Goal: Task Accomplishment & Management: Complete application form

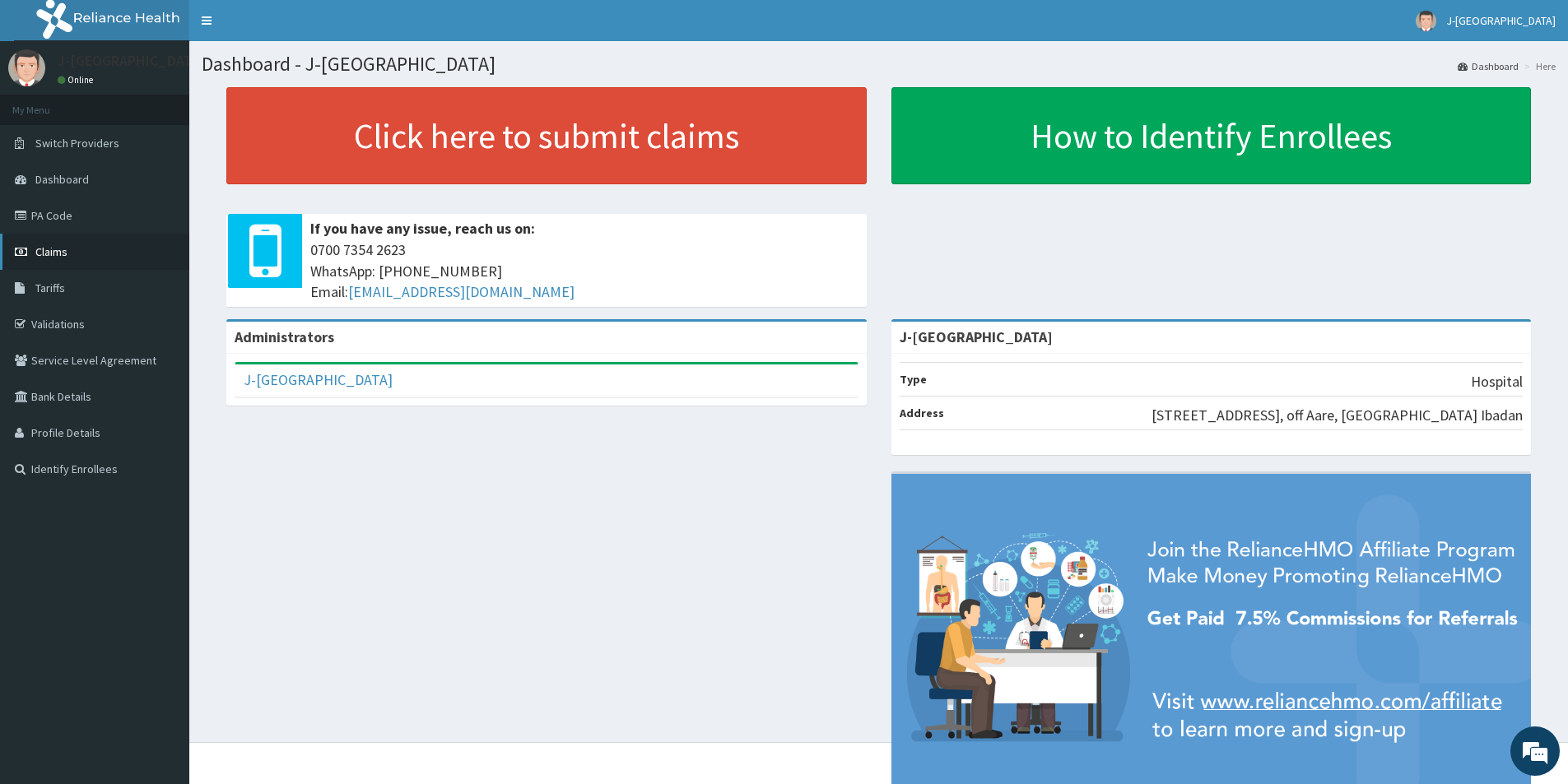
click at [58, 244] on span "Claims" at bounding box center [51, 251] width 32 height 15
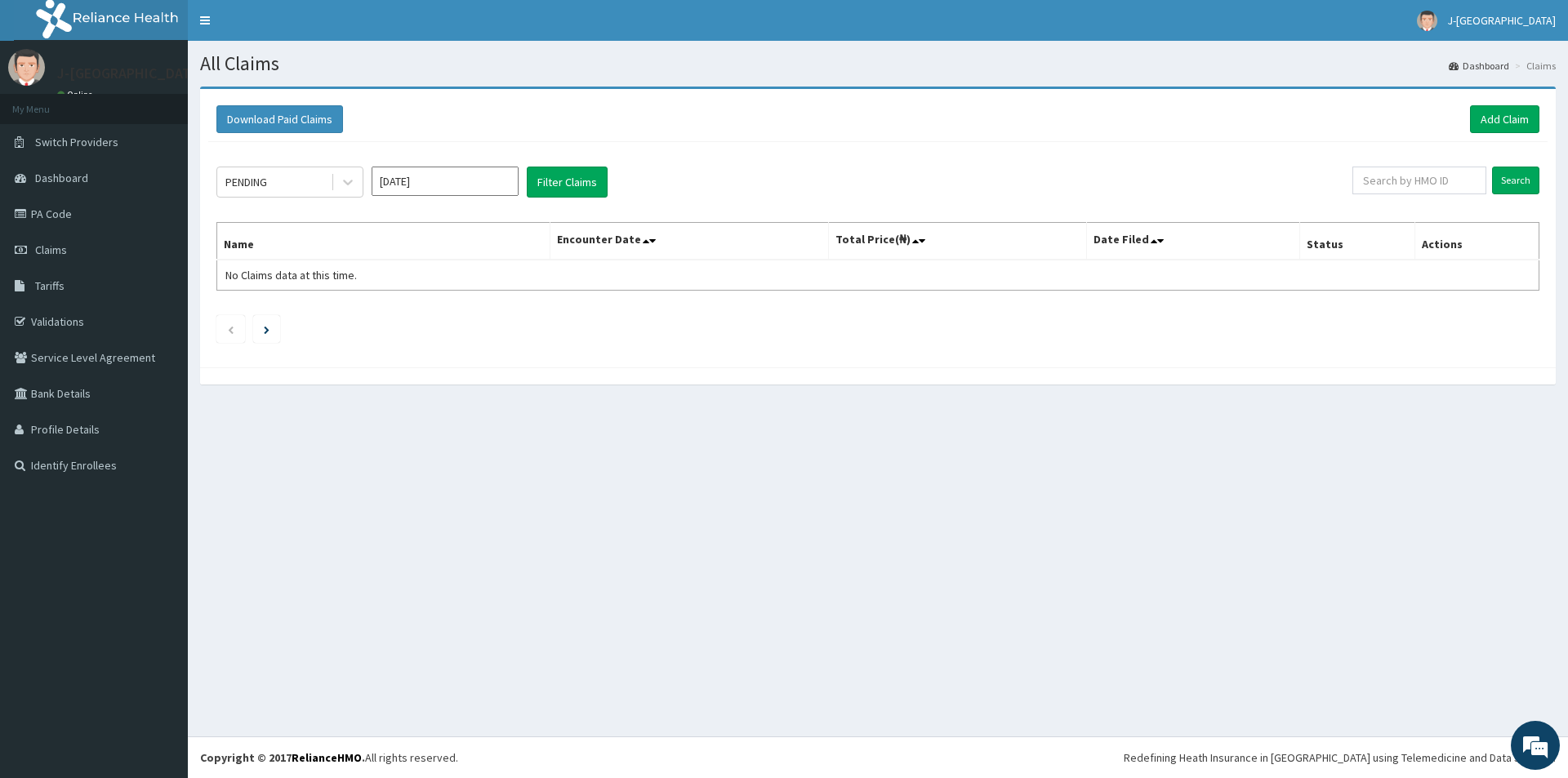
click at [362, 472] on div "All Claims Dashboard Claims Download Paid Claims Add Claim × Note you can only …" at bounding box center [878, 389] width 1380 height 696
click at [1500, 128] on link "Add Claim" at bounding box center [1505, 119] width 69 height 27
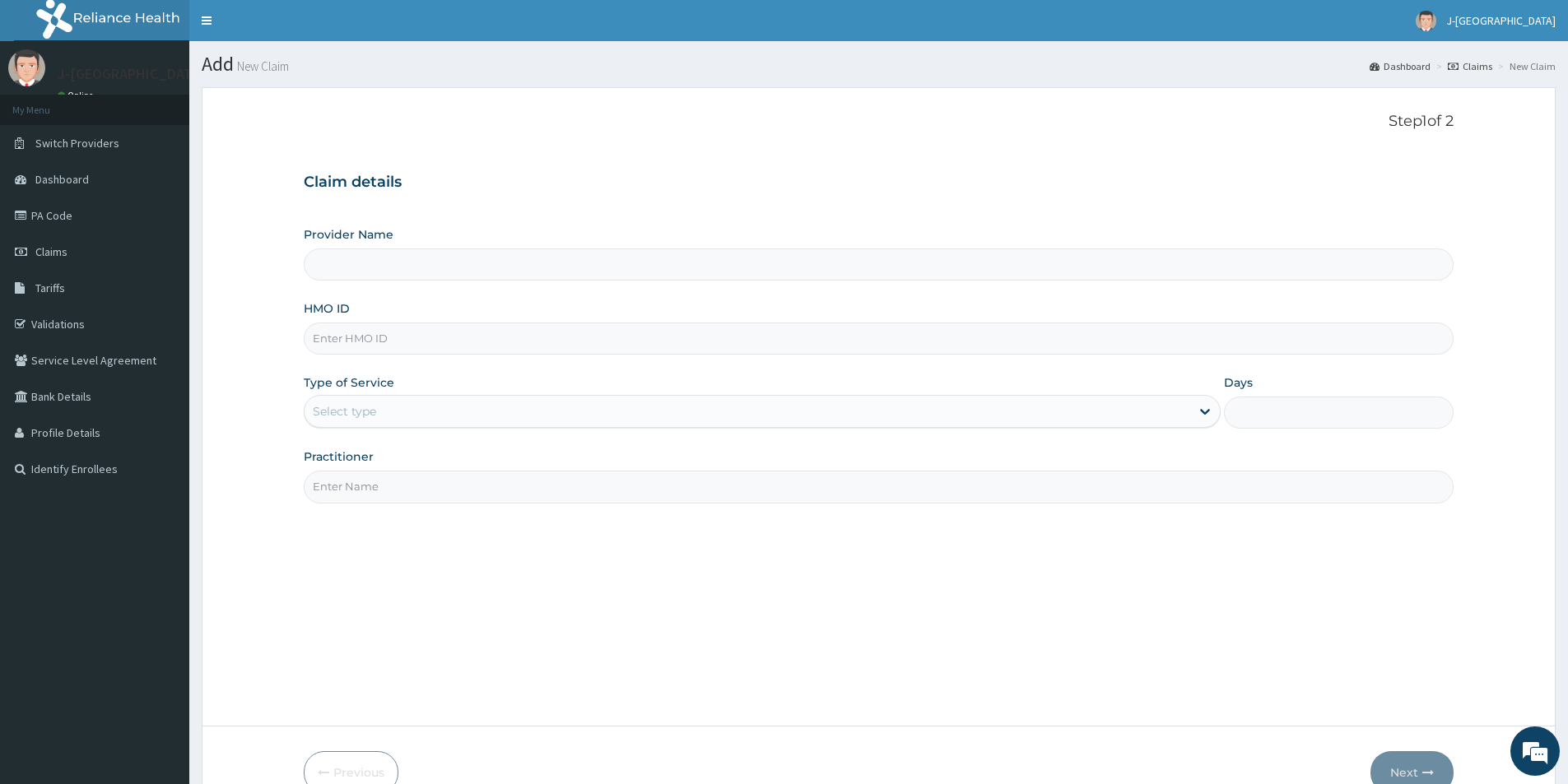
type input "J-[GEOGRAPHIC_DATA]"
click at [377, 340] on input "HMO ID" at bounding box center [879, 338] width 1150 height 32
paste input "ABP/10233/A"
type input "ABP/10233/A"
click at [328, 417] on div "Select type" at bounding box center [344, 411] width 63 height 16
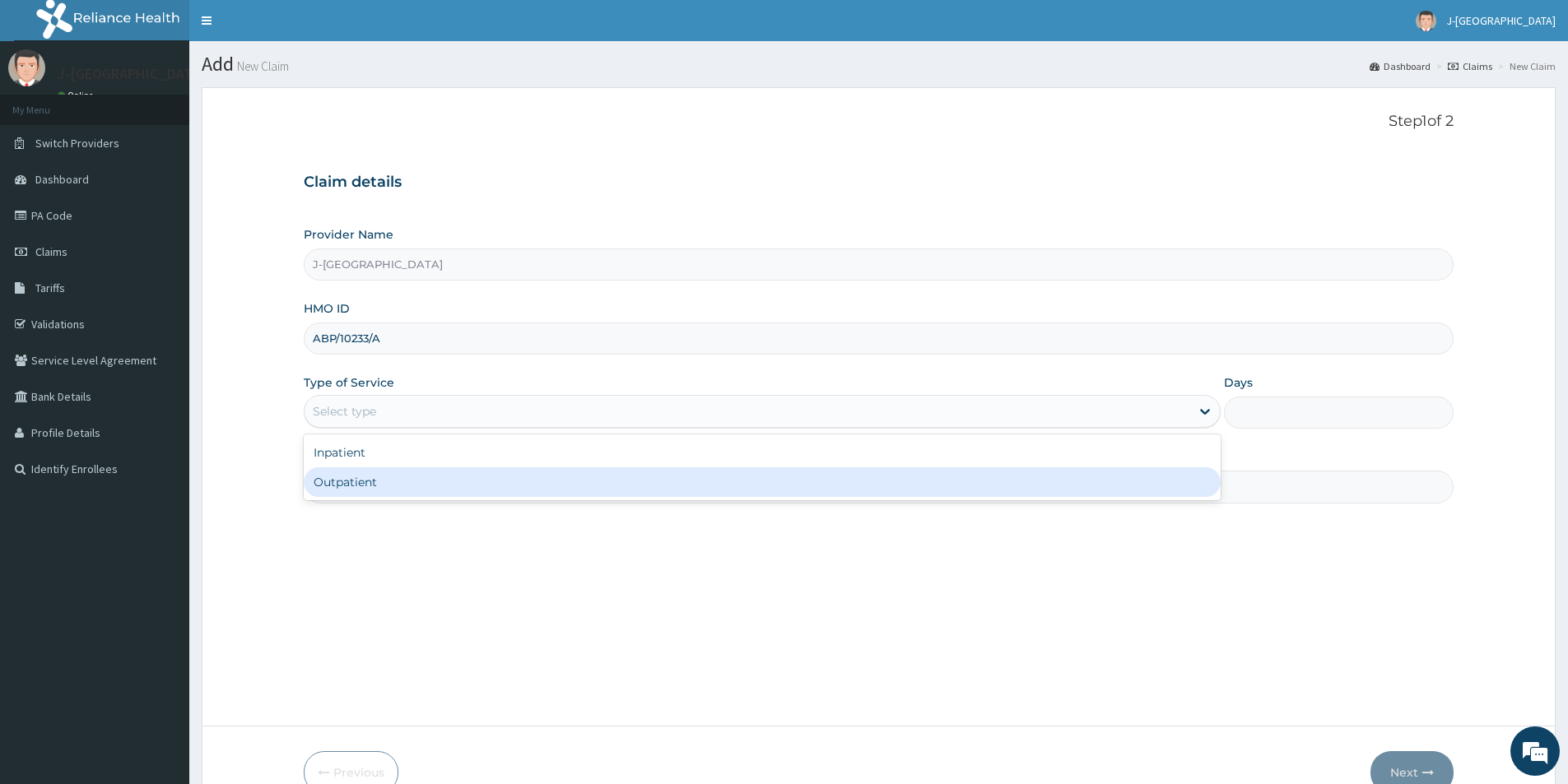
click at [355, 487] on div "Outpatient" at bounding box center [762, 482] width 917 height 29
type input "1"
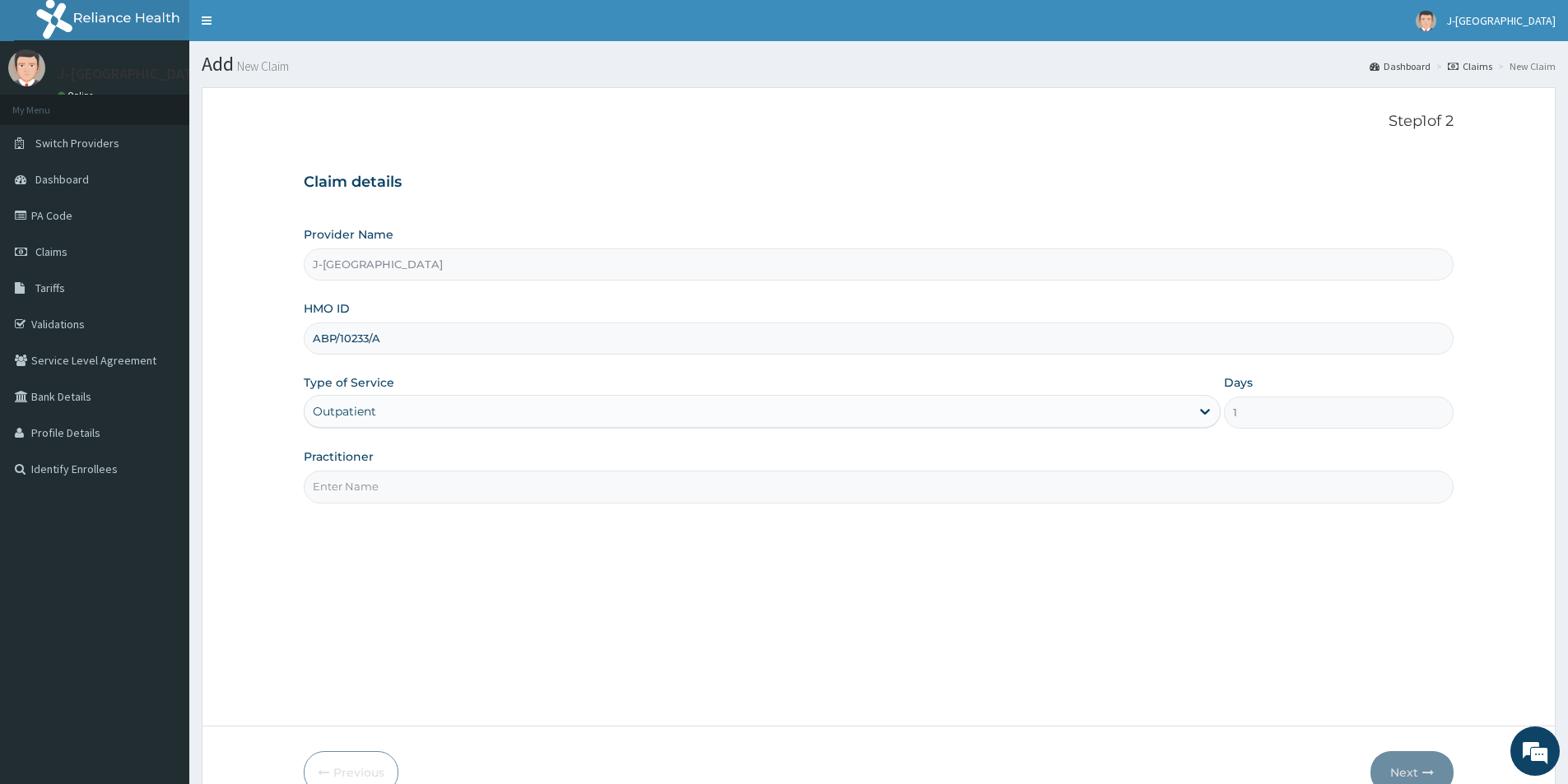
click at [357, 487] on input "Practitioner" at bounding box center [879, 486] width 1150 height 32
click at [421, 477] on input "Practitioner" at bounding box center [879, 486] width 1150 height 32
type input "DR. LOVETH"
click at [1420, 762] on button "Next" at bounding box center [1412, 773] width 83 height 43
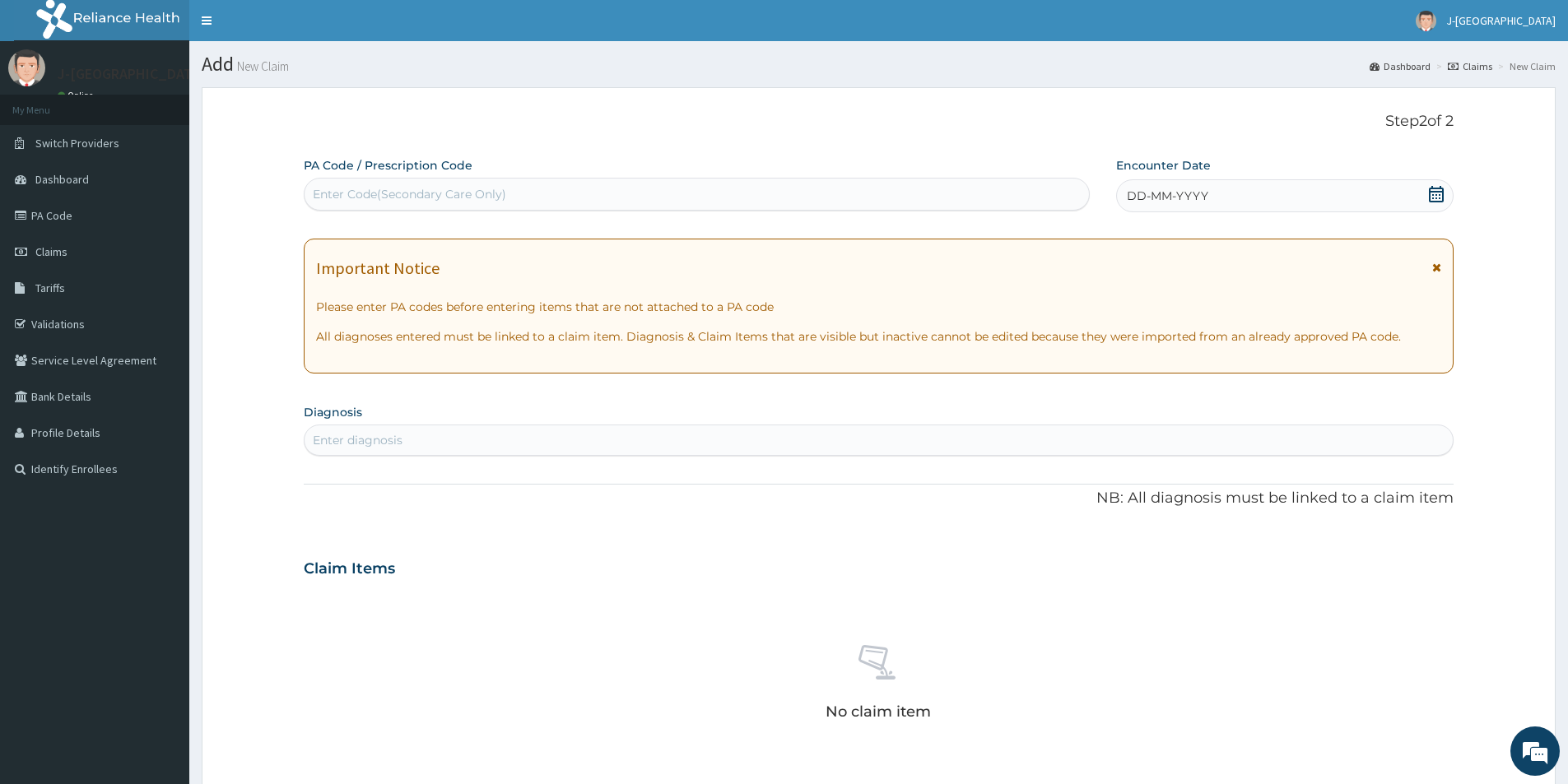
click at [370, 195] on div "Enter Code(Secondary Care Only)" at bounding box center [409, 193] width 194 height 16
paste input "PA/8158F1"
type input "PA/8158F1"
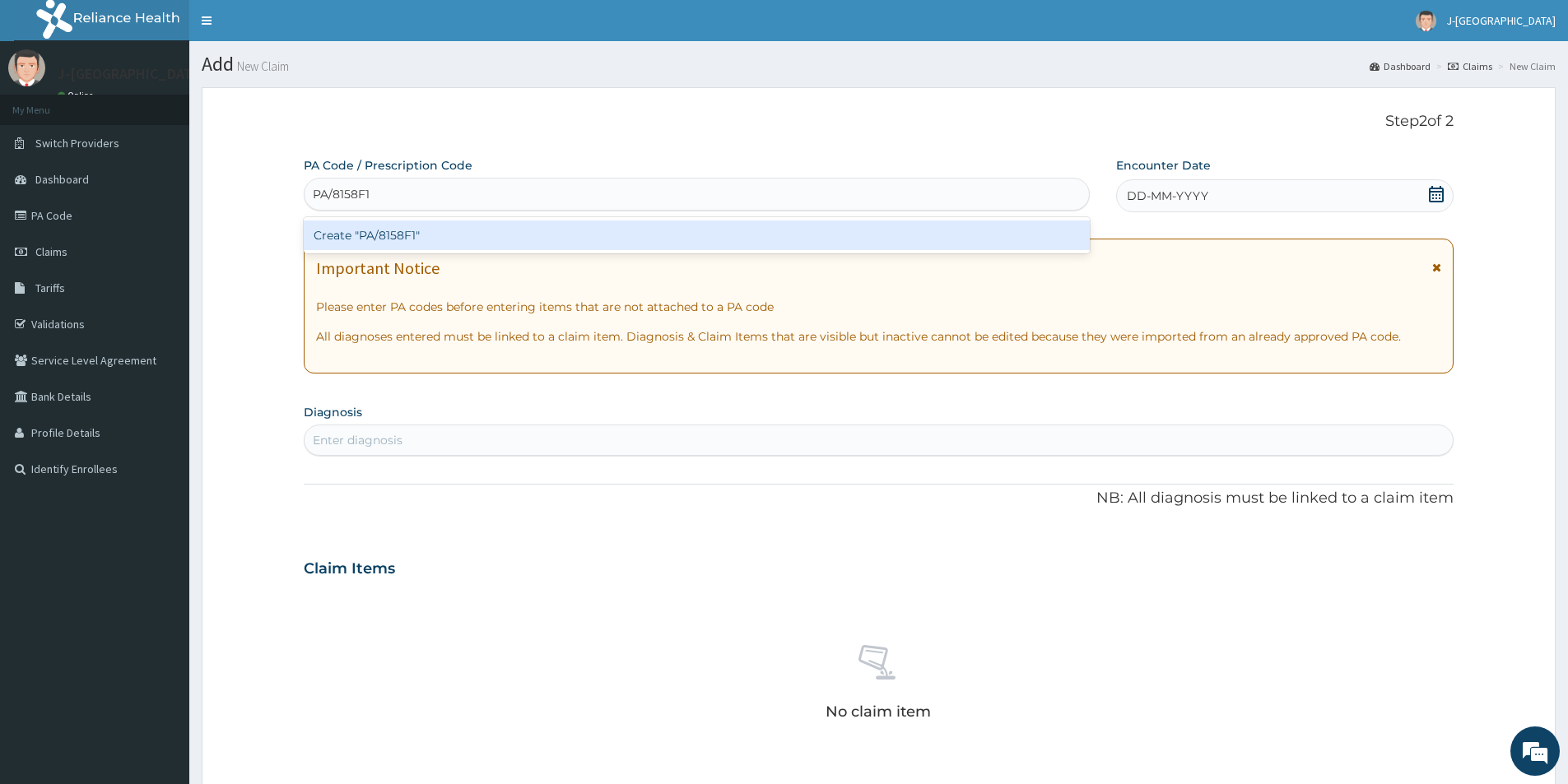
click at [433, 233] on div "Create "PA/8158F1"" at bounding box center [697, 235] width 786 height 29
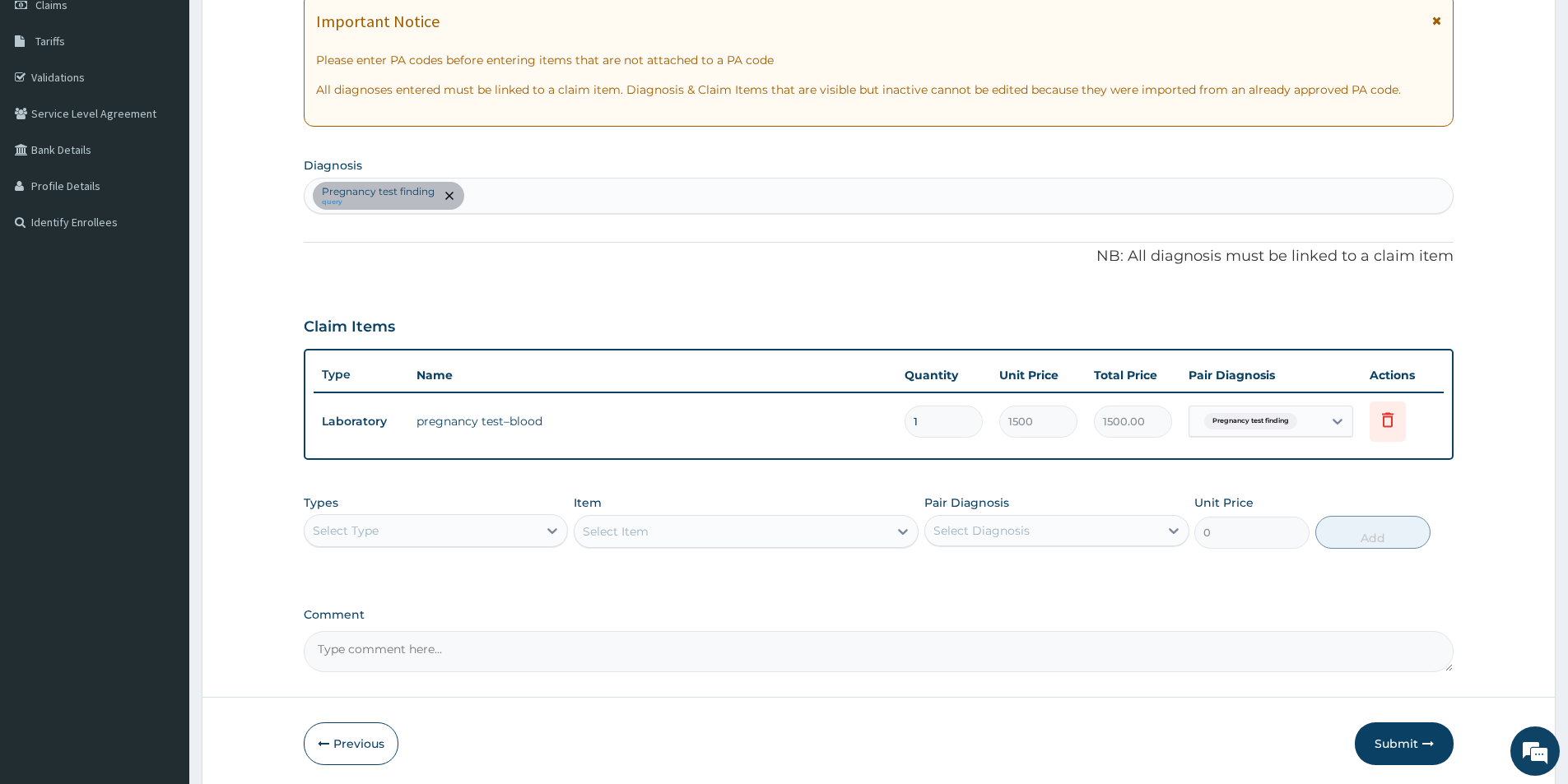
scroll to position [307, 0]
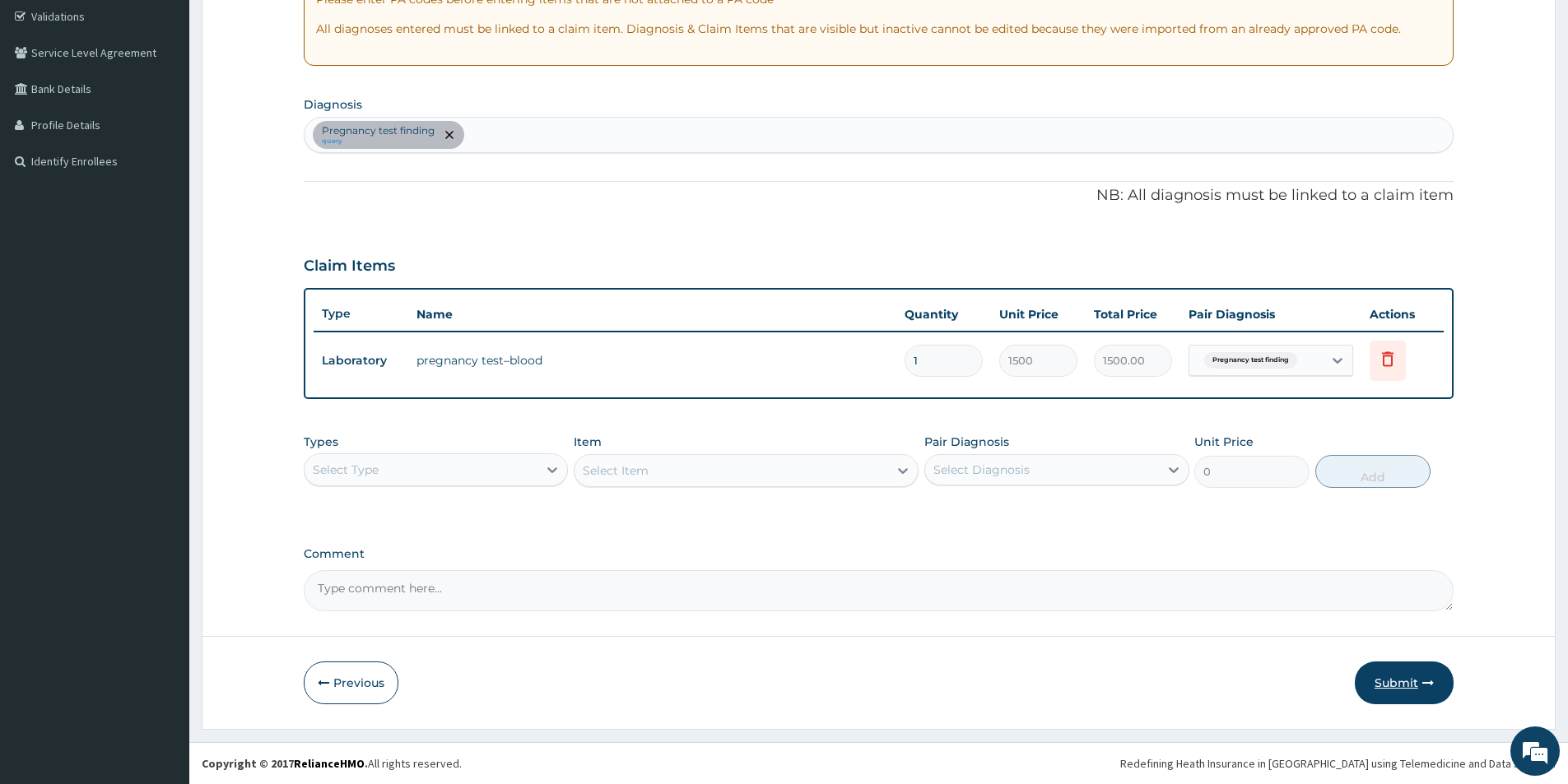
click at [1390, 684] on button "Submit" at bounding box center [1404, 683] width 98 height 43
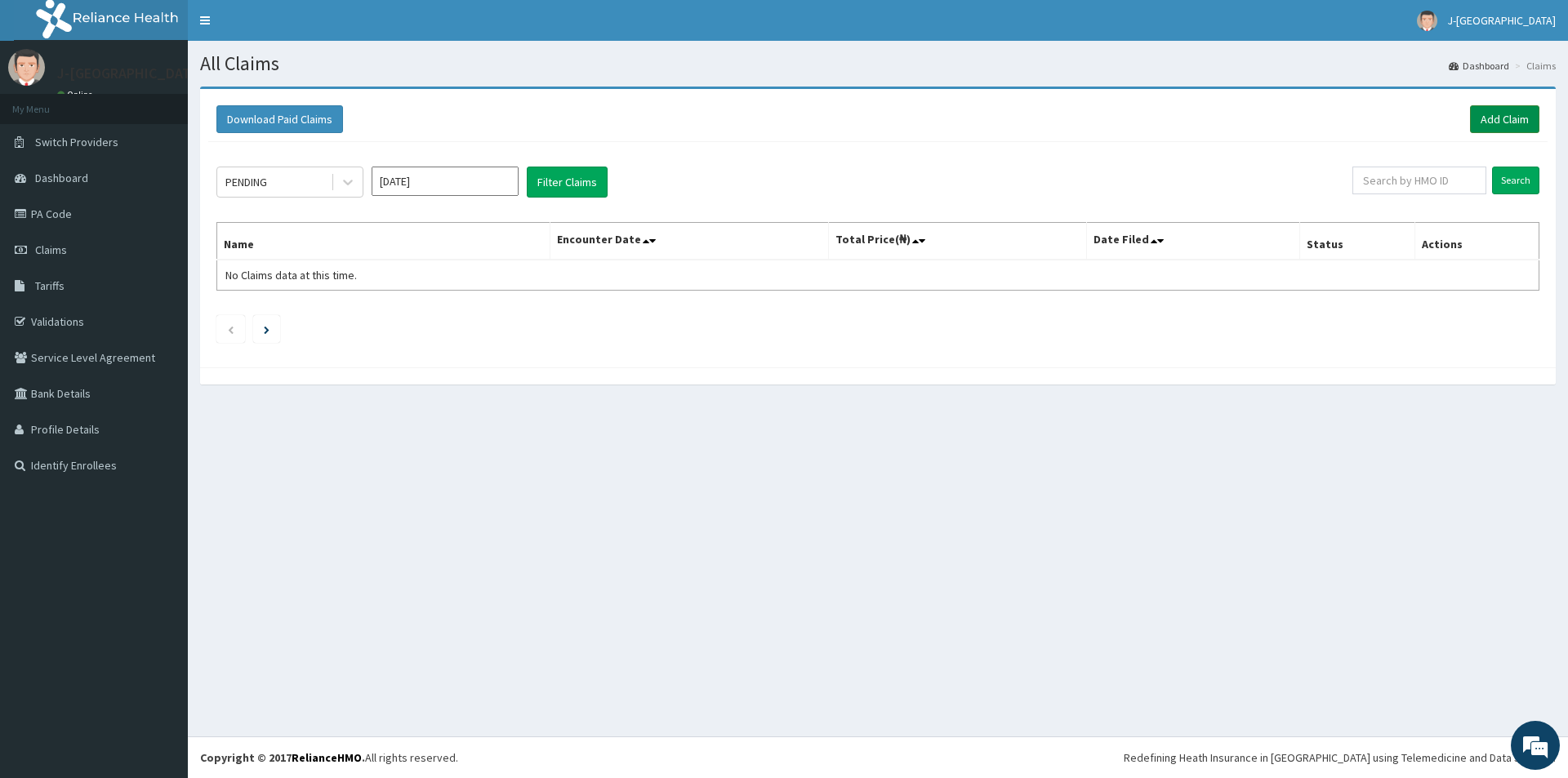
click at [1487, 116] on link "Add Claim" at bounding box center [1505, 119] width 69 height 27
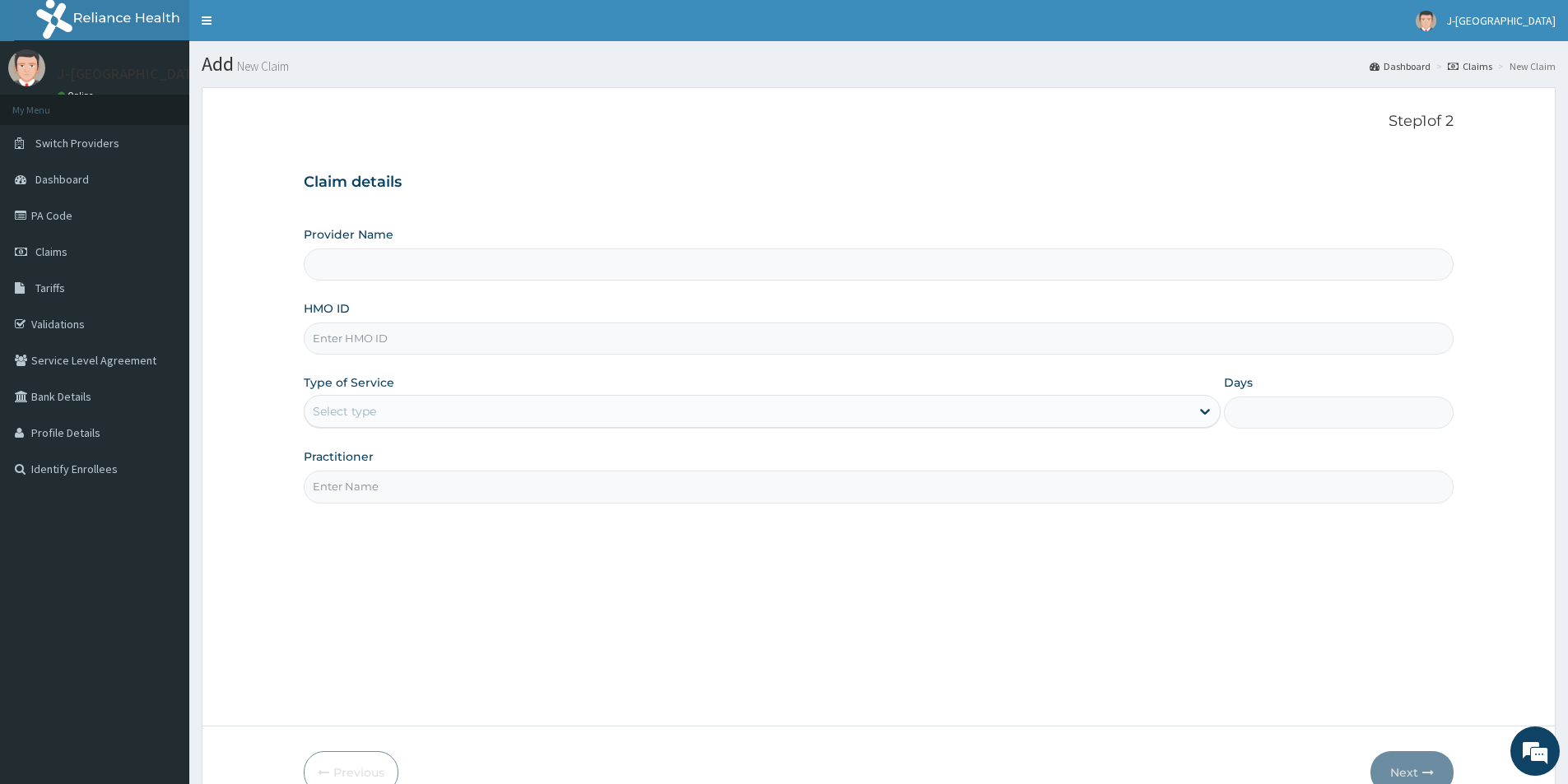
type input "J-[GEOGRAPHIC_DATA]"
click at [403, 342] on input "HMO ID" at bounding box center [879, 338] width 1150 height 32
paste input "NTM/10003/A"
type input "NTM/10003/A"
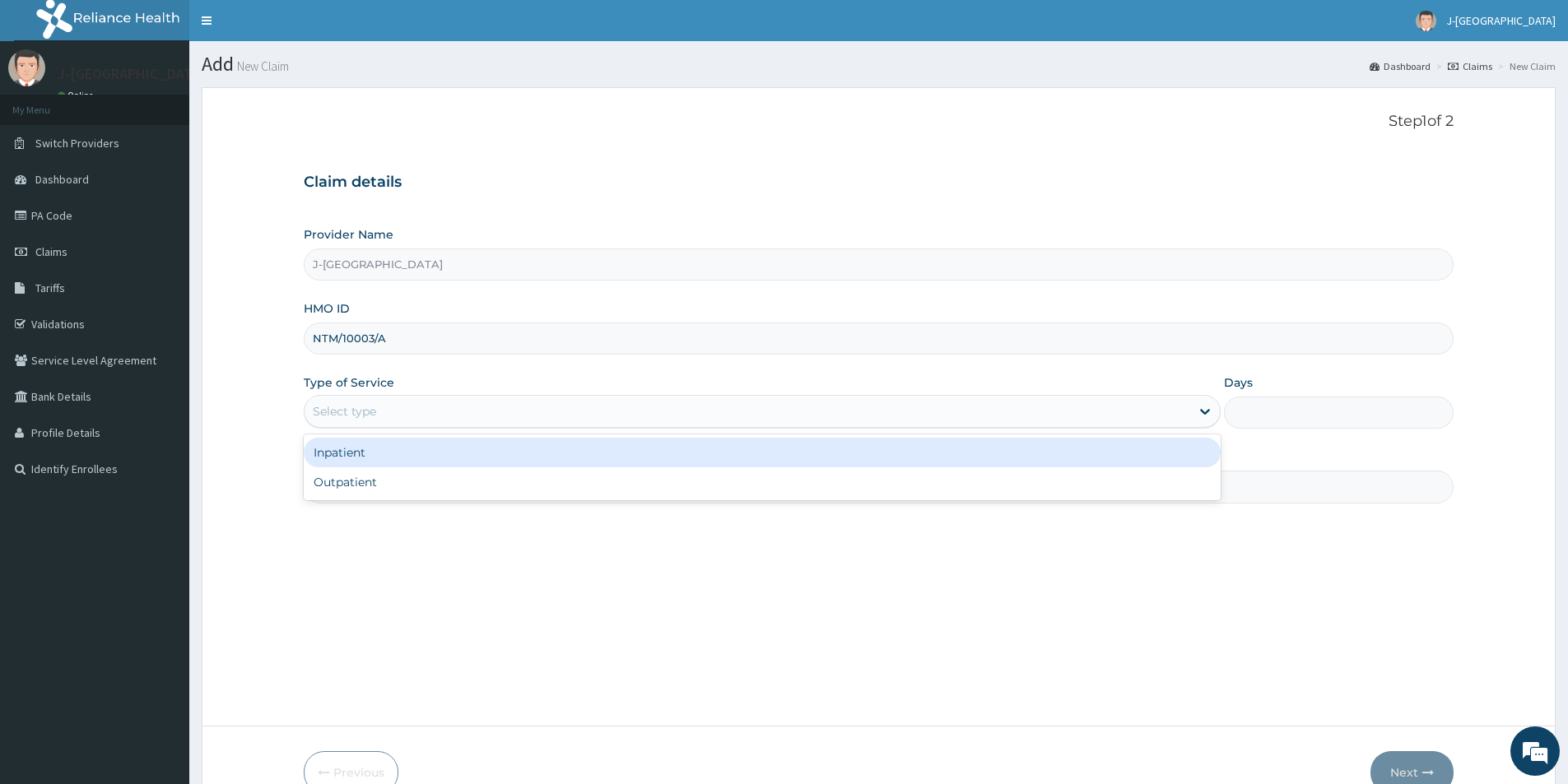
click at [492, 411] on div "Select type" at bounding box center [747, 411] width 886 height 26
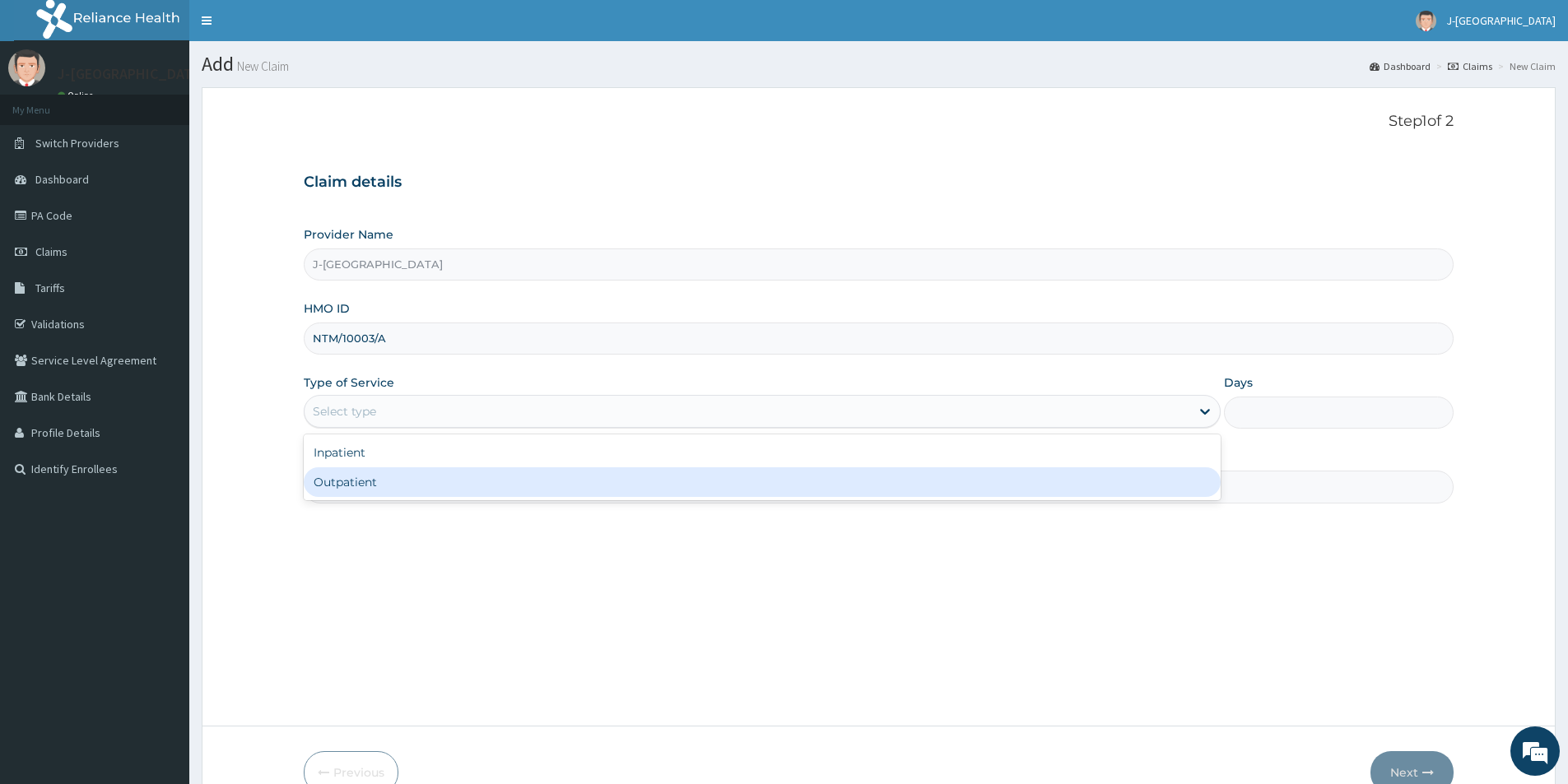
click at [483, 479] on div "Outpatient" at bounding box center [762, 482] width 917 height 29
type input "1"
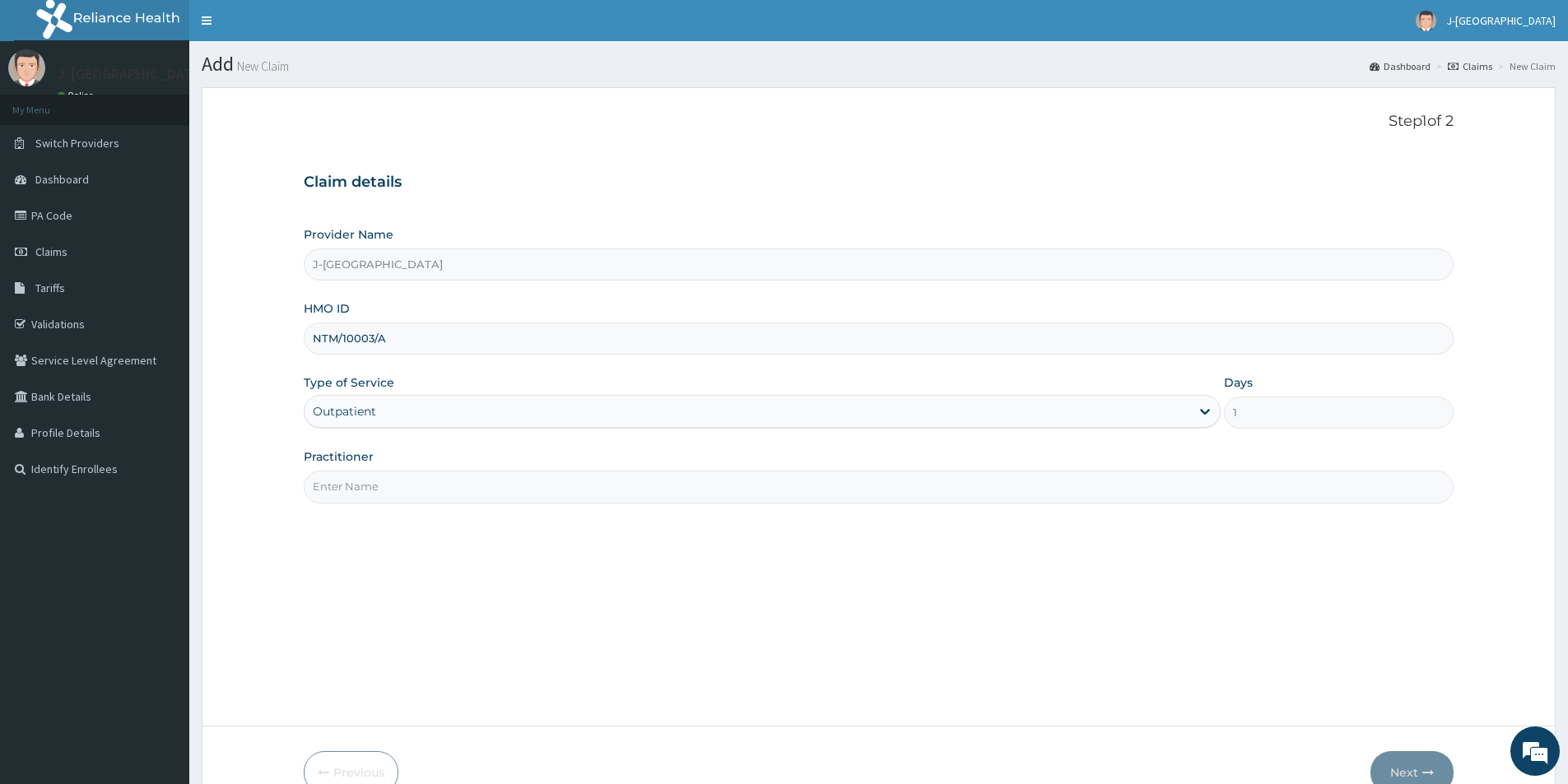
click at [495, 490] on input "Practitioner" at bounding box center [879, 486] width 1150 height 32
click at [457, 487] on input "Practitioner" at bounding box center [879, 486] width 1150 height 32
type input "DR ANITA"
click at [1401, 765] on button "Next" at bounding box center [1412, 773] width 83 height 43
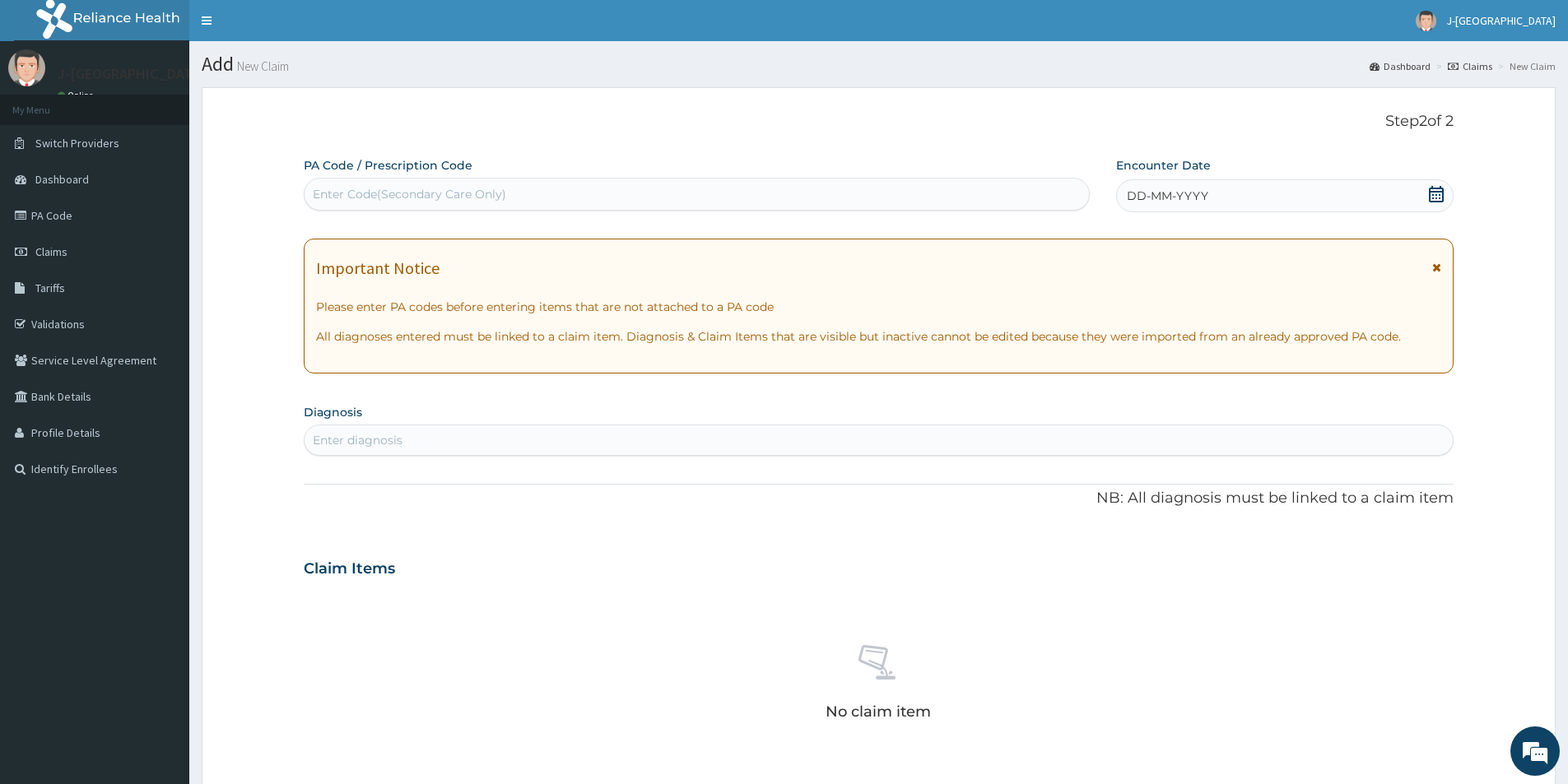
click at [1245, 183] on div "DD-MM-YYYY" at bounding box center [1285, 196] width 337 height 33
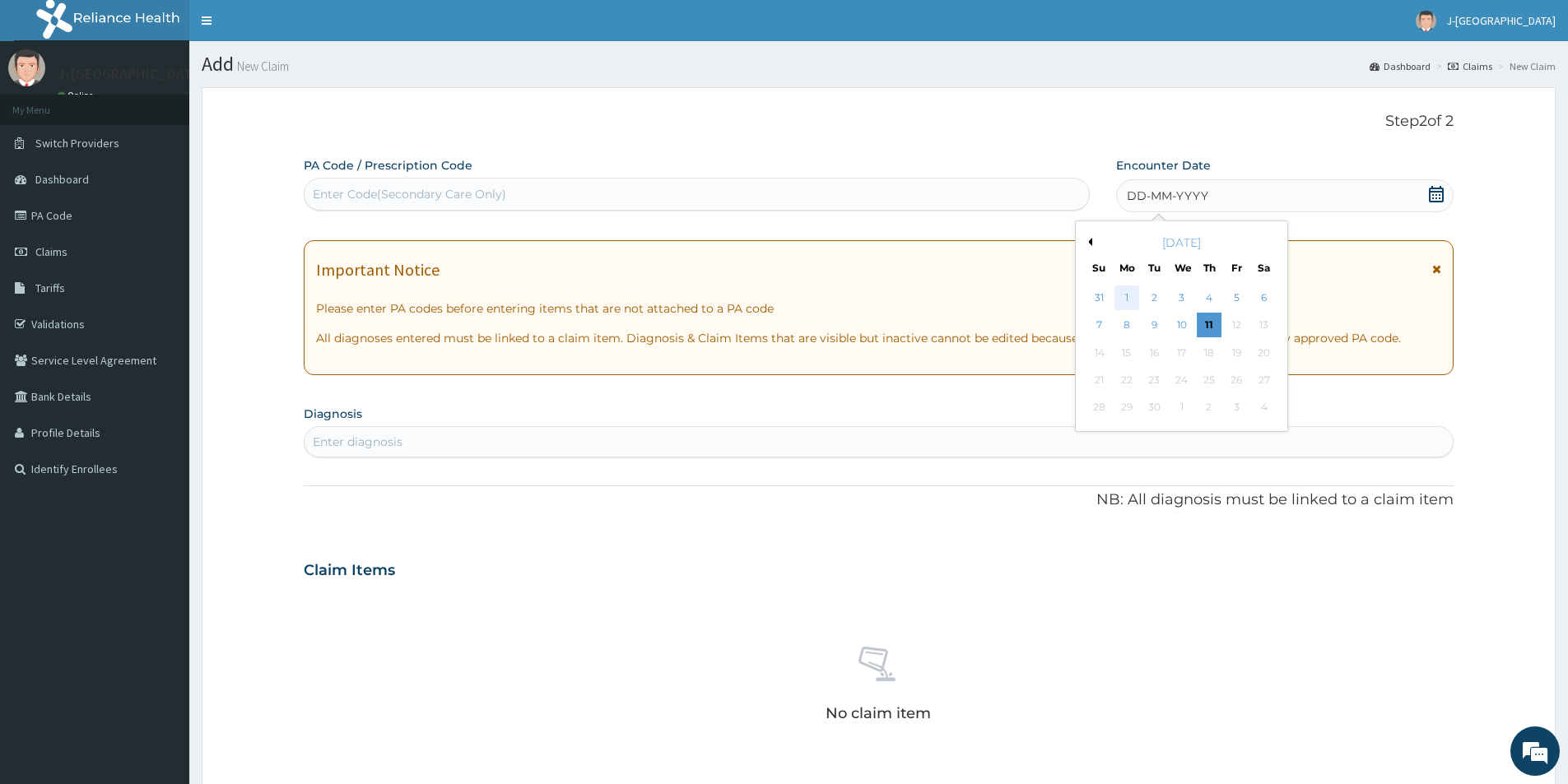
click at [1124, 300] on div "1" at bounding box center [1127, 298] width 25 height 25
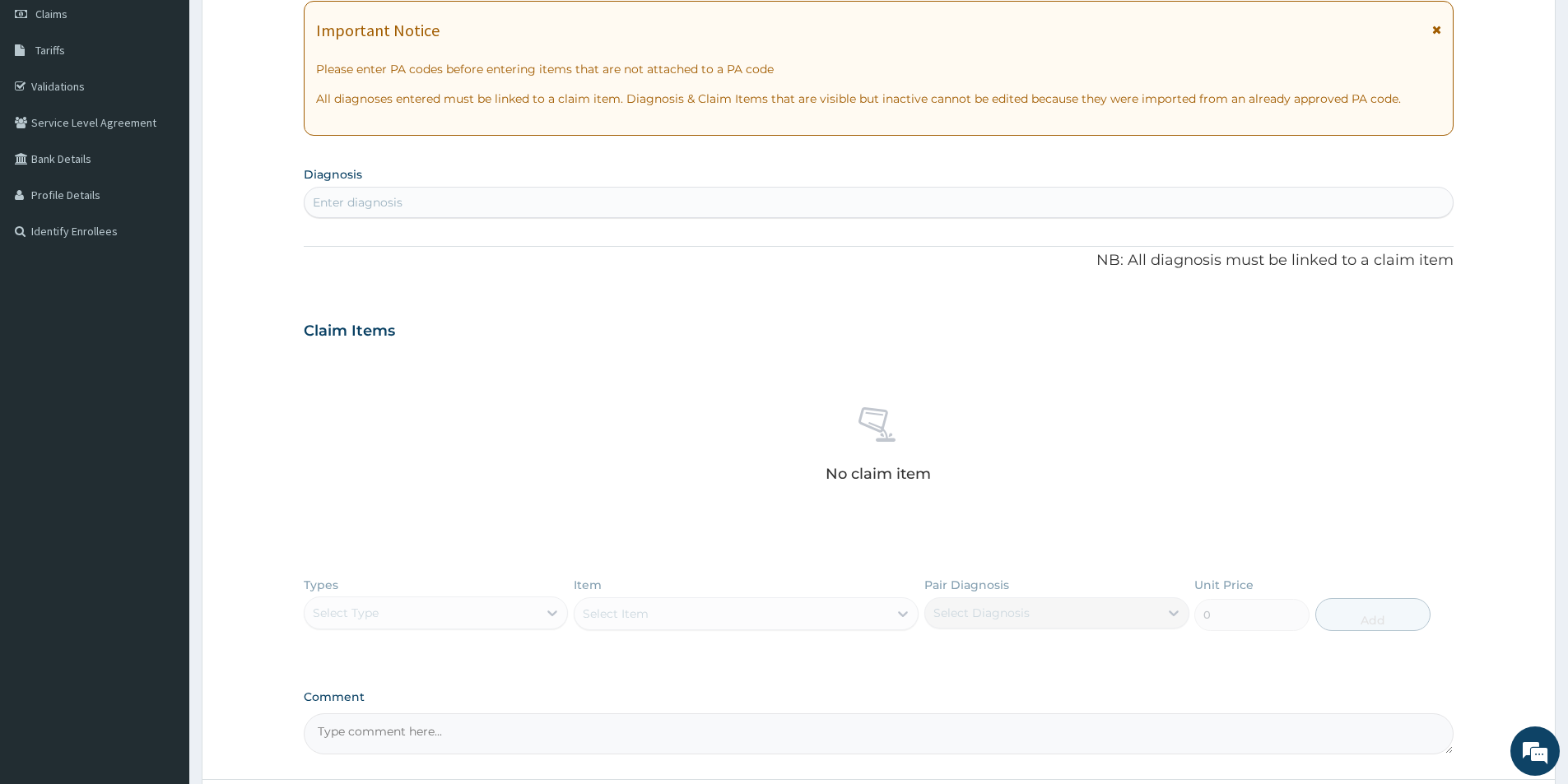
scroll to position [247, 0]
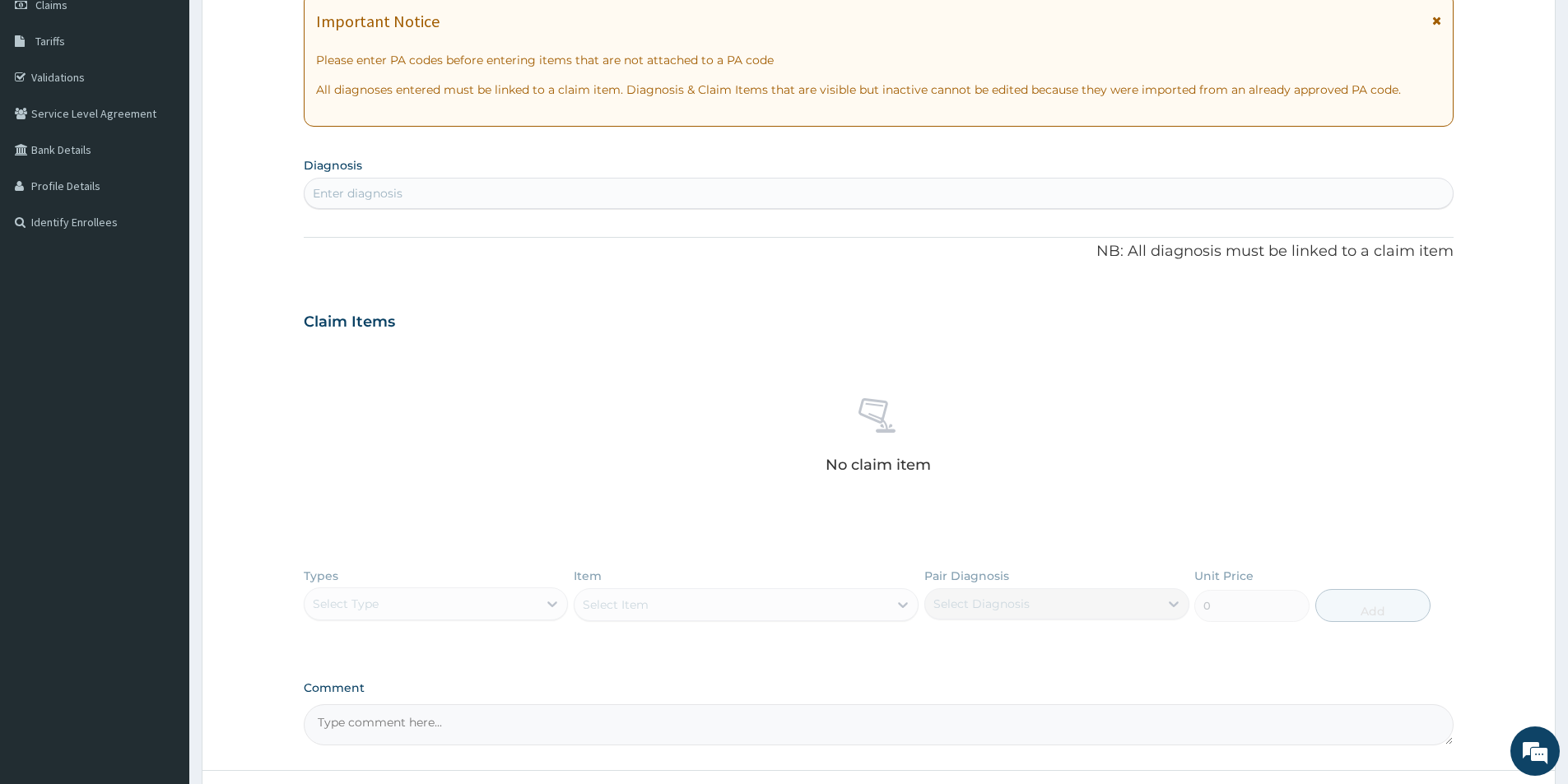
click at [599, 193] on div "Enter diagnosis" at bounding box center [879, 193] width 1148 height 26
type input "malaria"
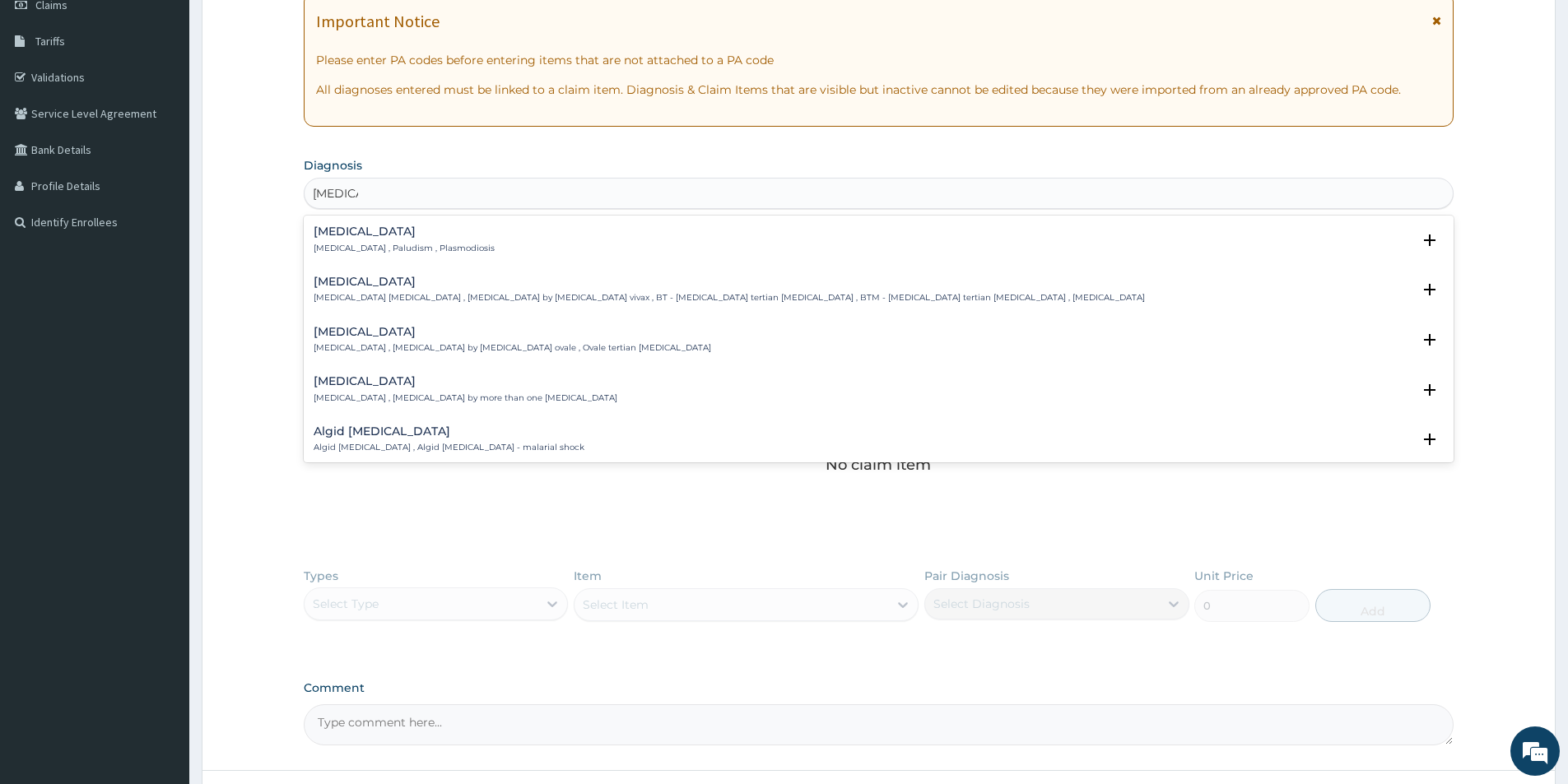
click at [428, 248] on p "Malaria , Paludism , Plasmodiosis" at bounding box center [404, 248] width 181 height 11
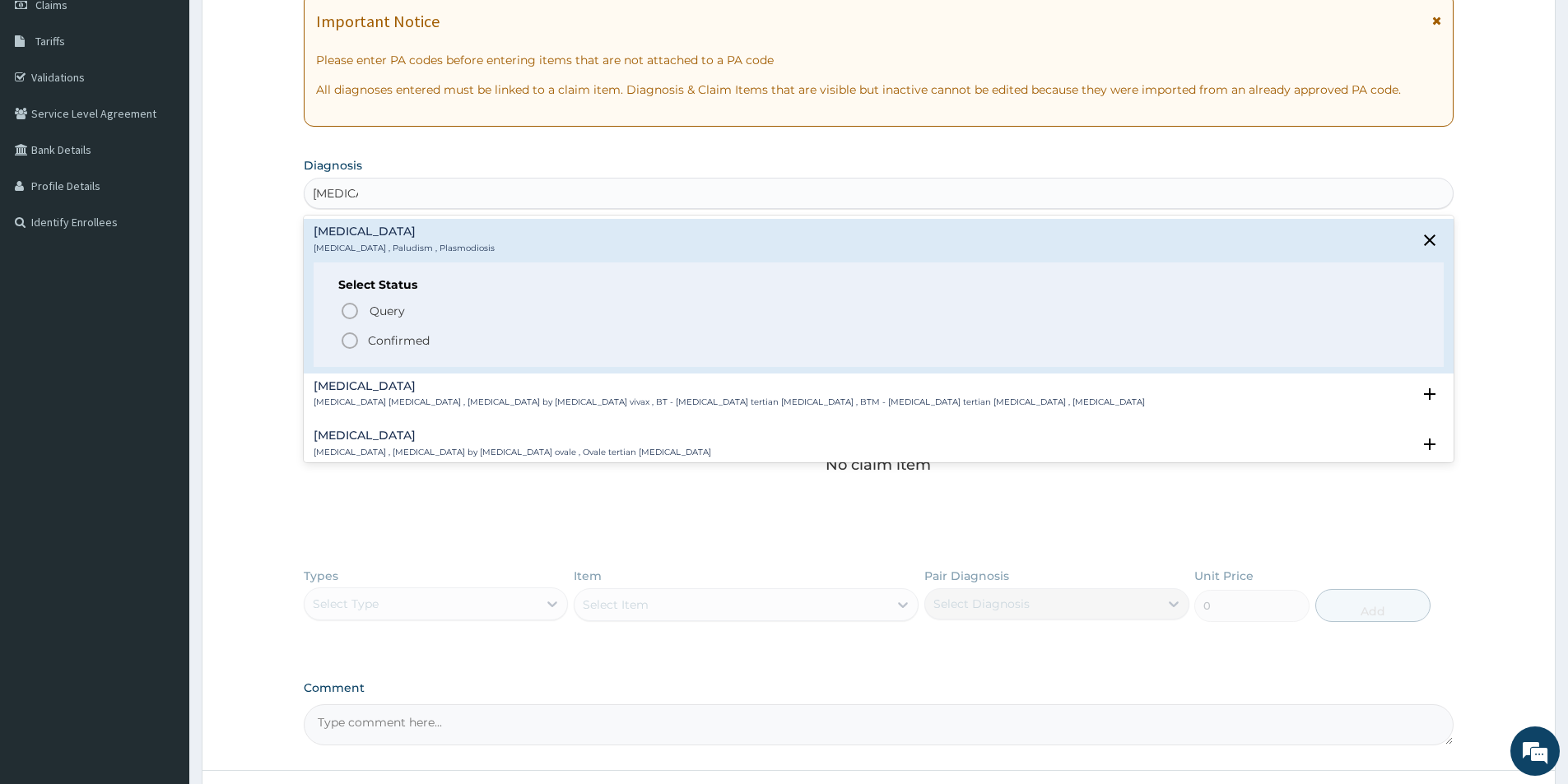
click at [401, 338] on p "Confirmed" at bounding box center [398, 340] width 61 height 16
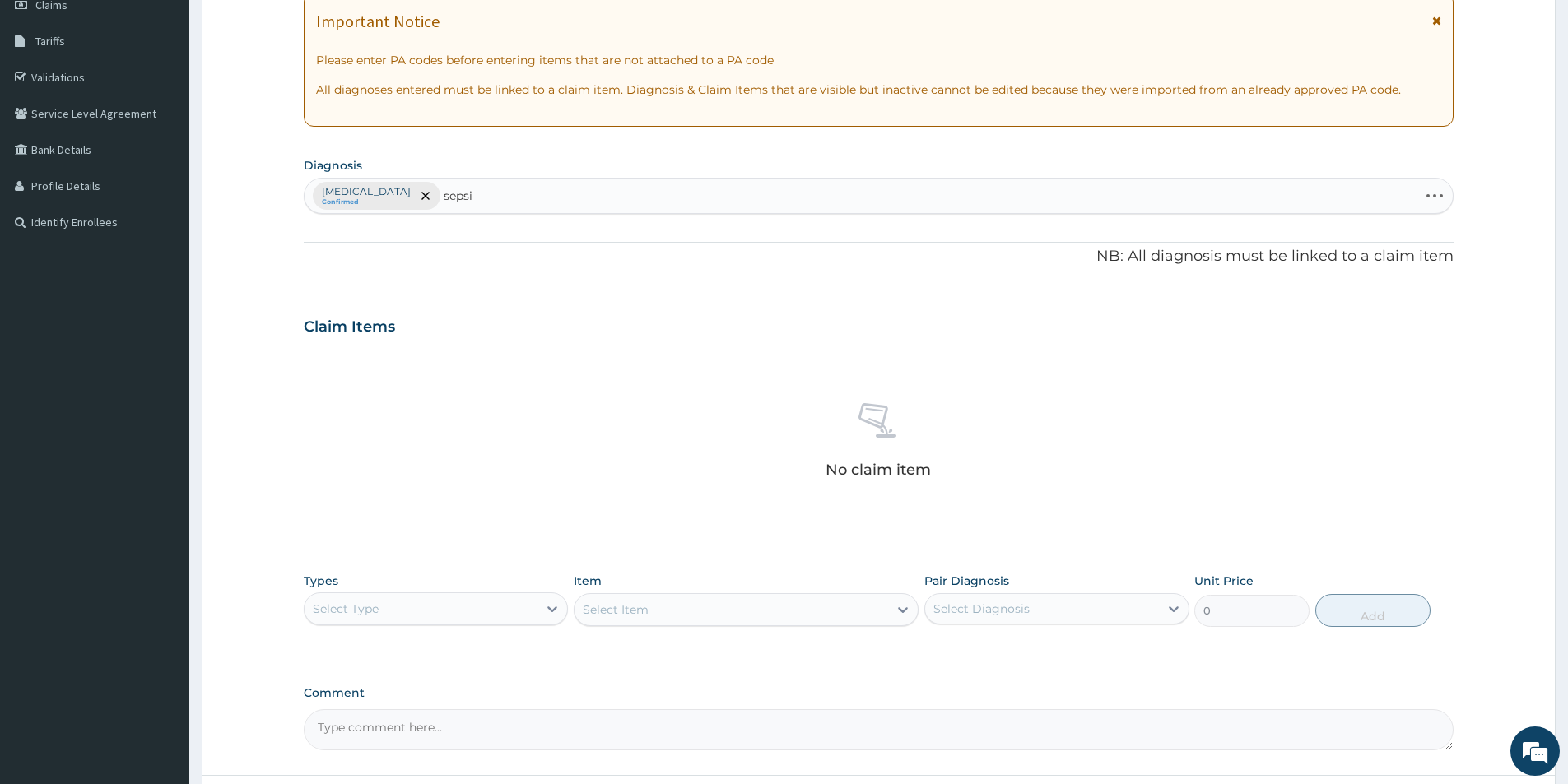
type input "sepsis"
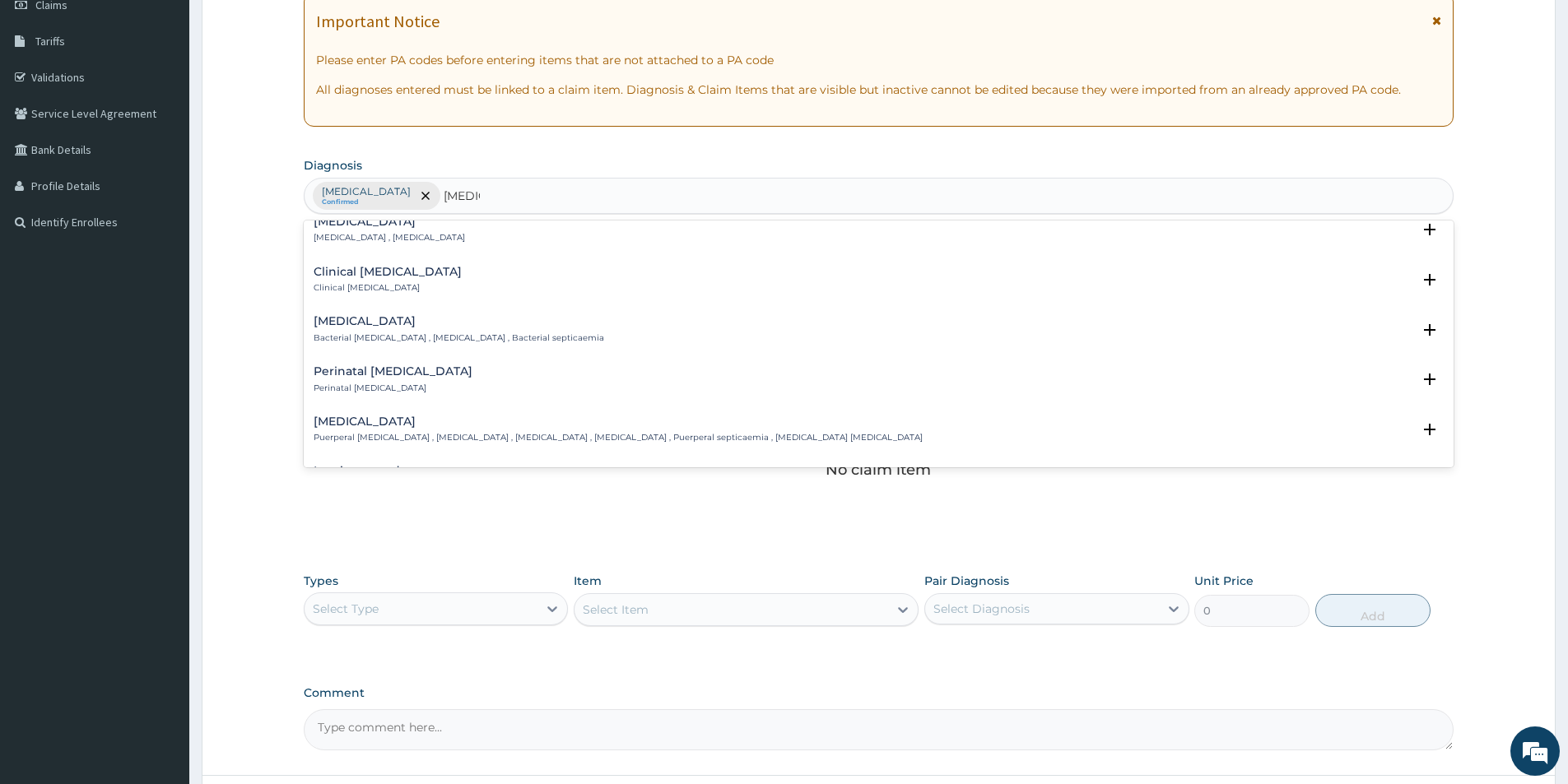
scroll to position [0, 0]
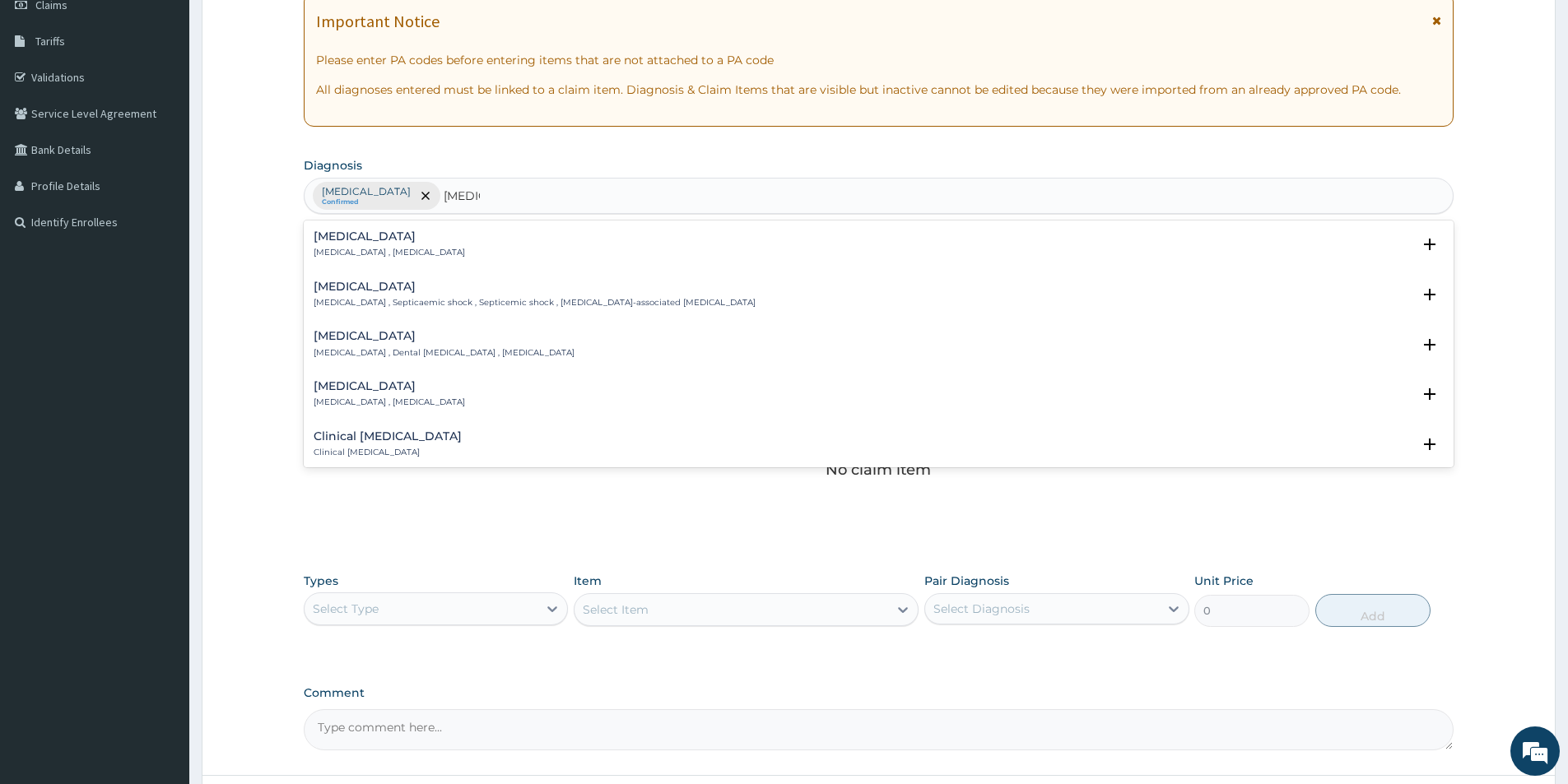
click at [391, 243] on div "Sepsis Systemic infection , Sepsis" at bounding box center [389, 244] width 151 height 28
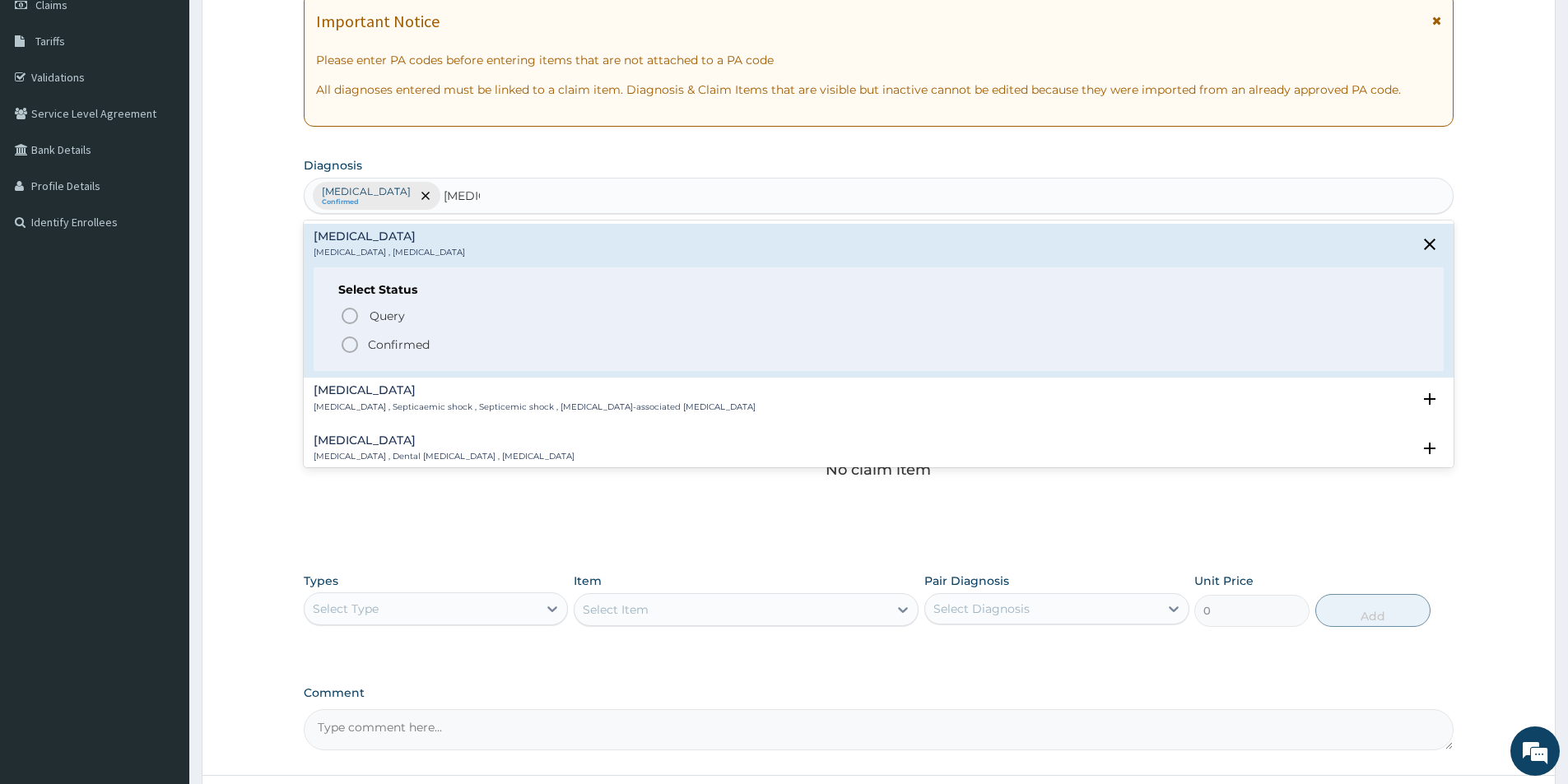
click at [385, 338] on p "Confirmed" at bounding box center [398, 345] width 61 height 16
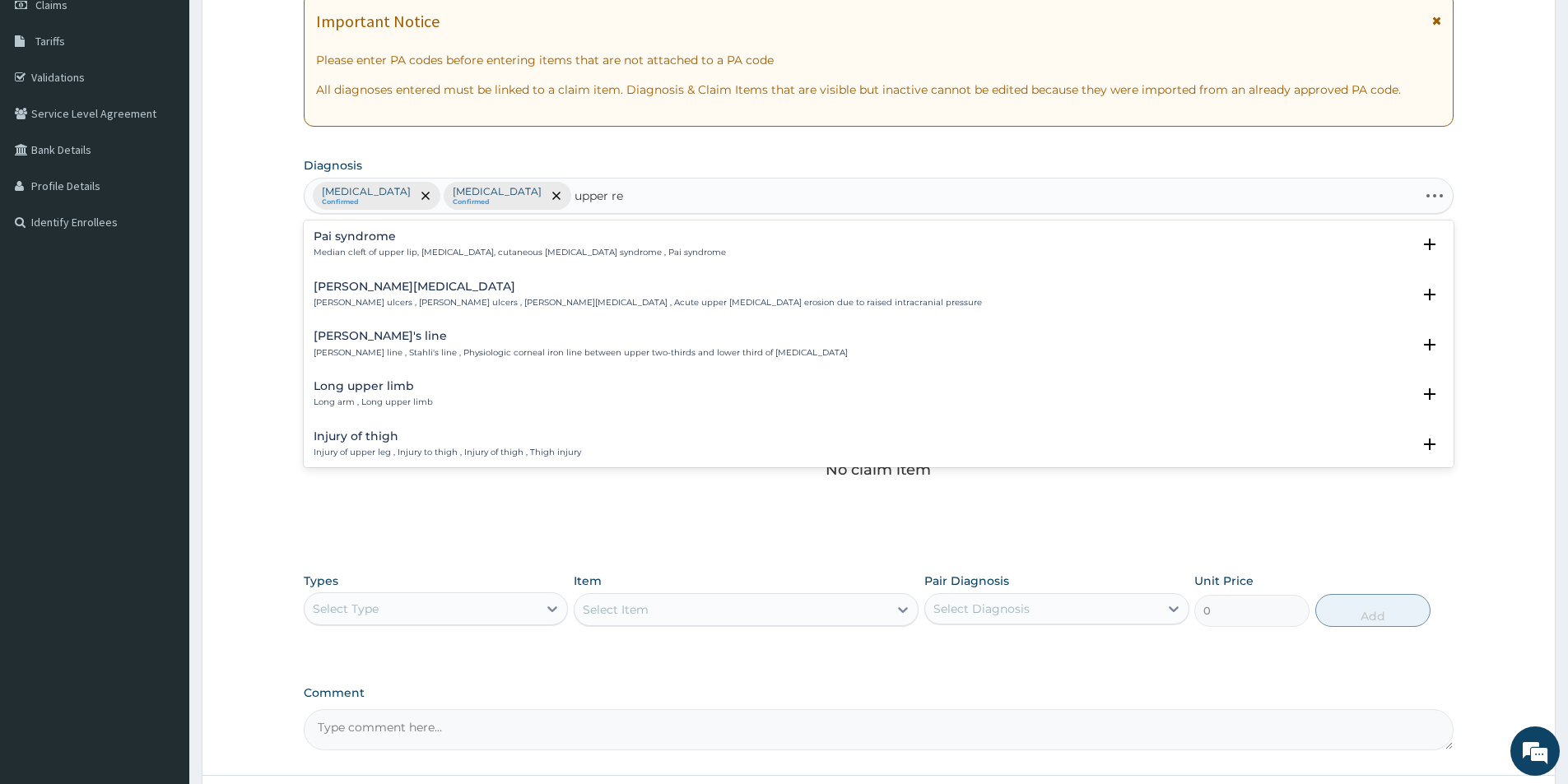
type input "upper res"
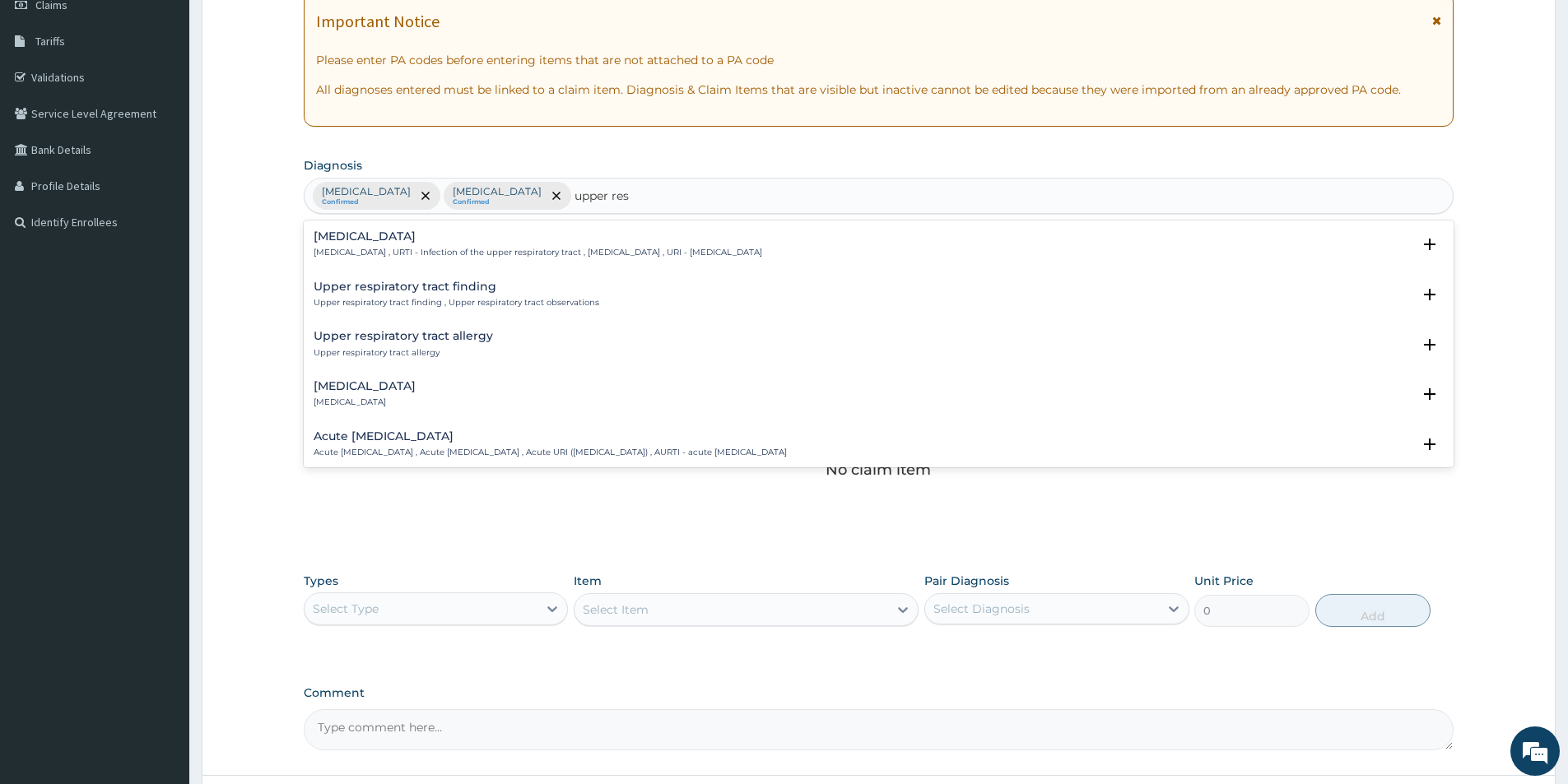
click at [446, 439] on h4 "Acute upper respiratory infection" at bounding box center [550, 436] width 473 height 12
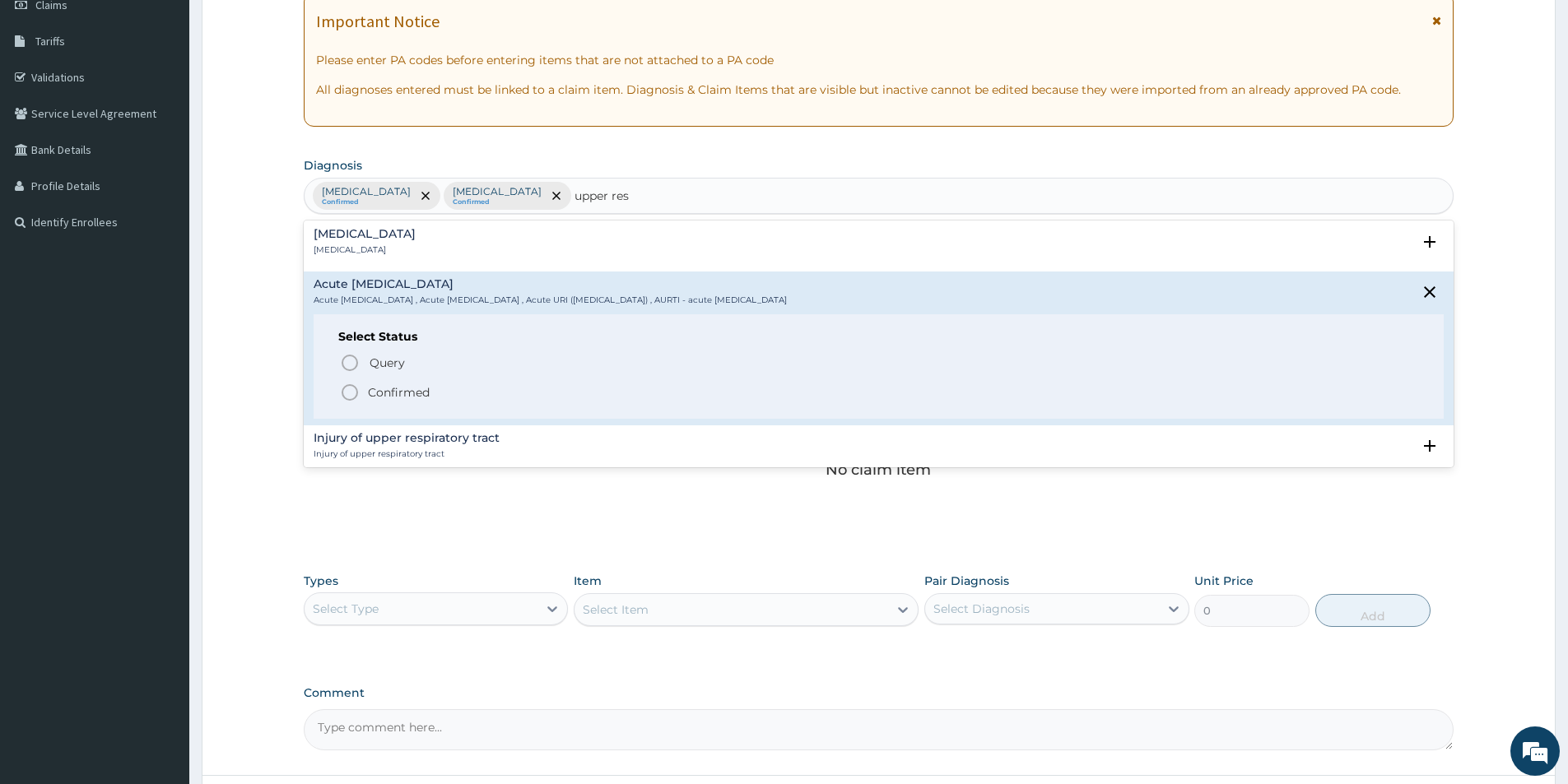
scroll to position [247, 0]
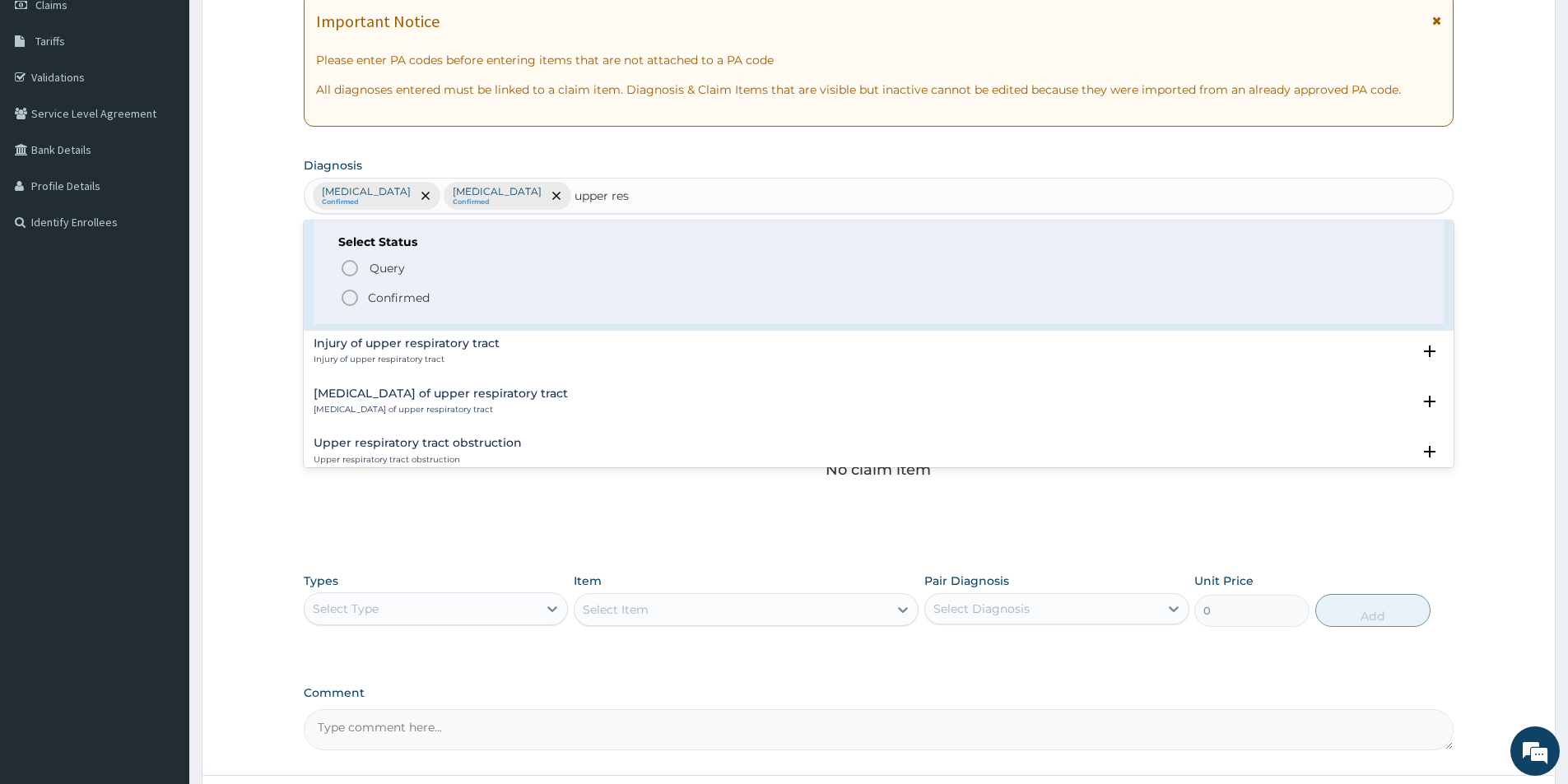
click at [402, 296] on p "Confirmed" at bounding box center [398, 297] width 61 height 16
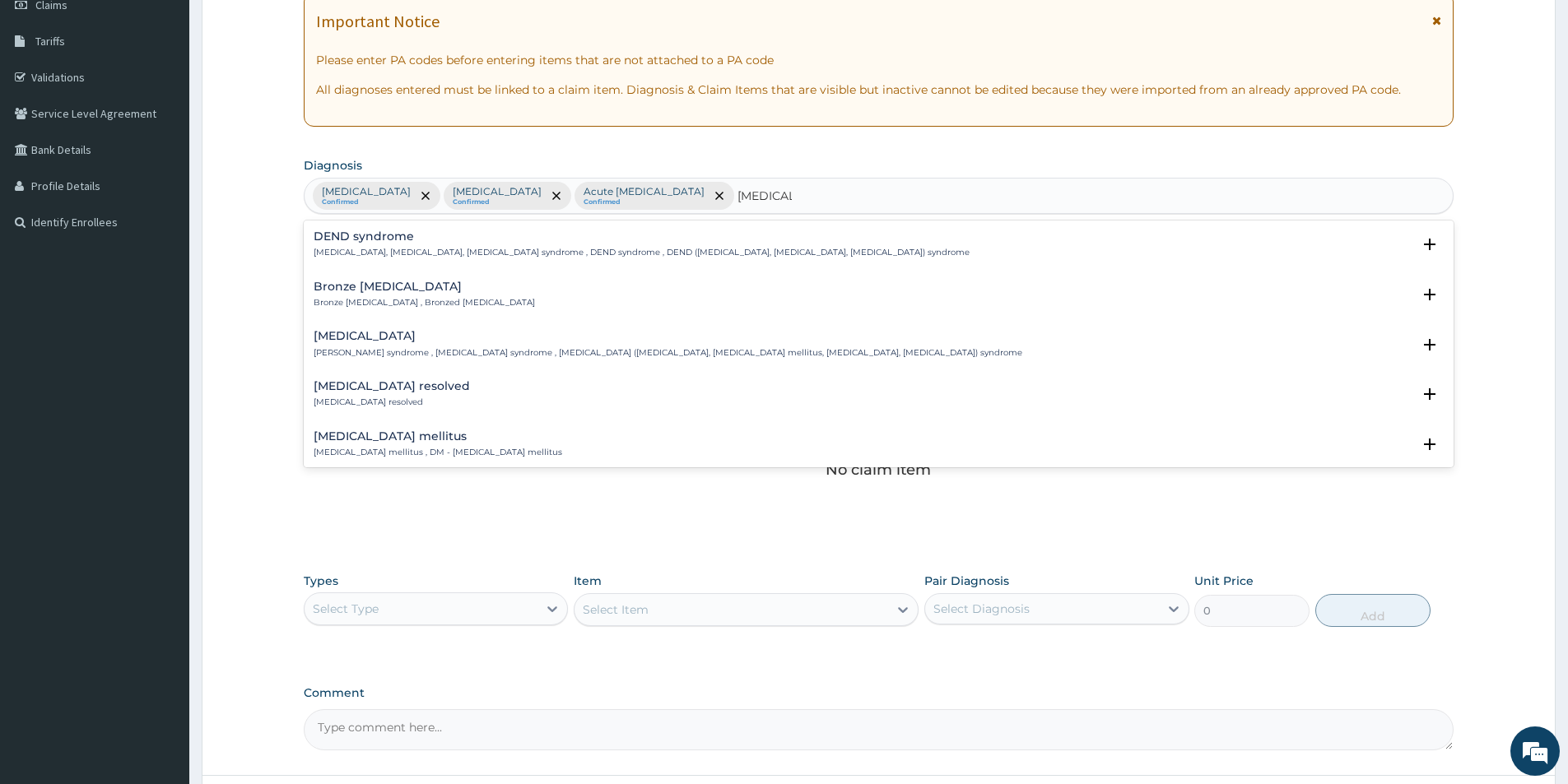
type input "diabetes m"
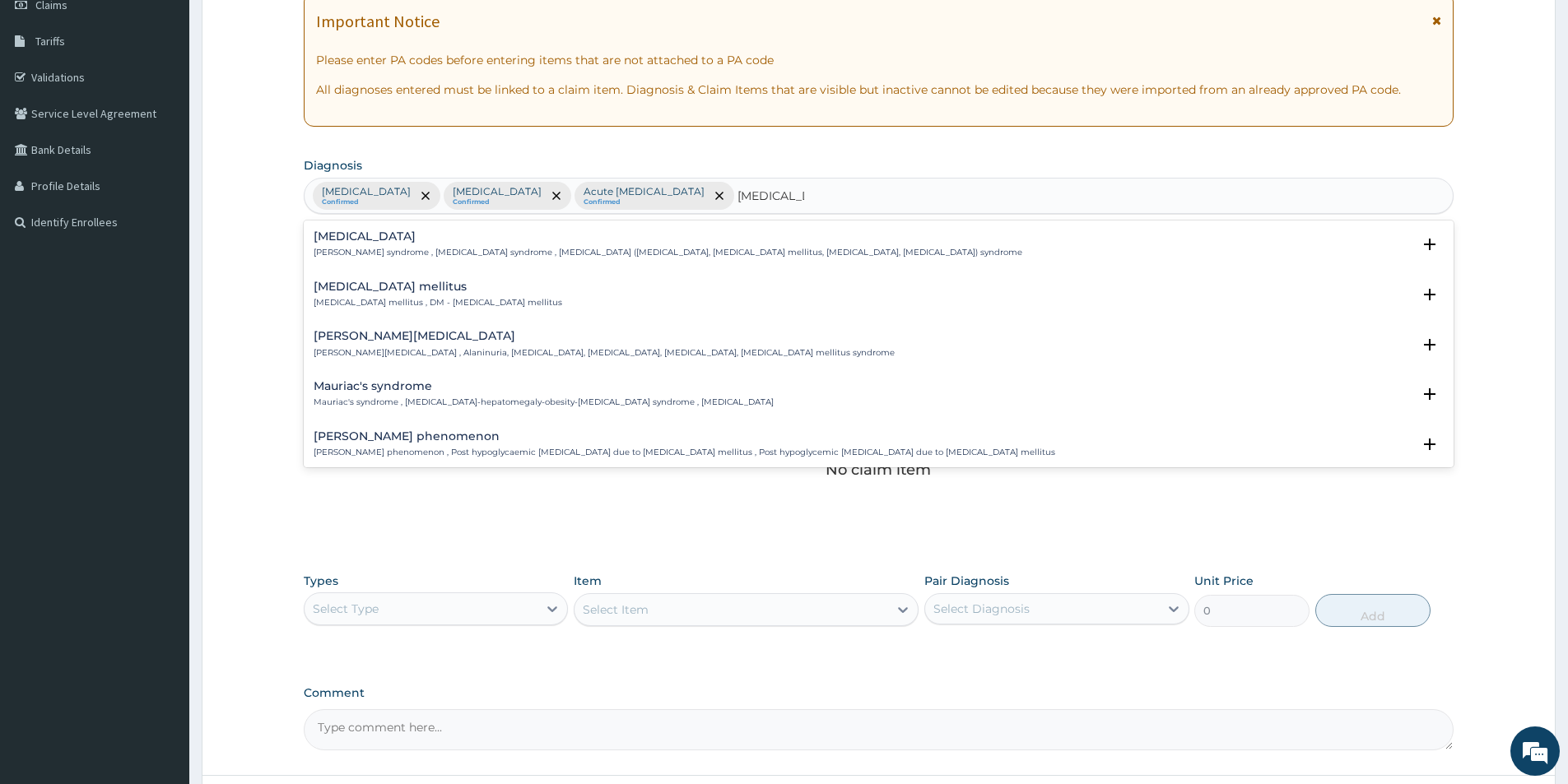
click at [352, 274] on div "Diabetes mellitus Diabetes mellitus , DM - Diabetes mellitus Select Status Quer…" at bounding box center [879, 299] width 1150 height 50
click at [379, 294] on div "Diabetes mellitus Diabetes mellitus , DM - Diabetes mellitus" at bounding box center [438, 294] width 249 height 28
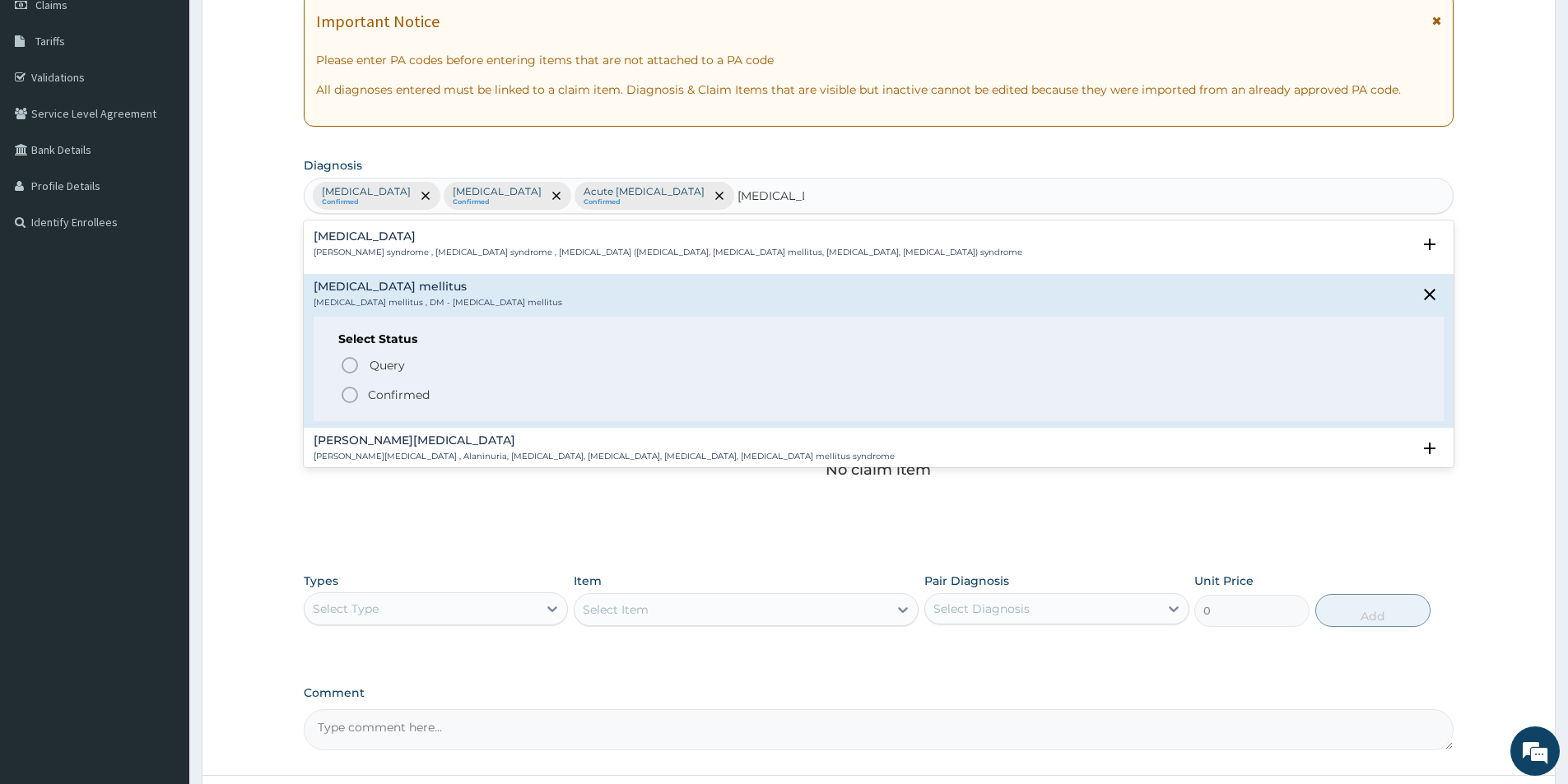
click at [384, 388] on p "Confirmed" at bounding box center [398, 395] width 61 height 16
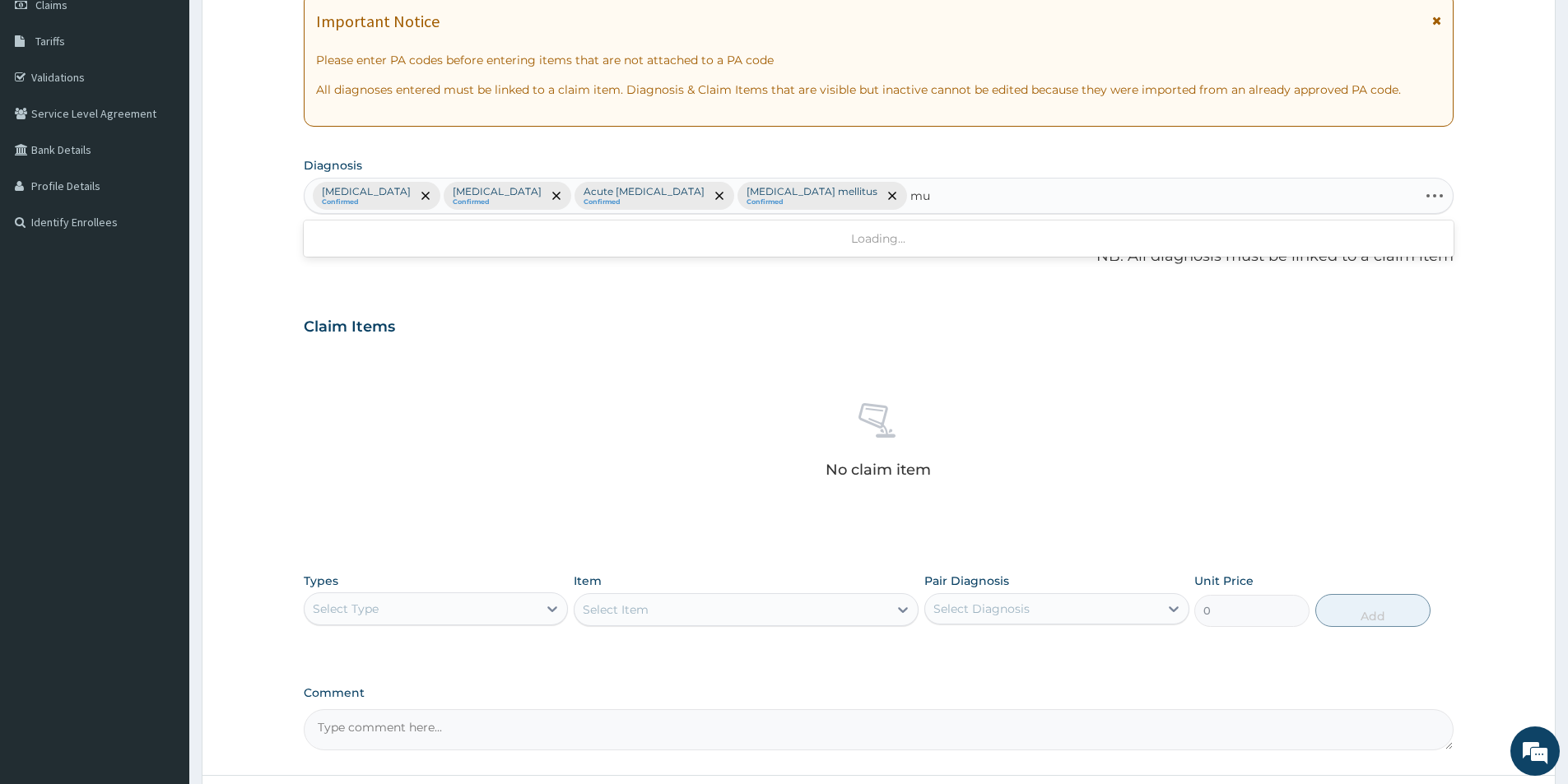
type input "mus"
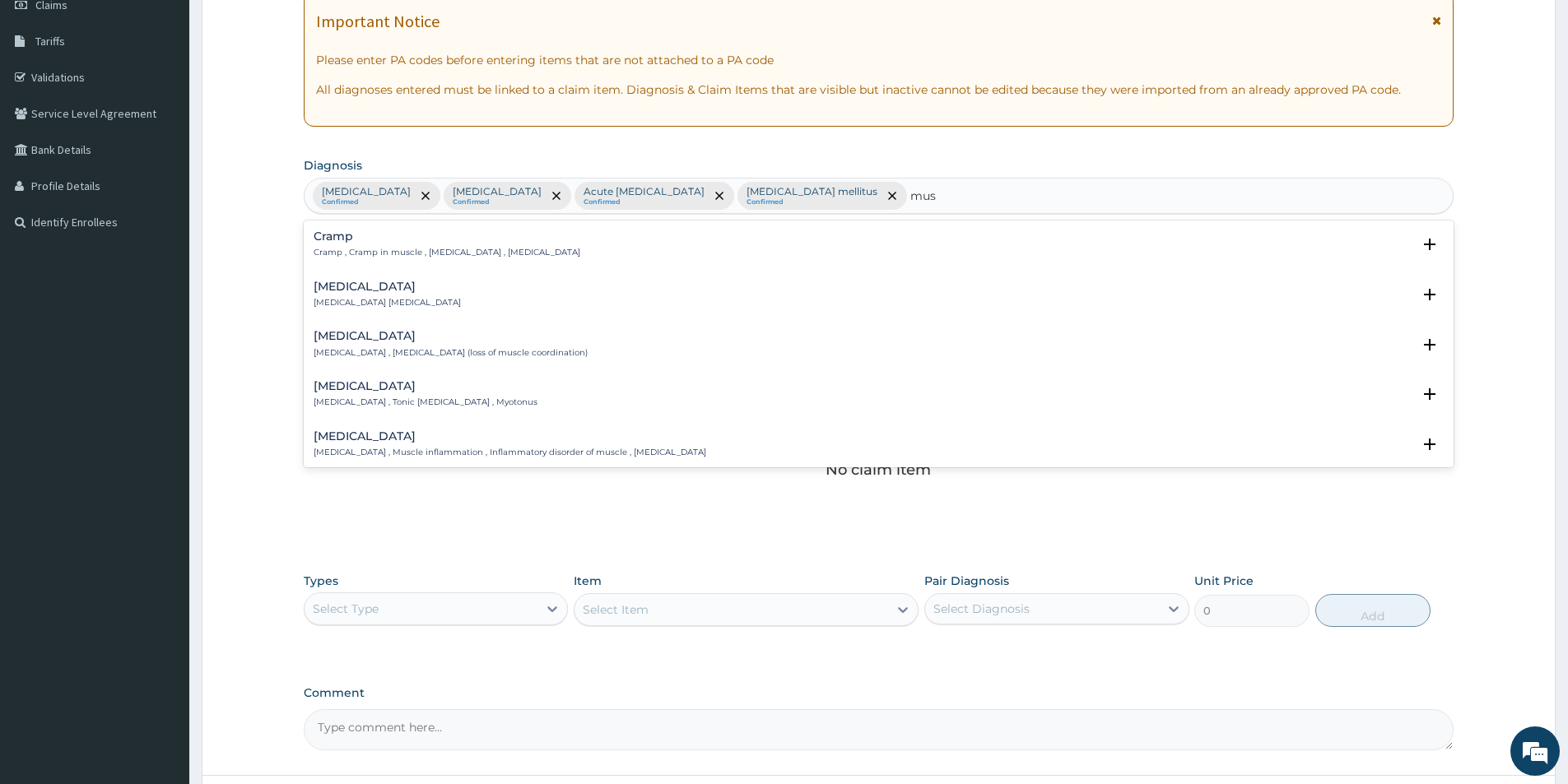
click at [337, 295] on div "Spasm Spasm , Muscle spasm" at bounding box center [387, 294] width 148 height 28
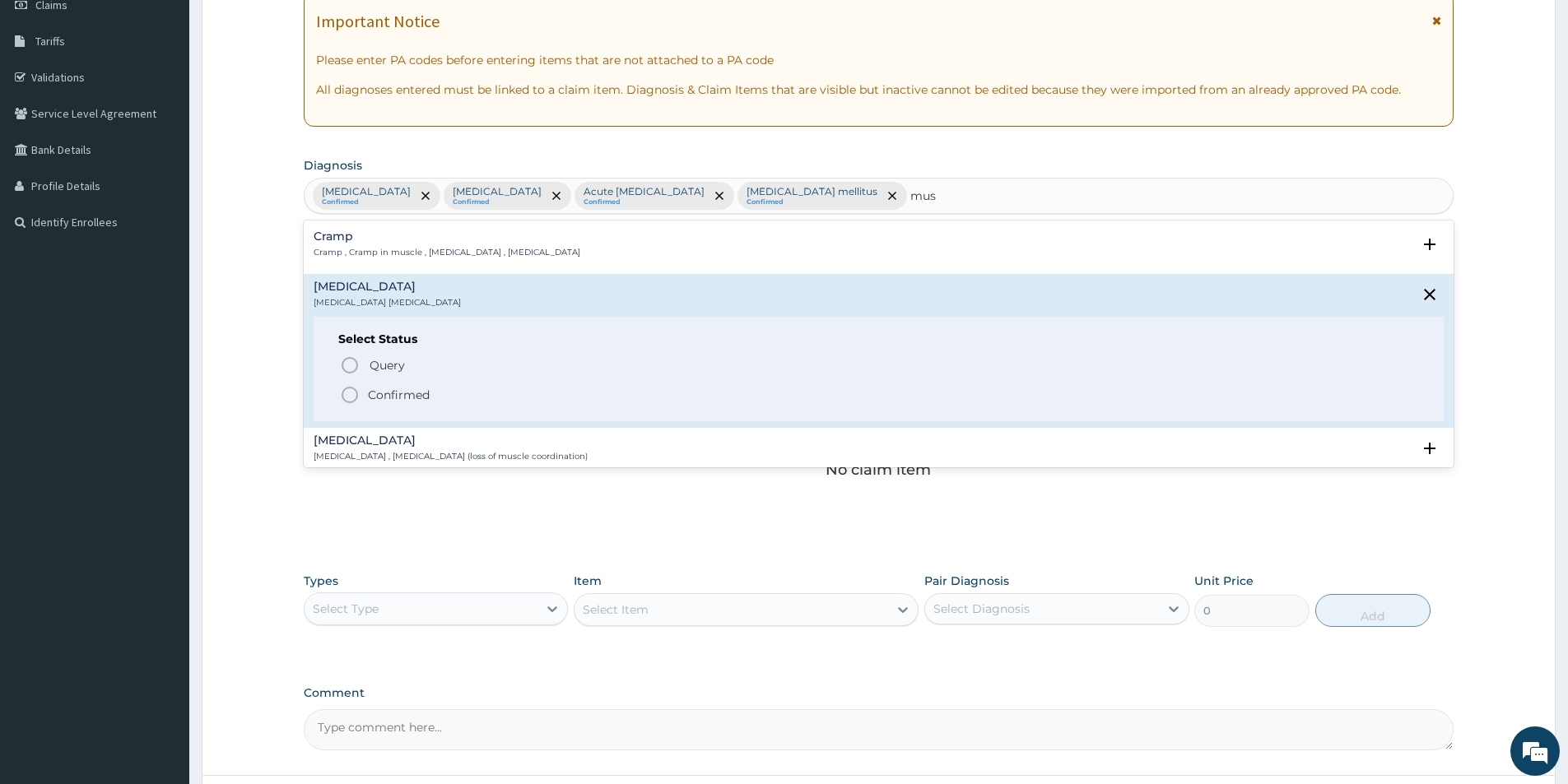
click at [398, 389] on p "Confirmed" at bounding box center [398, 395] width 61 height 16
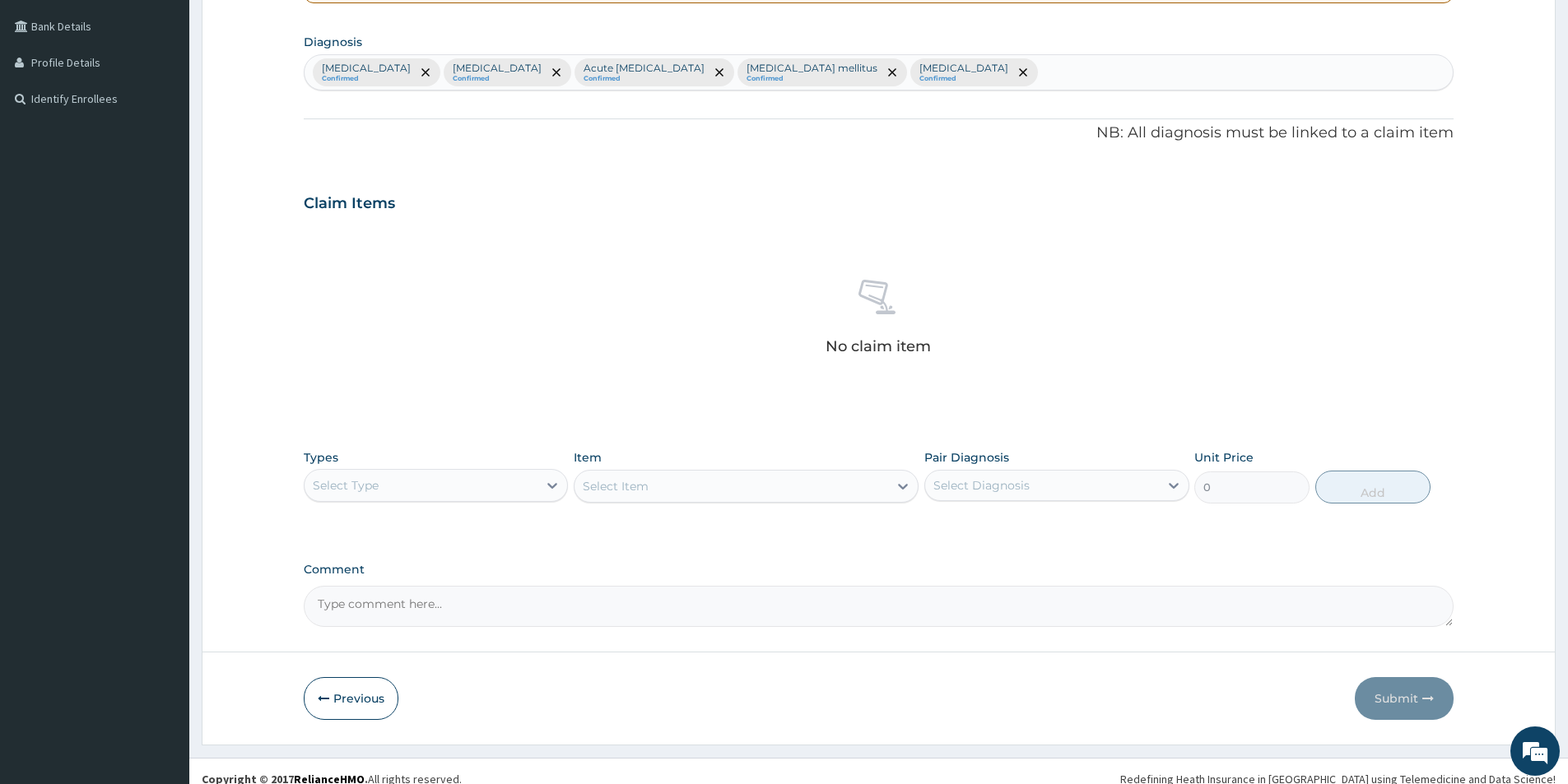
scroll to position [386, 0]
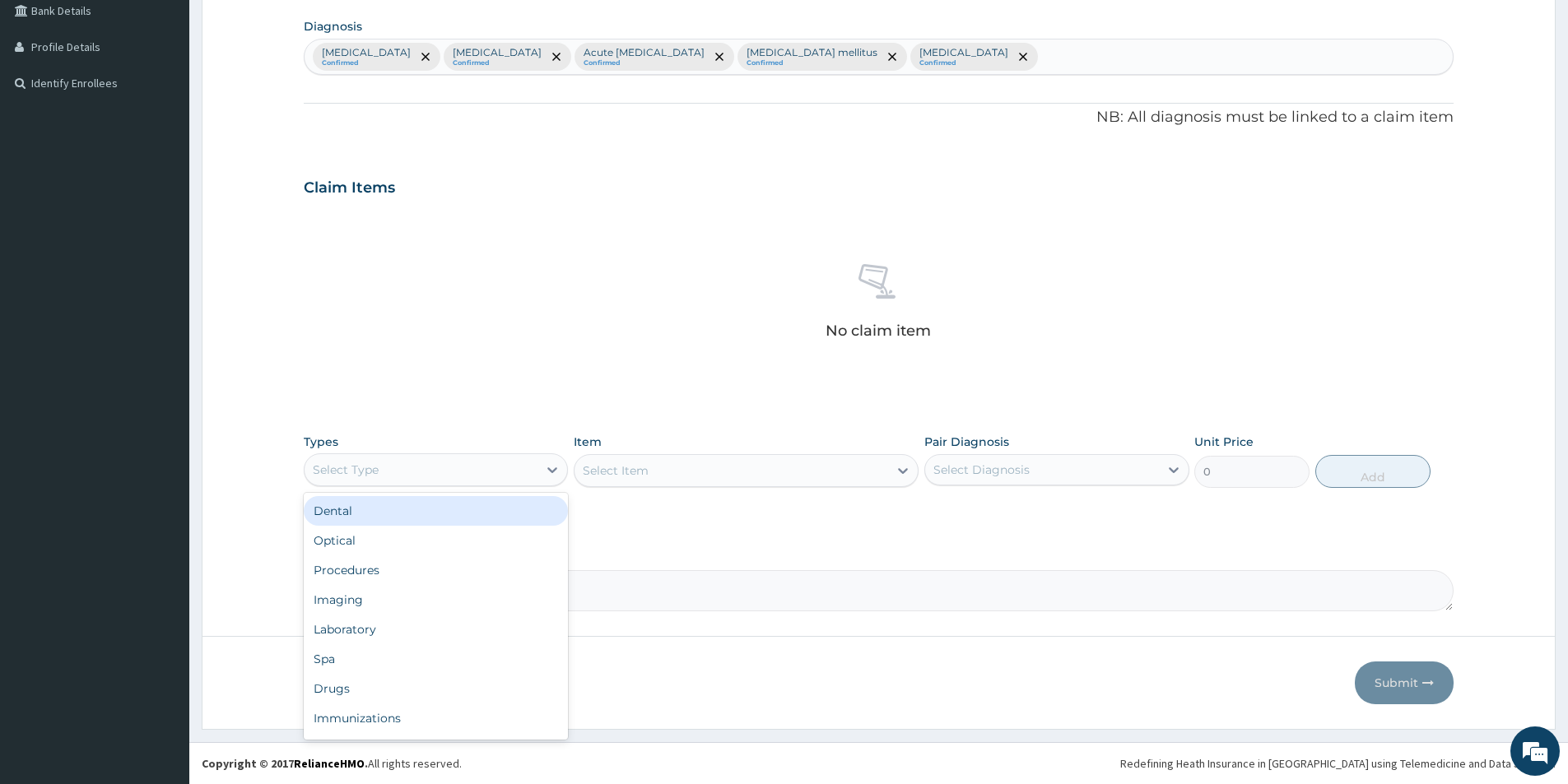
click at [444, 465] on div "Select Type" at bounding box center [422, 470] width 233 height 26
click at [463, 573] on div "Procedures" at bounding box center [436, 570] width 264 height 29
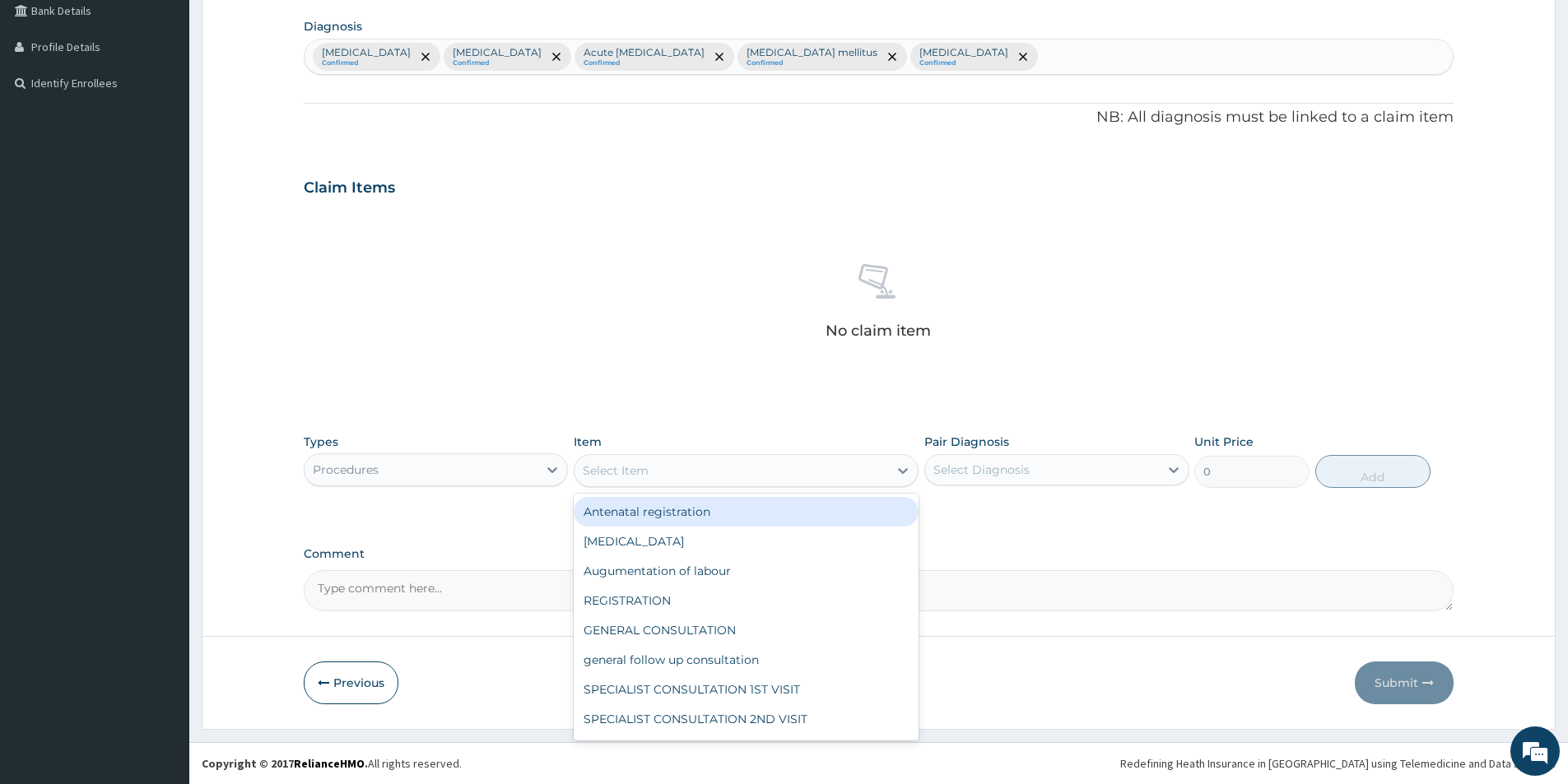
click at [775, 469] on div "Select Item" at bounding box center [731, 471] width 314 height 26
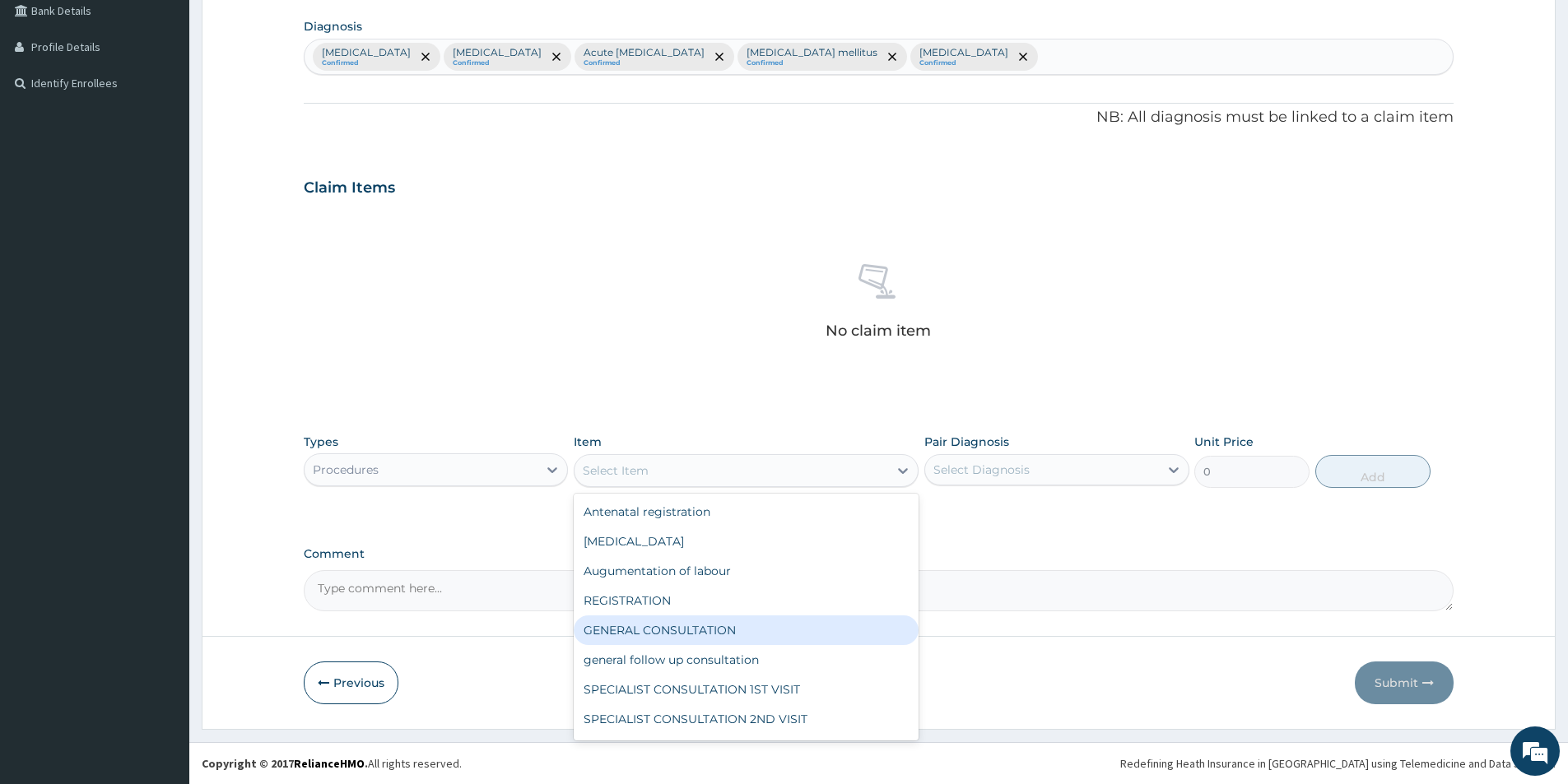
click at [676, 622] on div "GENERAL CONSULTATION" at bounding box center [746, 630] width 345 height 29
type input "1500"
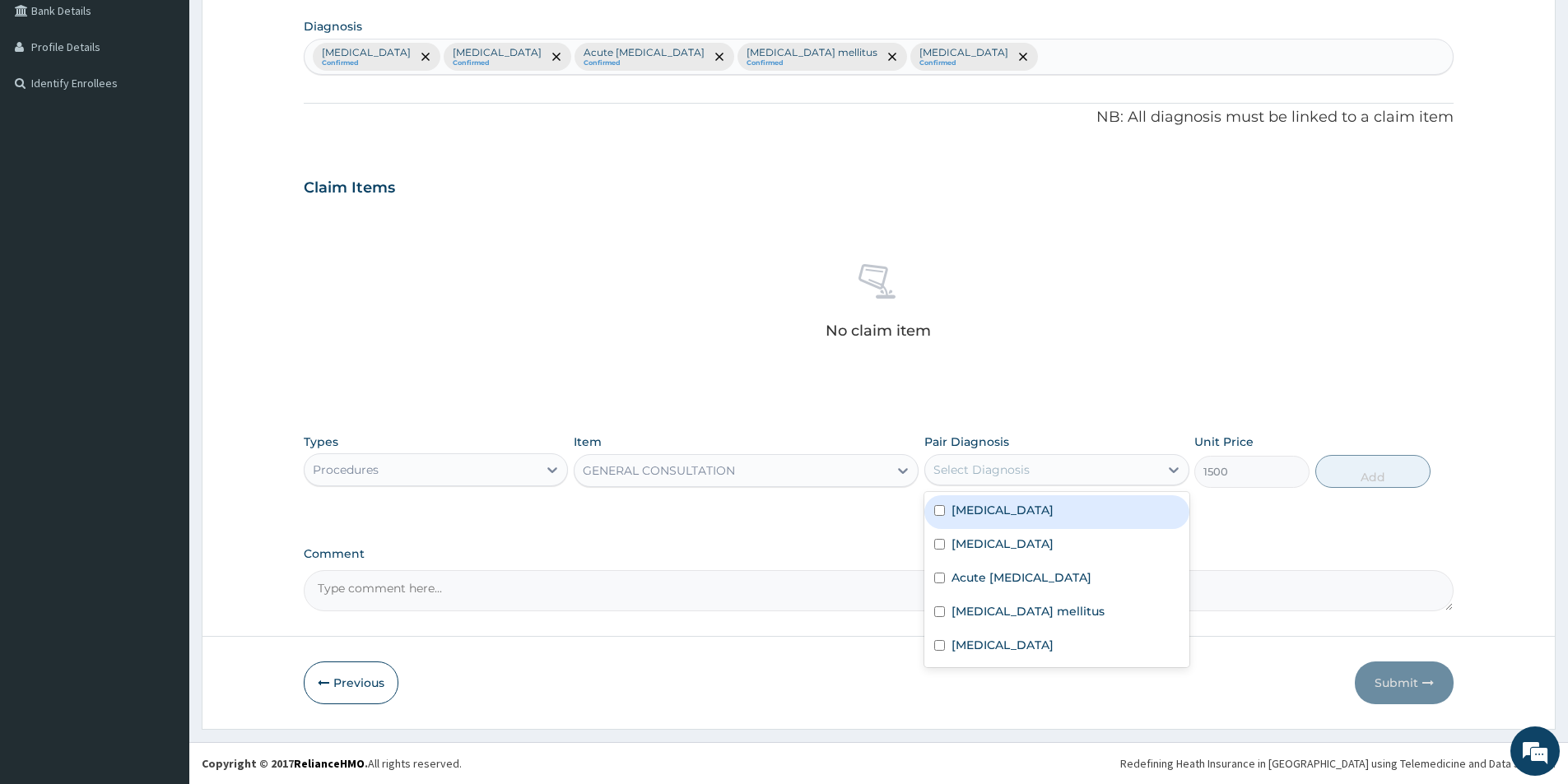
click at [947, 477] on div "Select Diagnosis" at bounding box center [981, 469] width 96 height 16
click at [949, 509] on div "Malaria" at bounding box center [1057, 512] width 264 height 34
checkbox input "true"
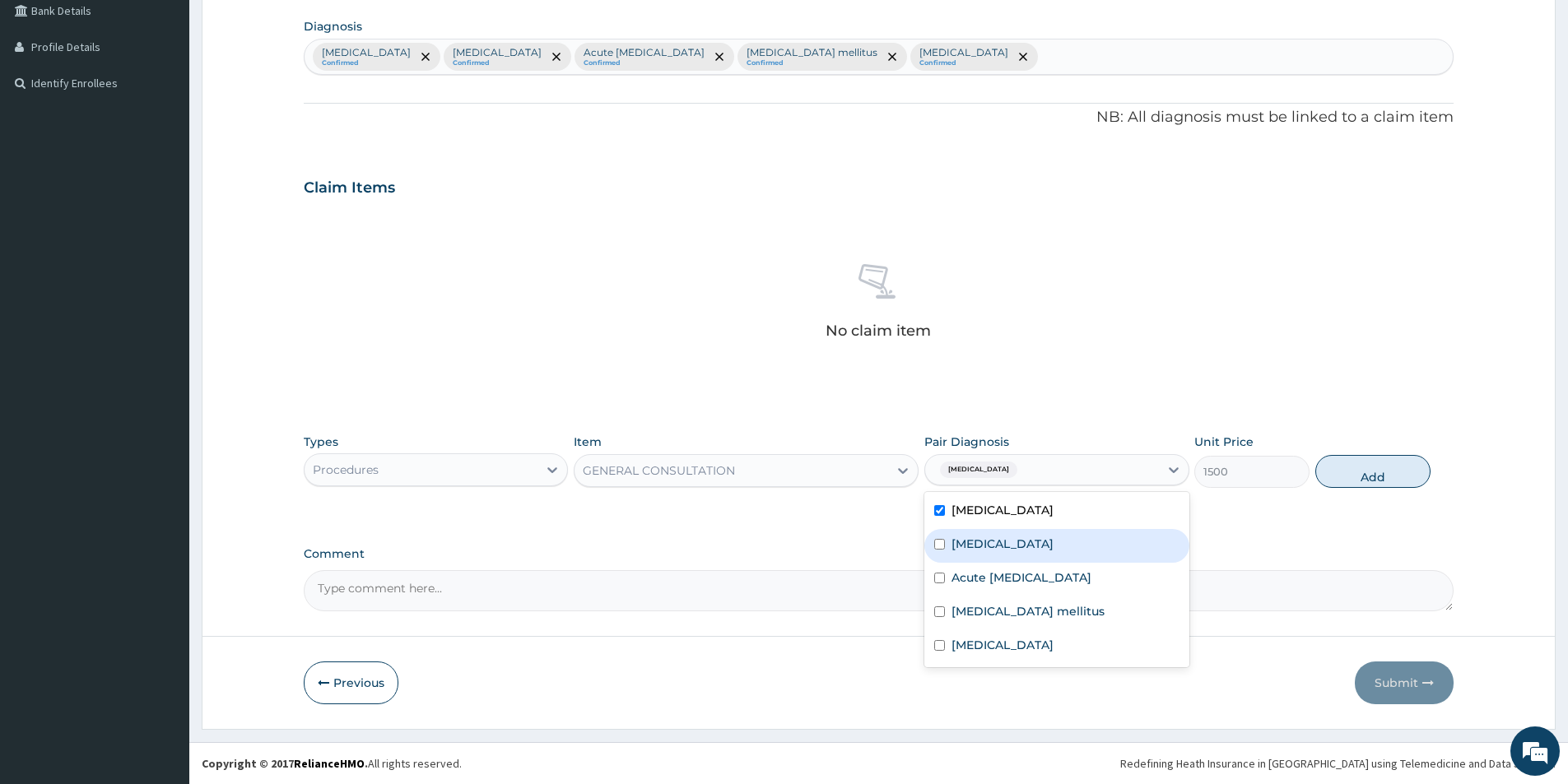
click at [993, 547] on div "Sepsis" at bounding box center [1057, 546] width 264 height 34
checkbox input "true"
click at [1006, 580] on label "Acute upper respiratory infection" at bounding box center [1021, 577] width 140 height 16
checkbox input "true"
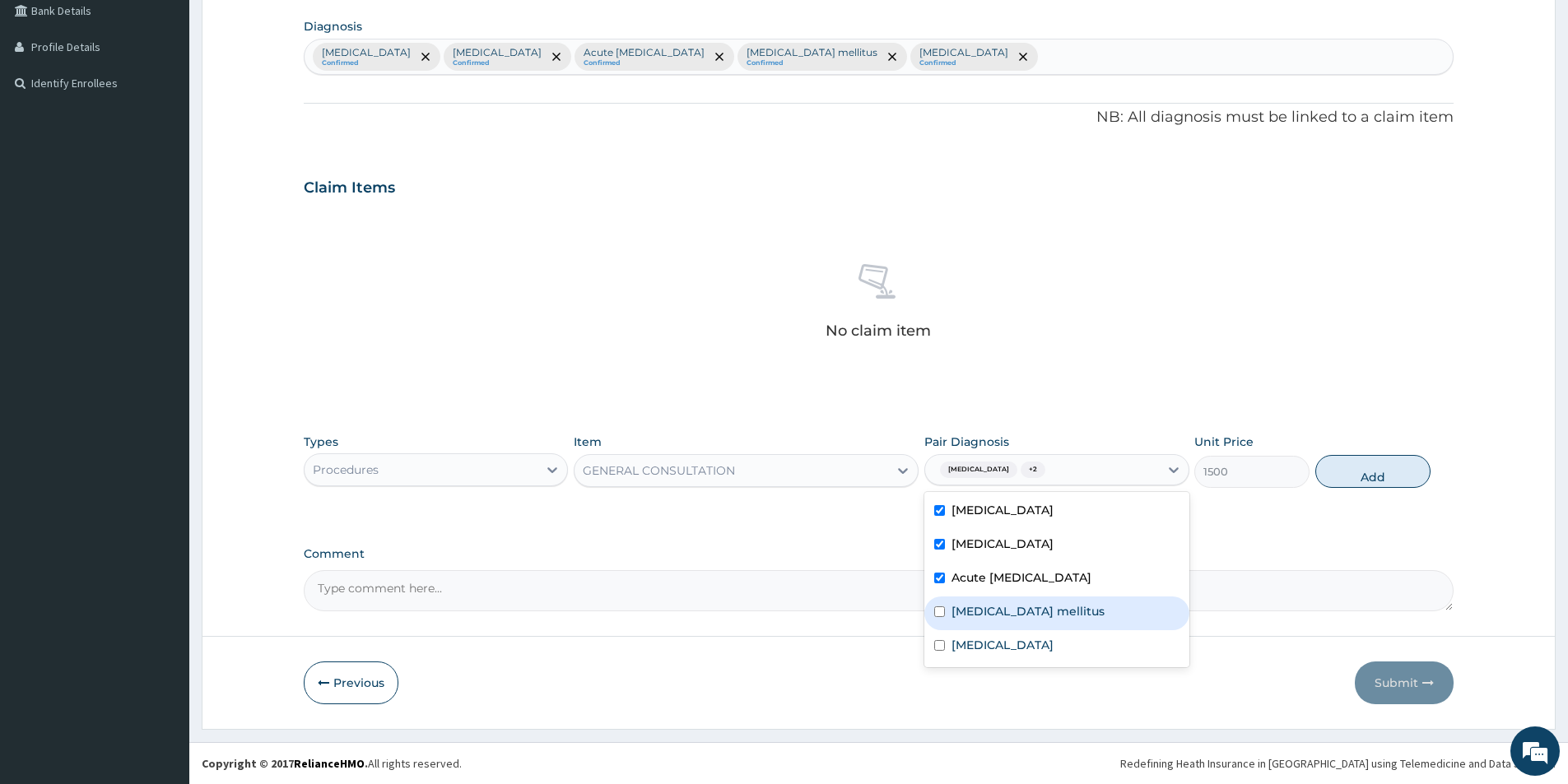
click at [1006, 620] on div "Diabetes mellitus" at bounding box center [1057, 613] width 264 height 34
checkbox input "true"
click at [971, 657] on div "Spasm" at bounding box center [1057, 647] width 264 height 34
checkbox input "true"
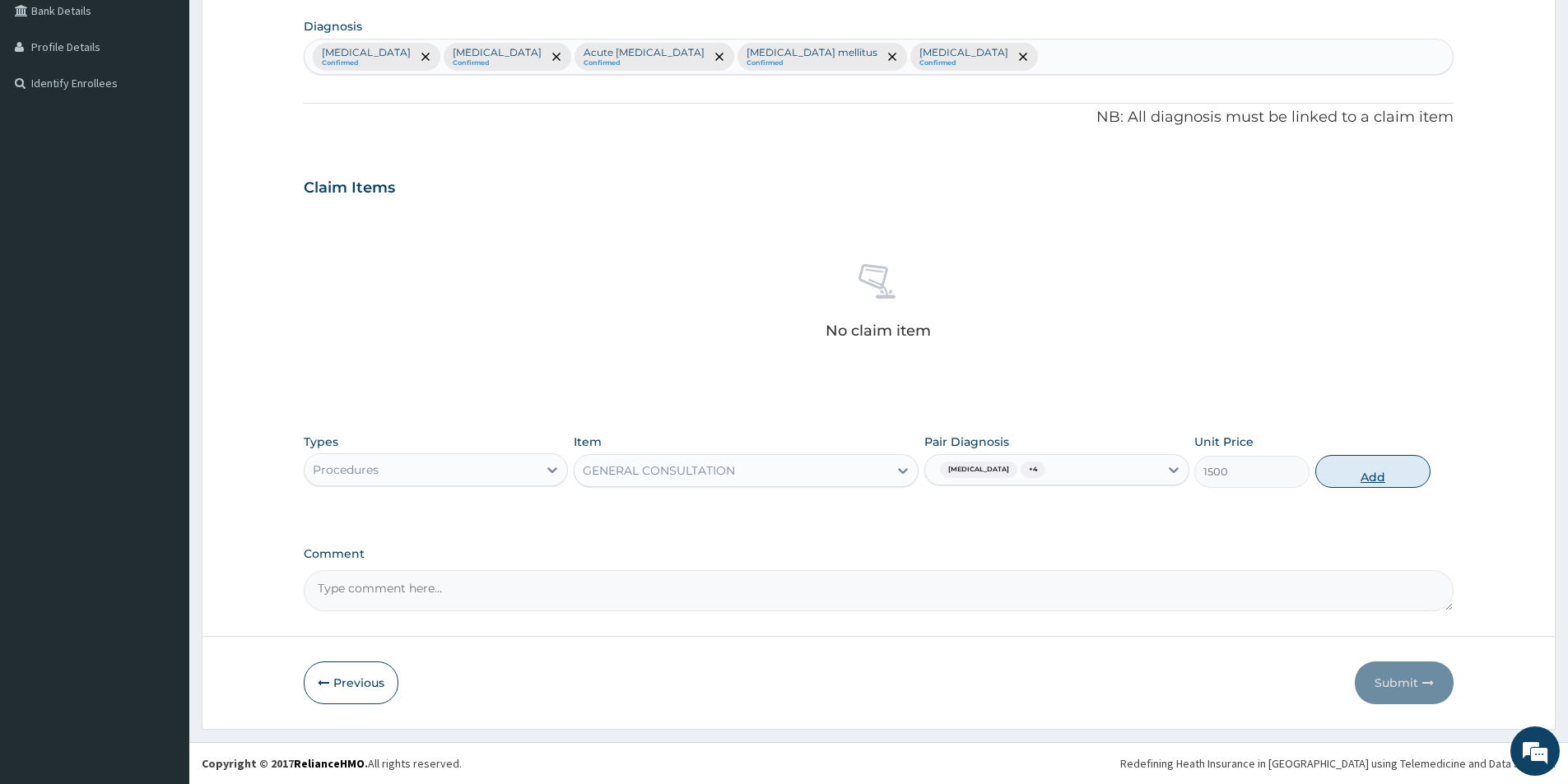
click at [1368, 478] on button "Add" at bounding box center [1372, 471] width 115 height 33
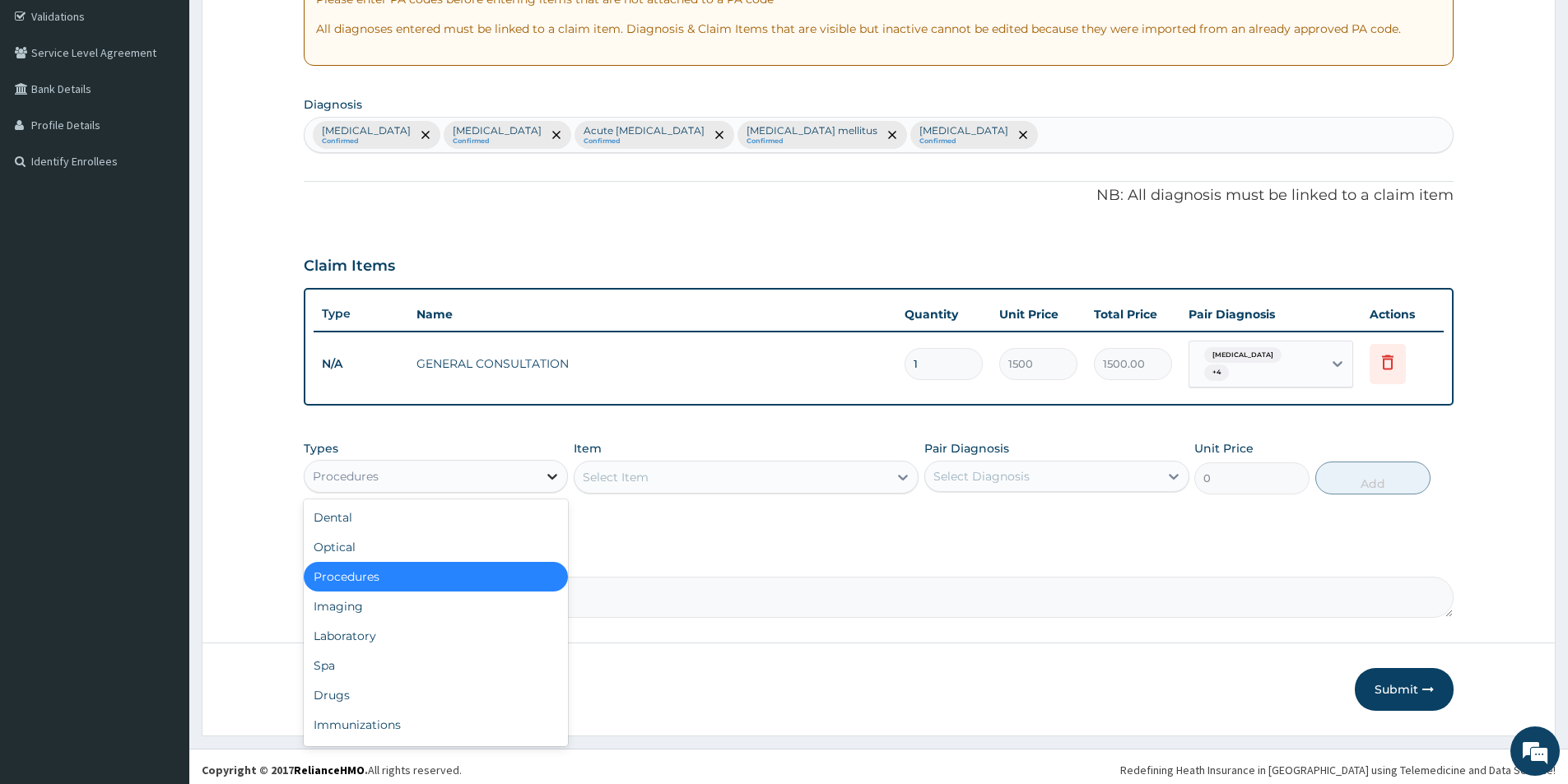
click at [541, 461] on div at bounding box center [552, 476] width 29 height 29
click at [358, 637] on div "Laboratory" at bounding box center [436, 635] width 264 height 29
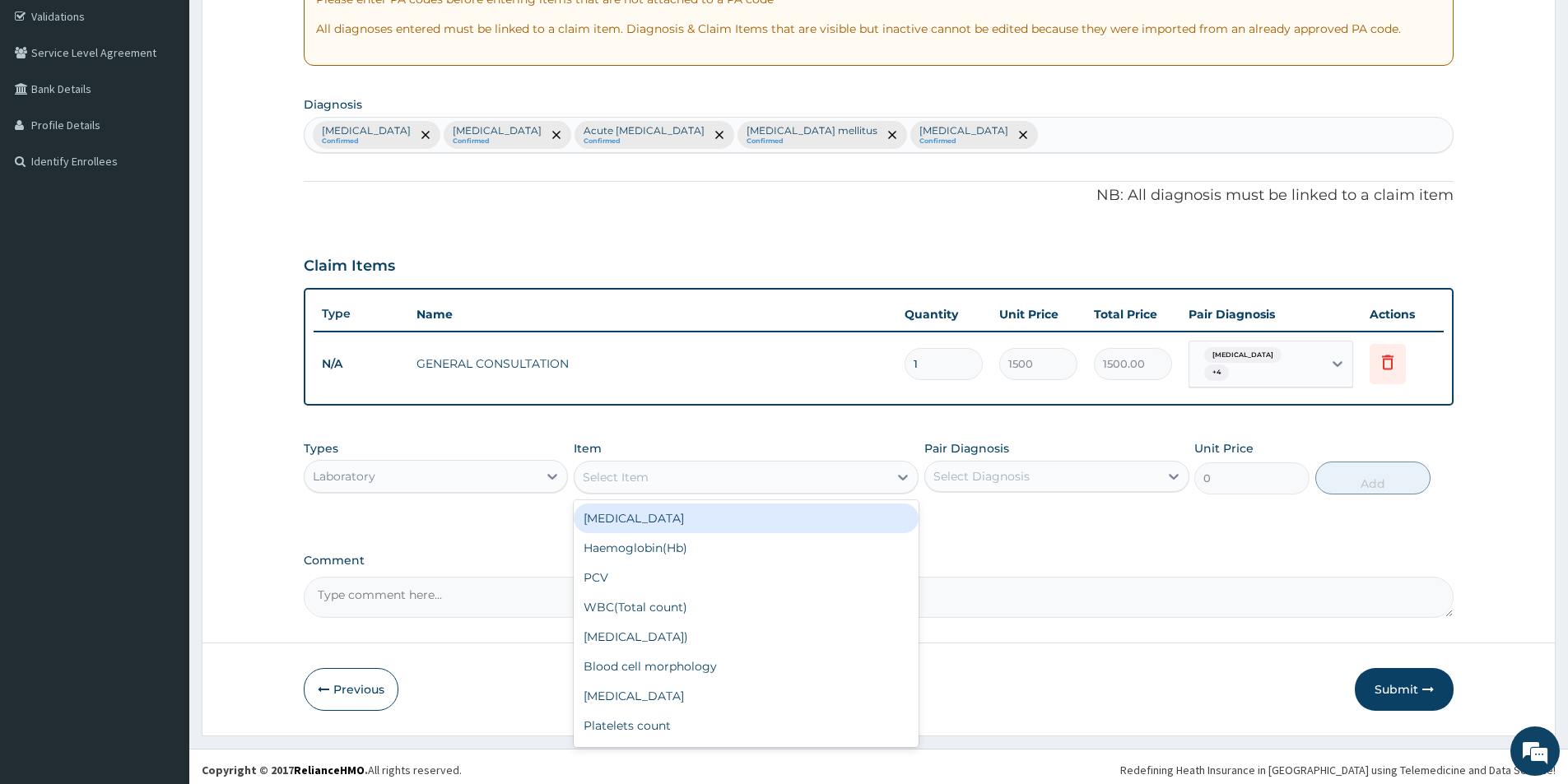
click at [797, 464] on div "Select Item" at bounding box center [731, 477] width 314 height 26
click at [738, 504] on div "Full Blood Count" at bounding box center [746, 518] width 345 height 29
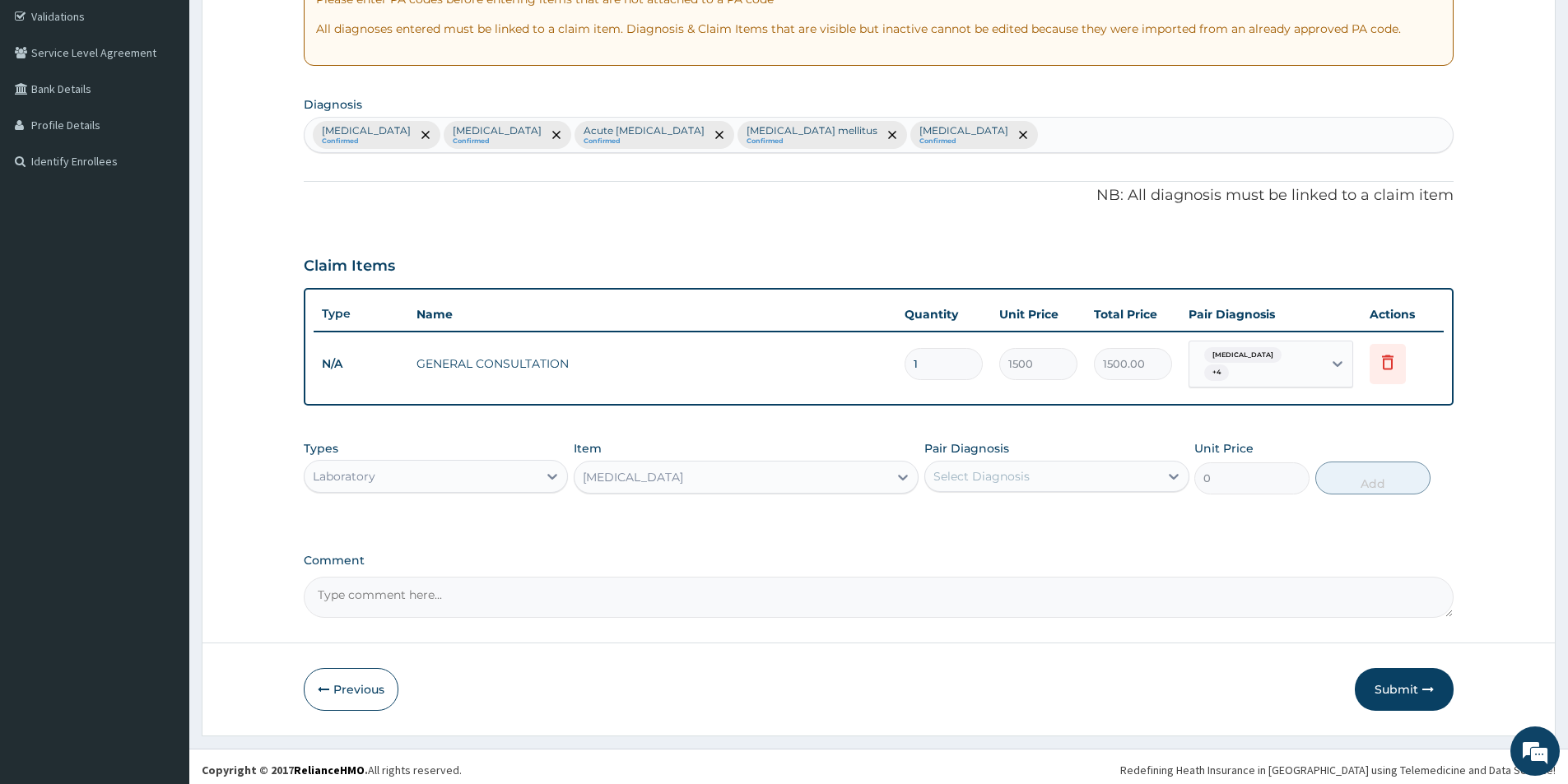
type input "2500"
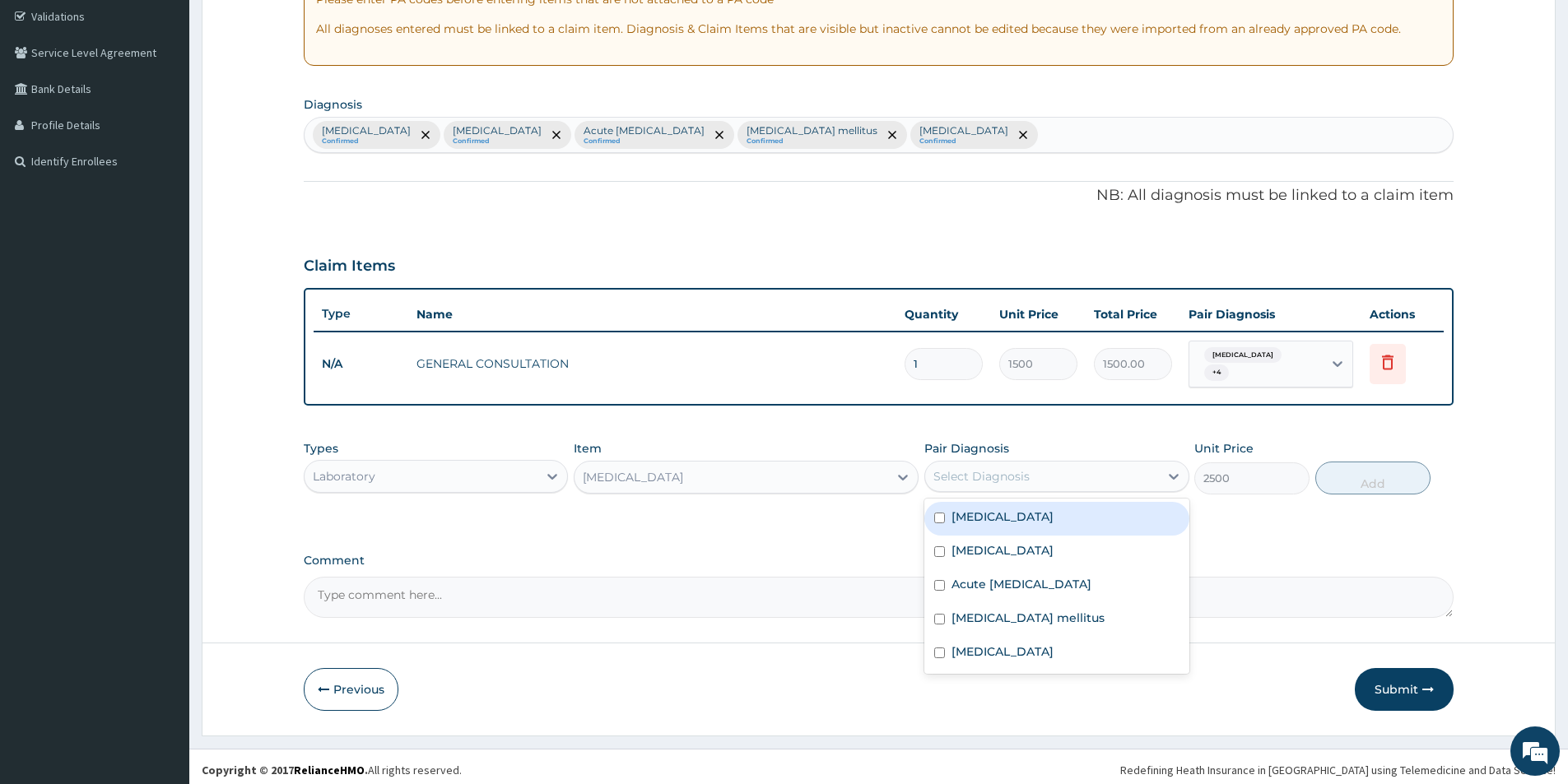
click at [1114, 463] on div "Select Diagnosis" at bounding box center [1042, 476] width 233 height 26
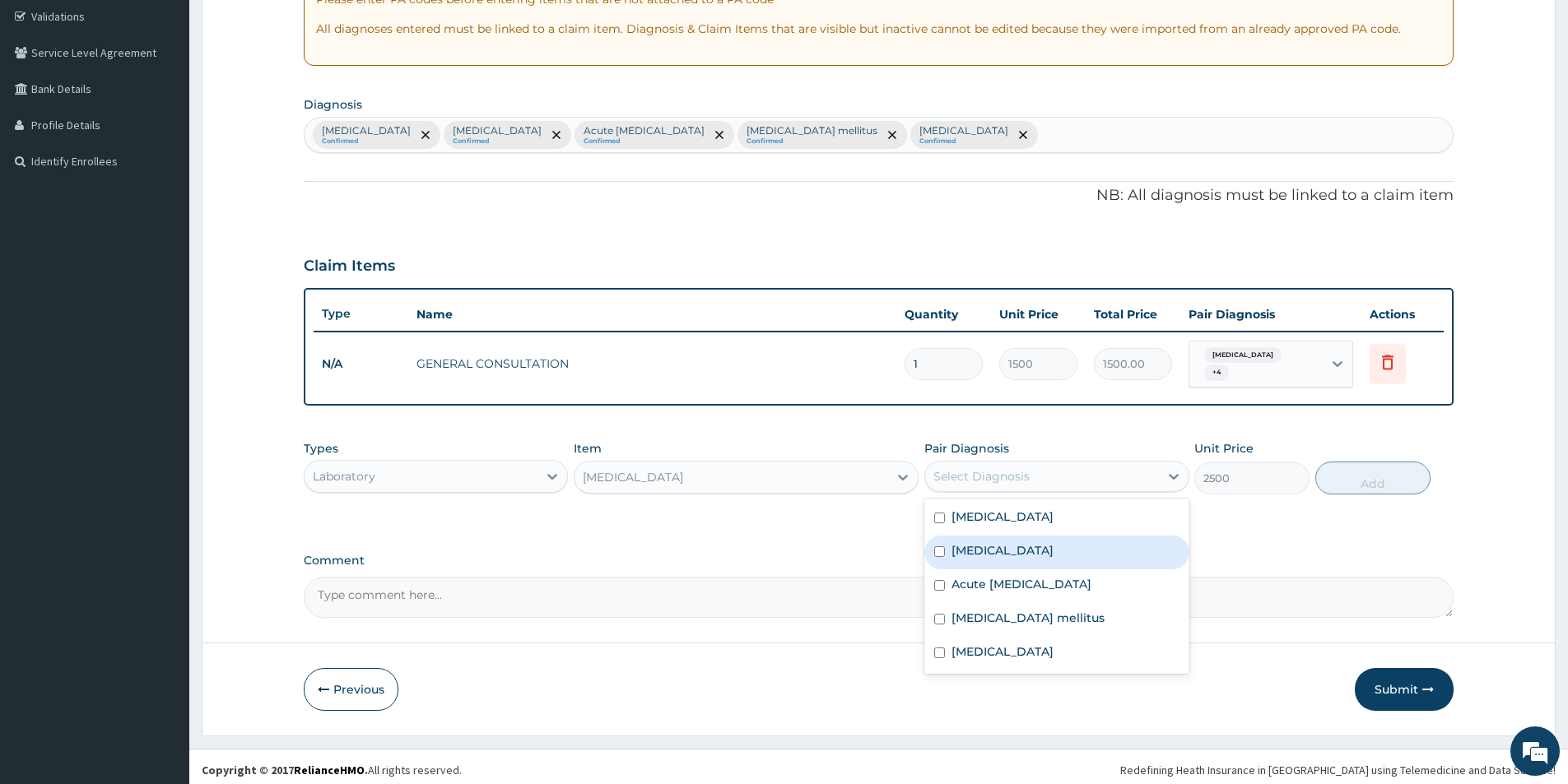
click at [1038, 560] on div "Sepsis" at bounding box center [1057, 552] width 264 height 34
checkbox input "true"
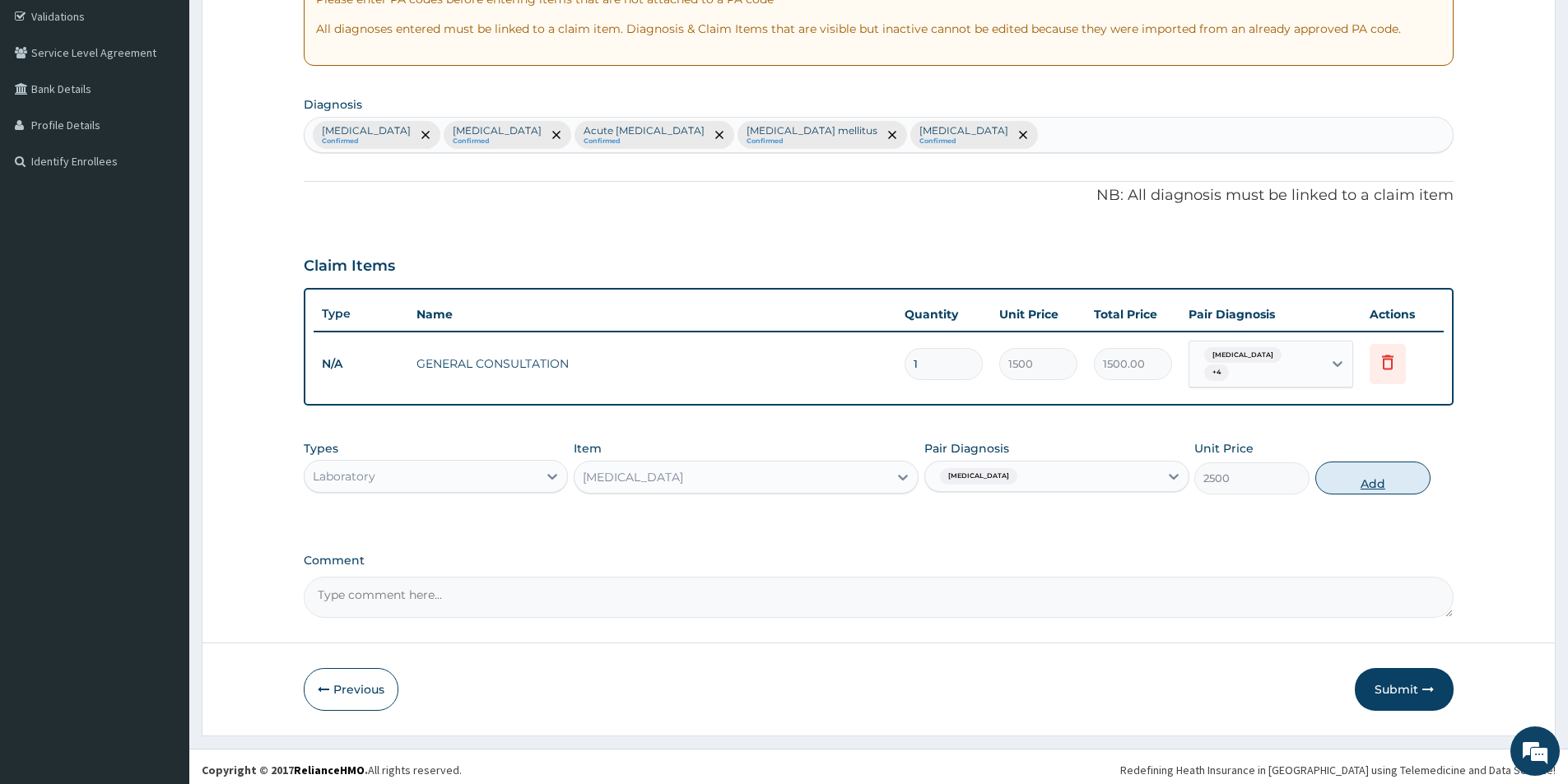
click at [1383, 470] on button "Add" at bounding box center [1372, 477] width 115 height 33
type input "0"
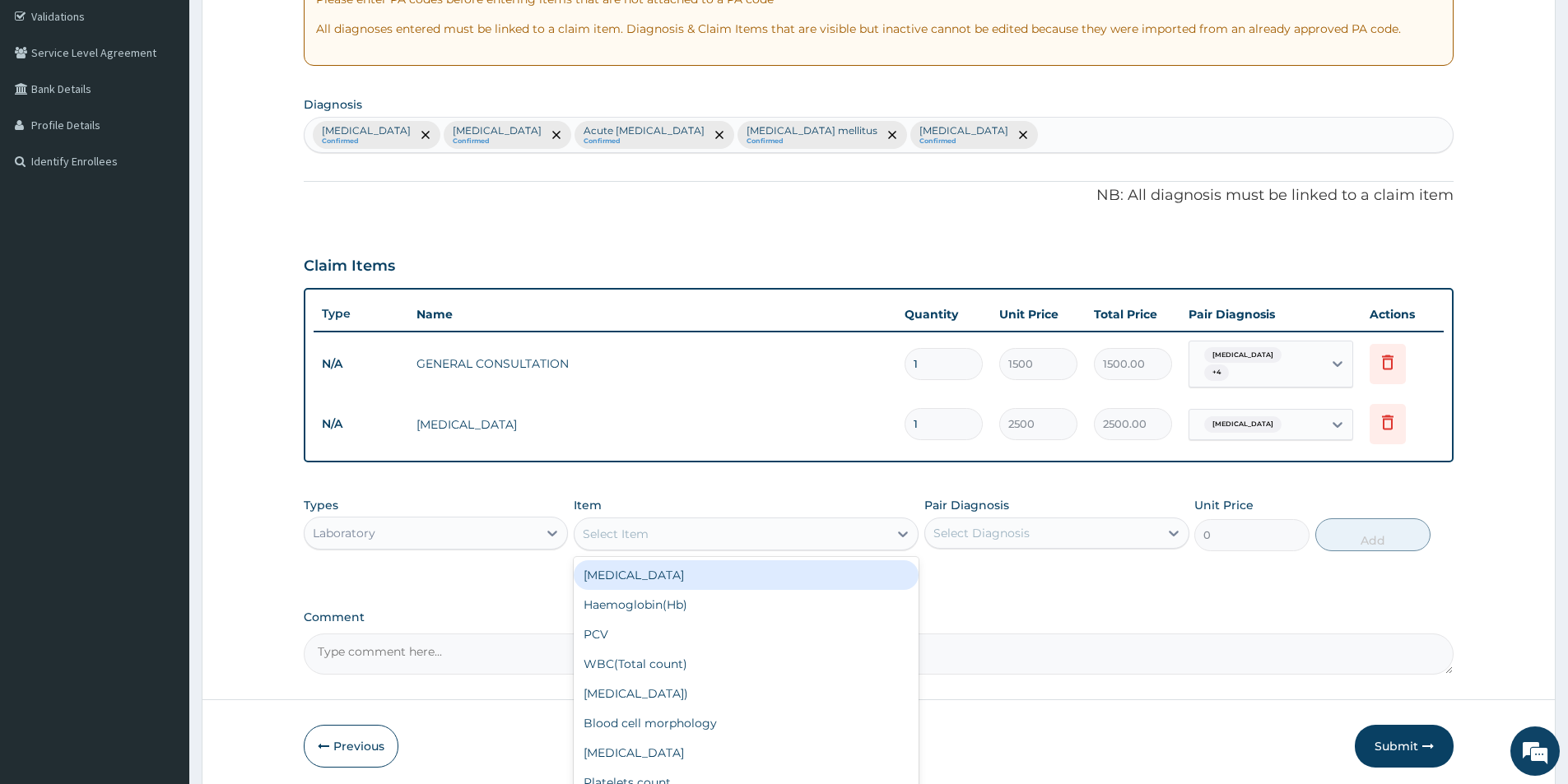
click at [841, 522] on div "Select Item" at bounding box center [731, 534] width 314 height 26
type input "malari"
drag, startPoint x: 870, startPoint y: 571, endPoint x: 1008, endPoint y: 531, distance: 143.7
click at [871, 571] on div "Blood Malaria Parasite Test" at bounding box center [746, 575] width 345 height 29
type input "1500"
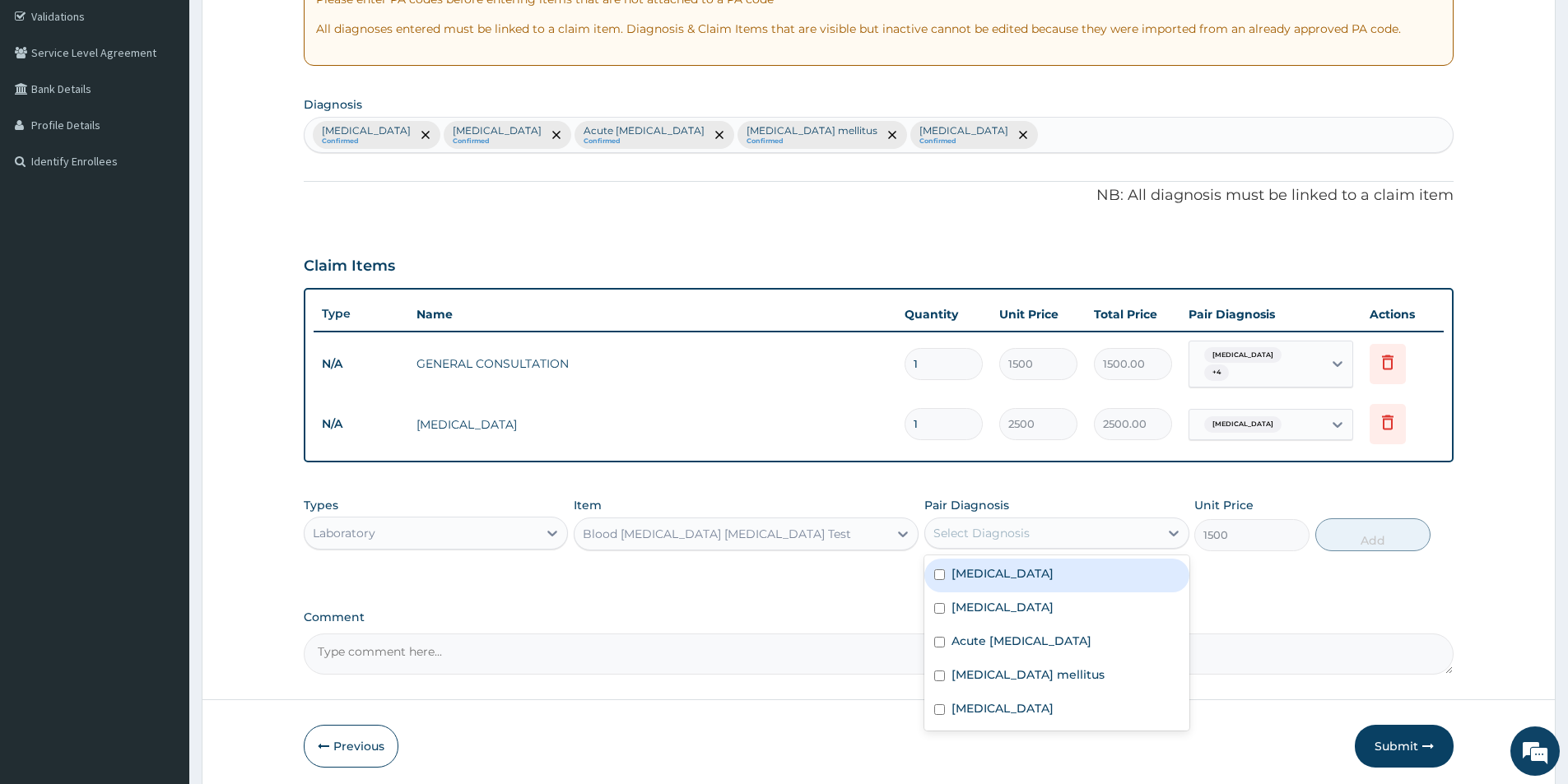
click at [1019, 526] on div "Select Diagnosis" at bounding box center [981, 533] width 96 height 16
drag, startPoint x: 1017, startPoint y: 569, endPoint x: 1165, endPoint y: 558, distance: 148.4
click at [1020, 566] on div "Malaria" at bounding box center [1057, 575] width 264 height 34
checkbox input "true"
click at [1355, 532] on button "Add" at bounding box center [1372, 534] width 115 height 33
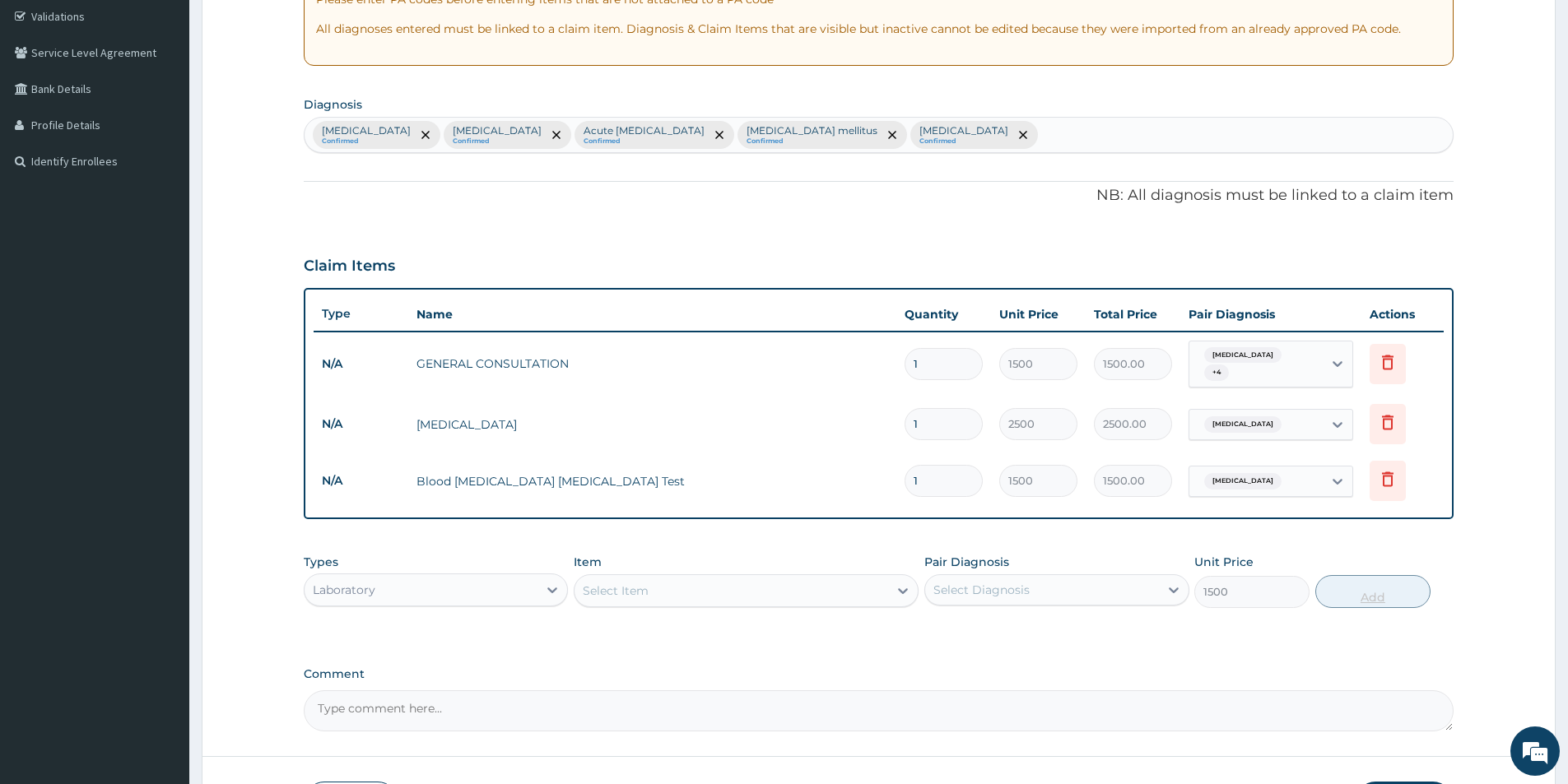
type input "0"
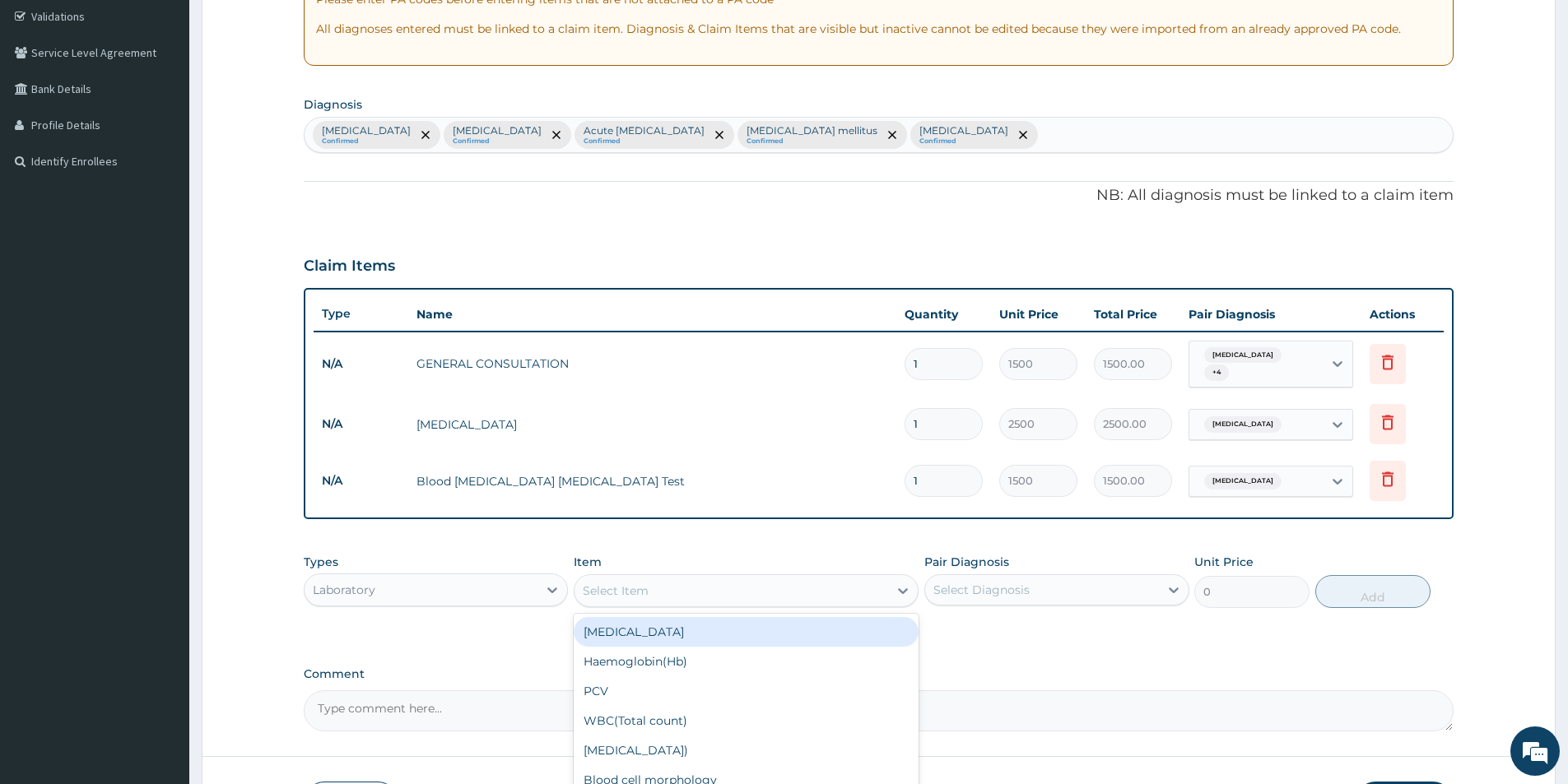
click at [650, 588] on div "Select Item" at bounding box center [731, 591] width 314 height 26
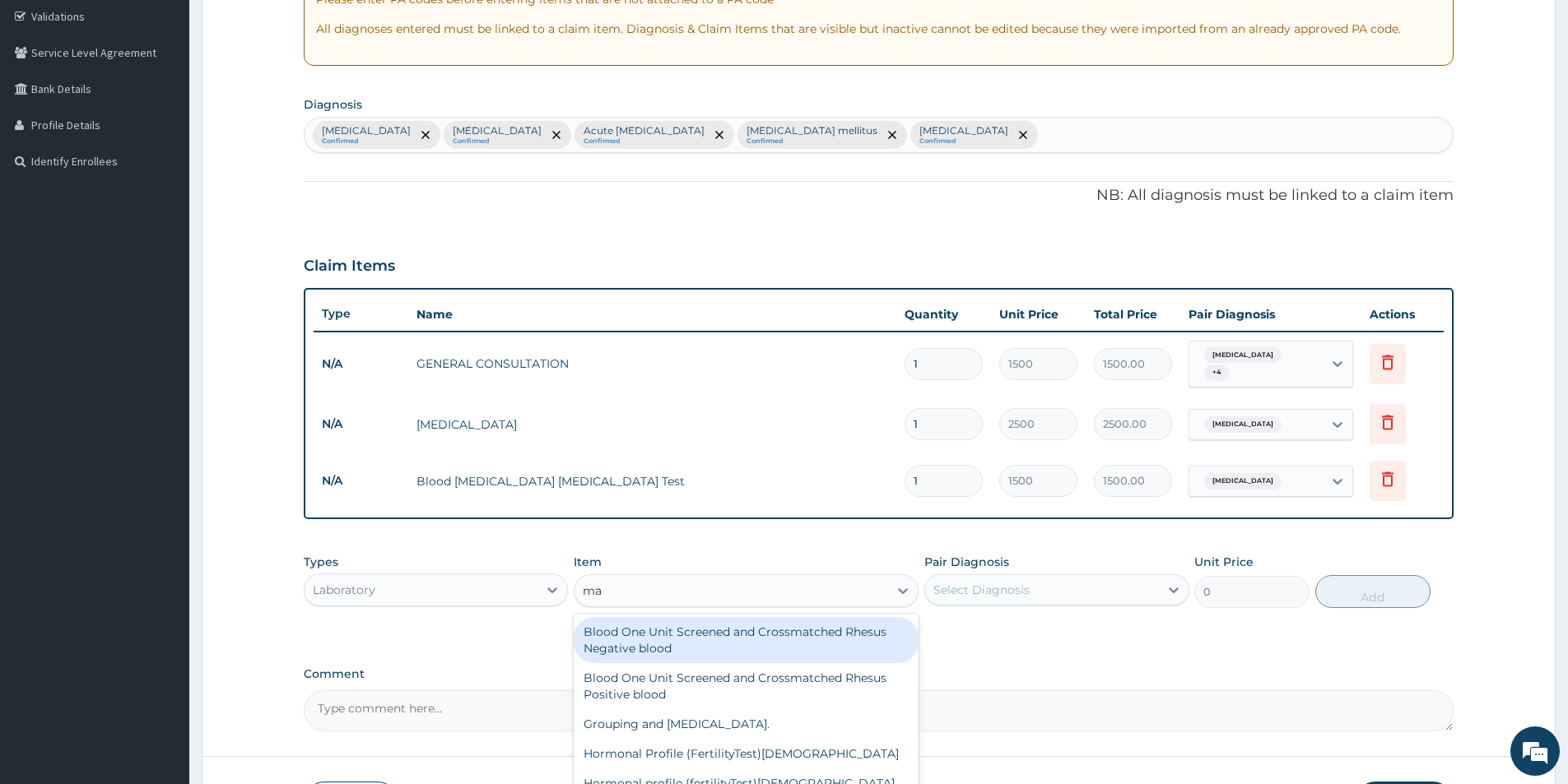
type input "m"
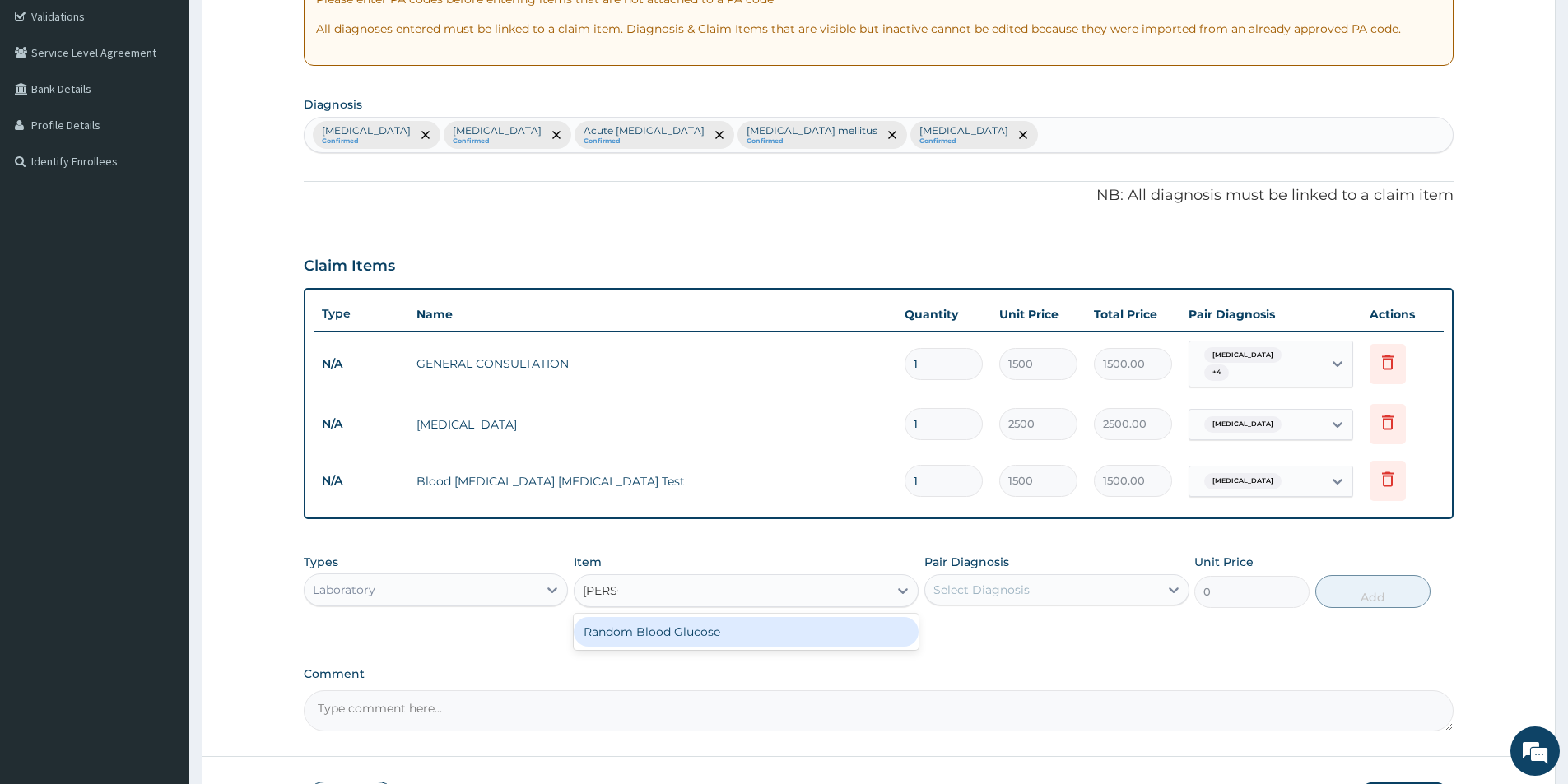
type input "random"
click at [686, 629] on div "Random Blood Glucose" at bounding box center [746, 632] width 345 height 29
type input "1500"
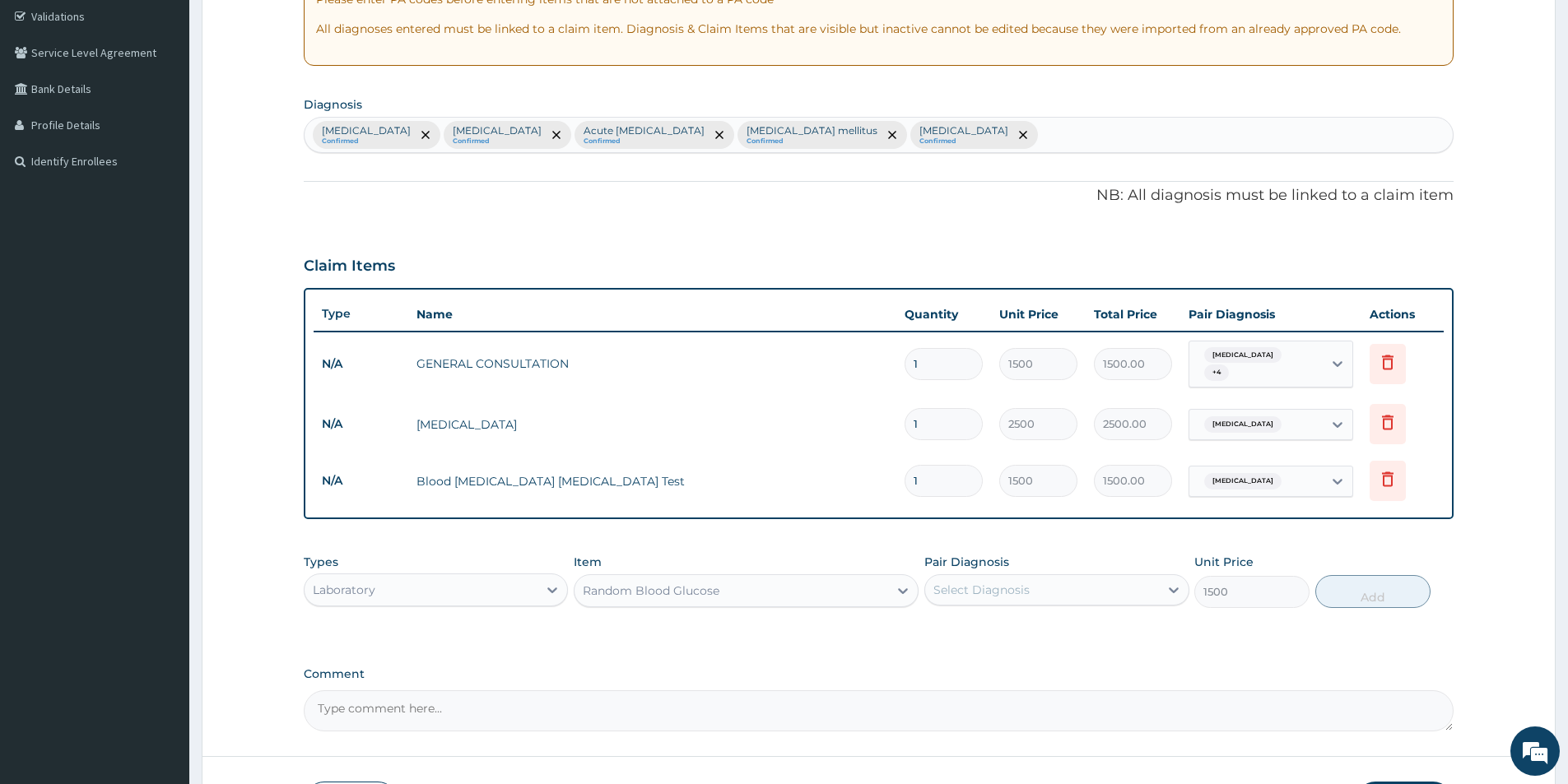
click at [999, 582] on div "Select Diagnosis" at bounding box center [981, 590] width 96 height 16
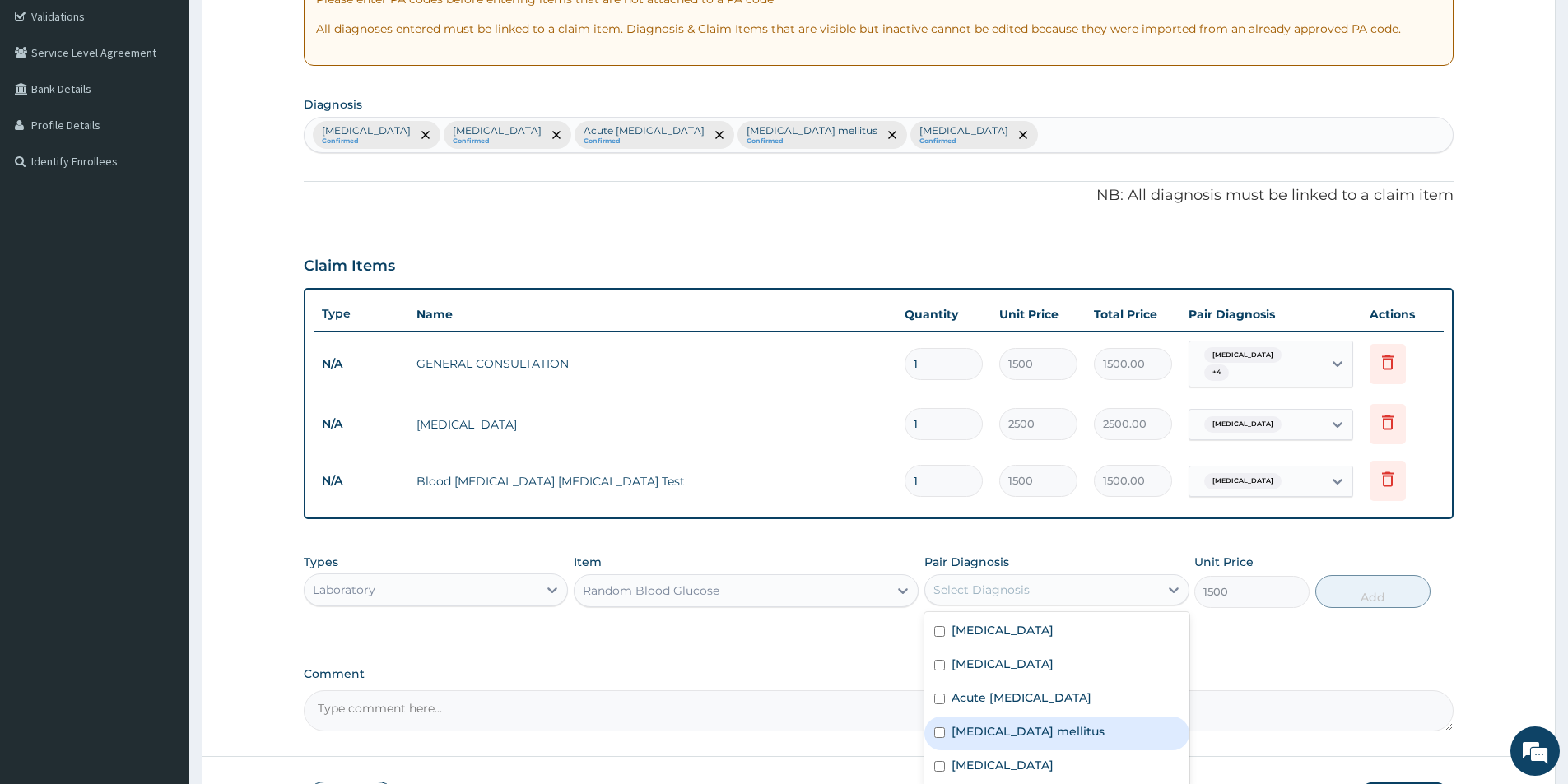
click at [988, 732] on label "Diabetes mellitus" at bounding box center [1027, 730] width 153 height 16
checkbox input "true"
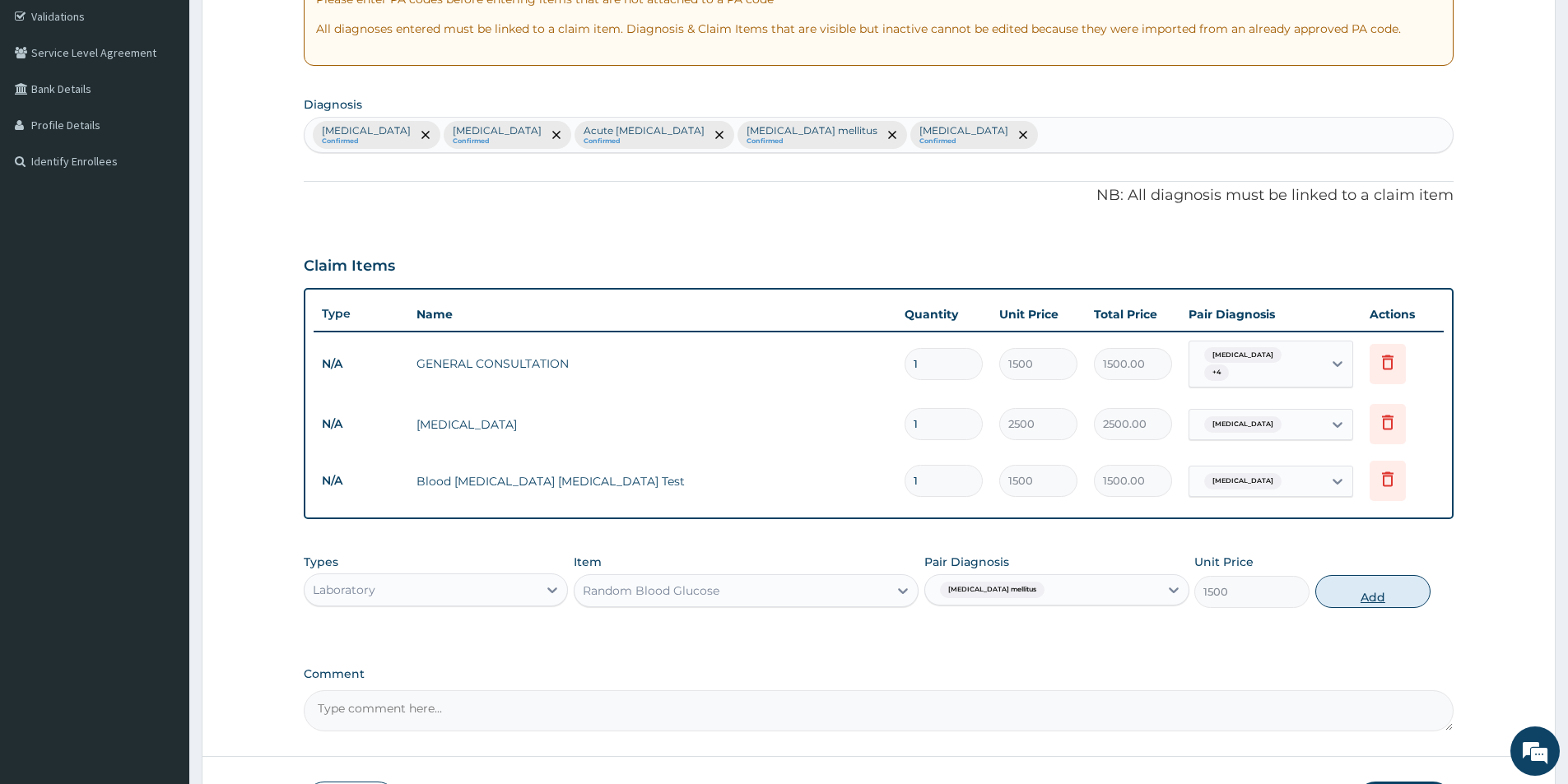
click at [1354, 592] on button "Add" at bounding box center [1372, 591] width 115 height 33
type input "0"
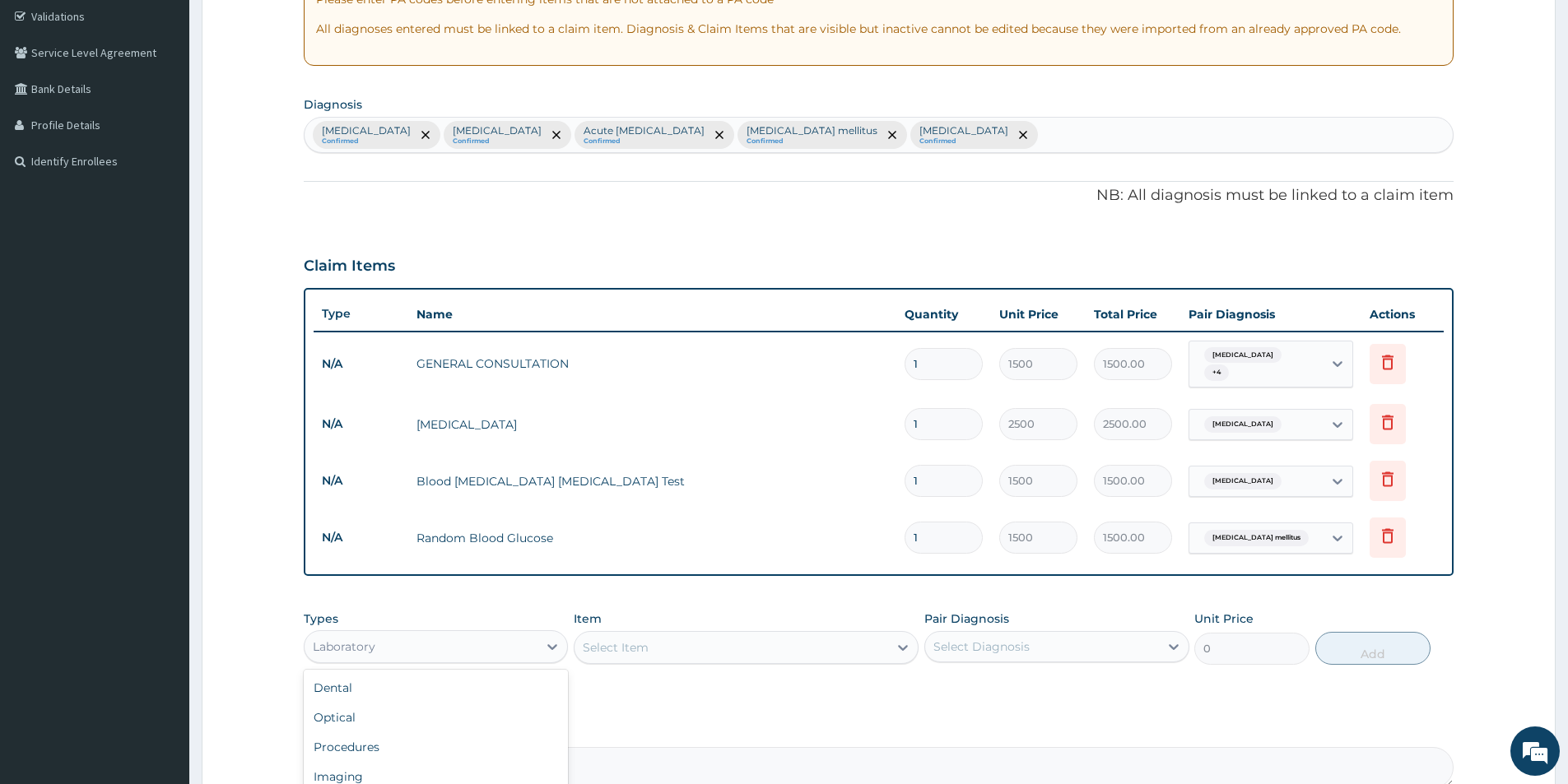
click at [524, 648] on div "Laboratory" at bounding box center [422, 647] width 233 height 26
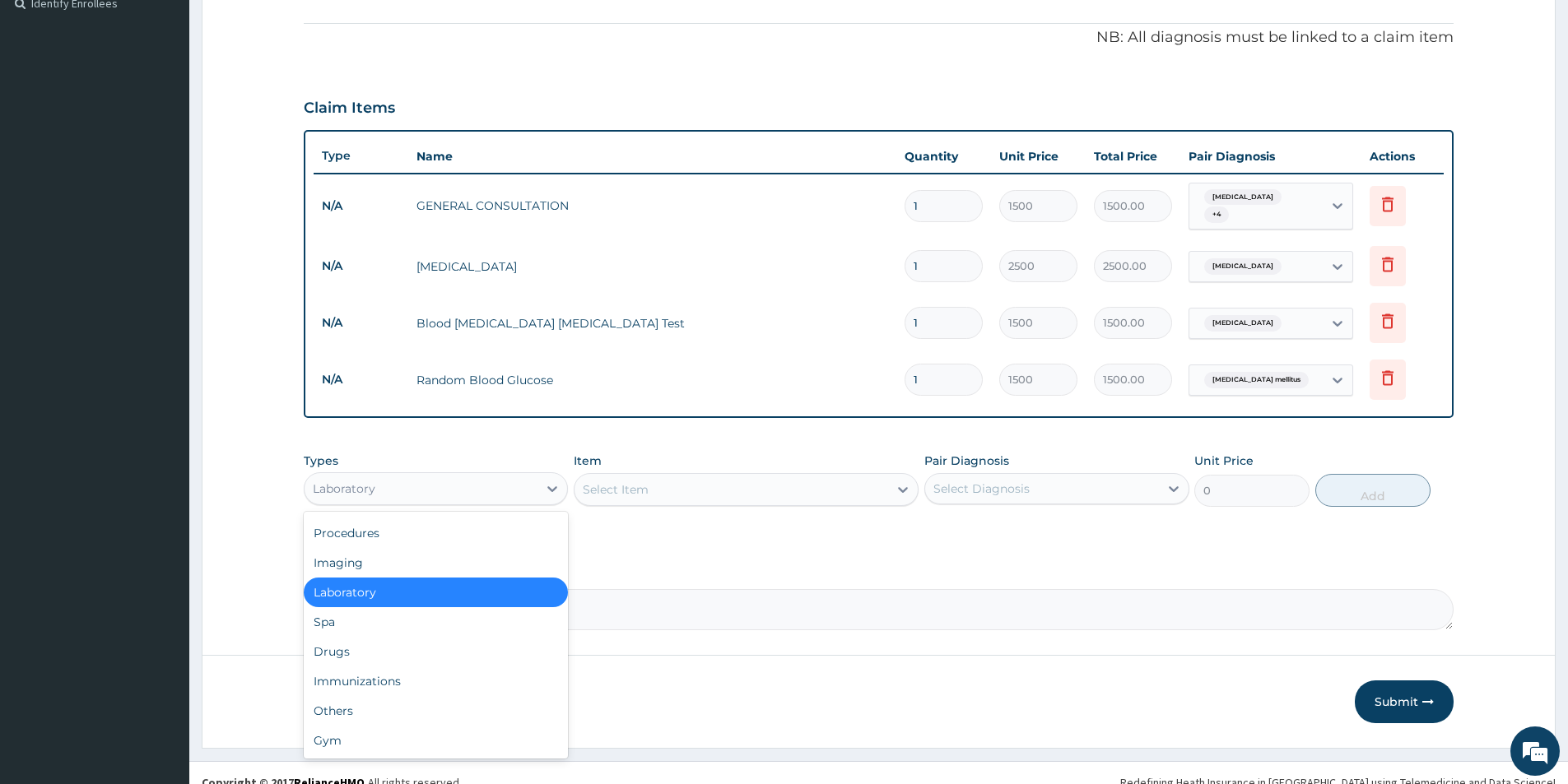
scroll to position [478, 0]
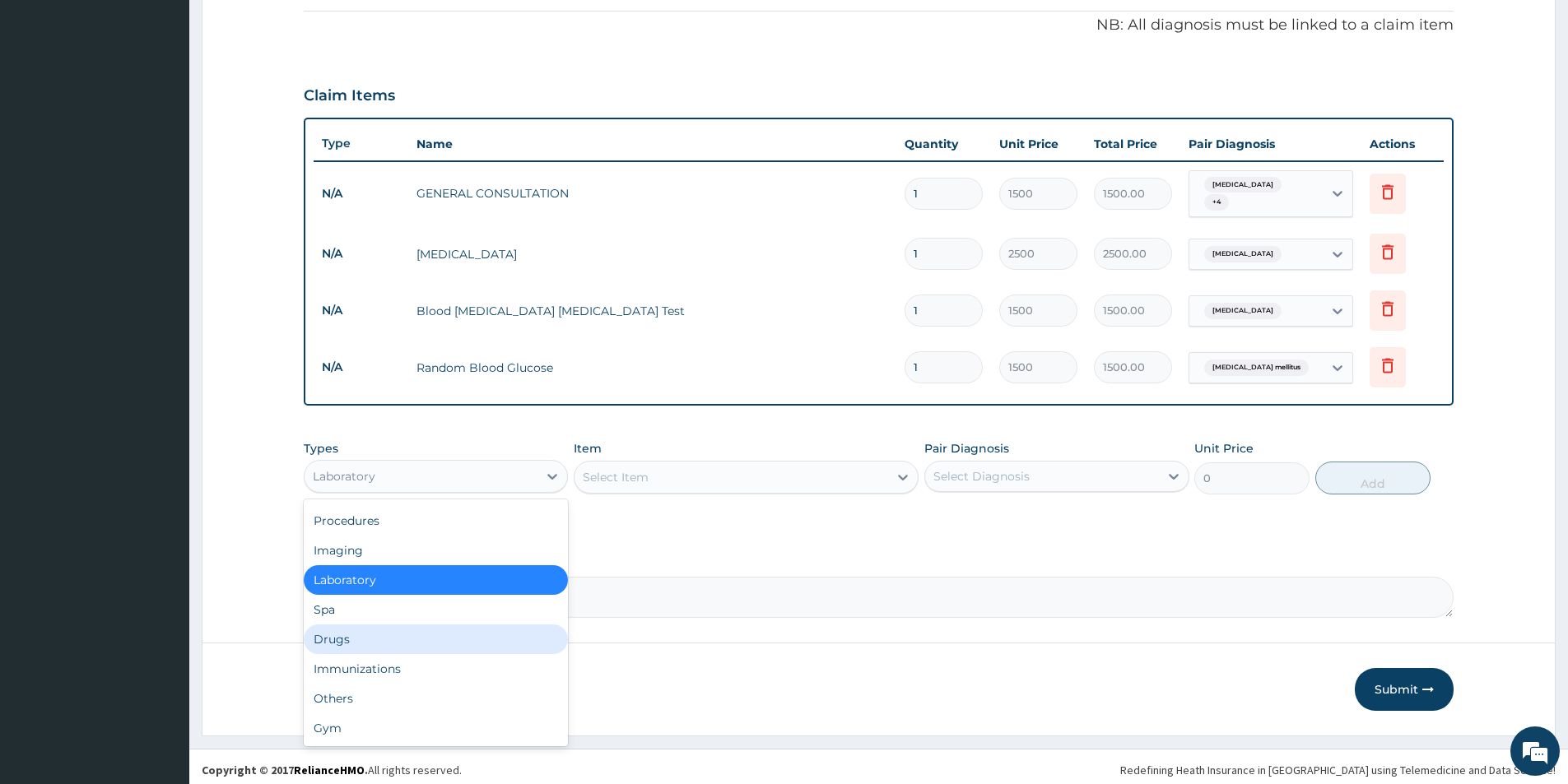
click at [409, 645] on div "Drugs" at bounding box center [436, 639] width 264 height 29
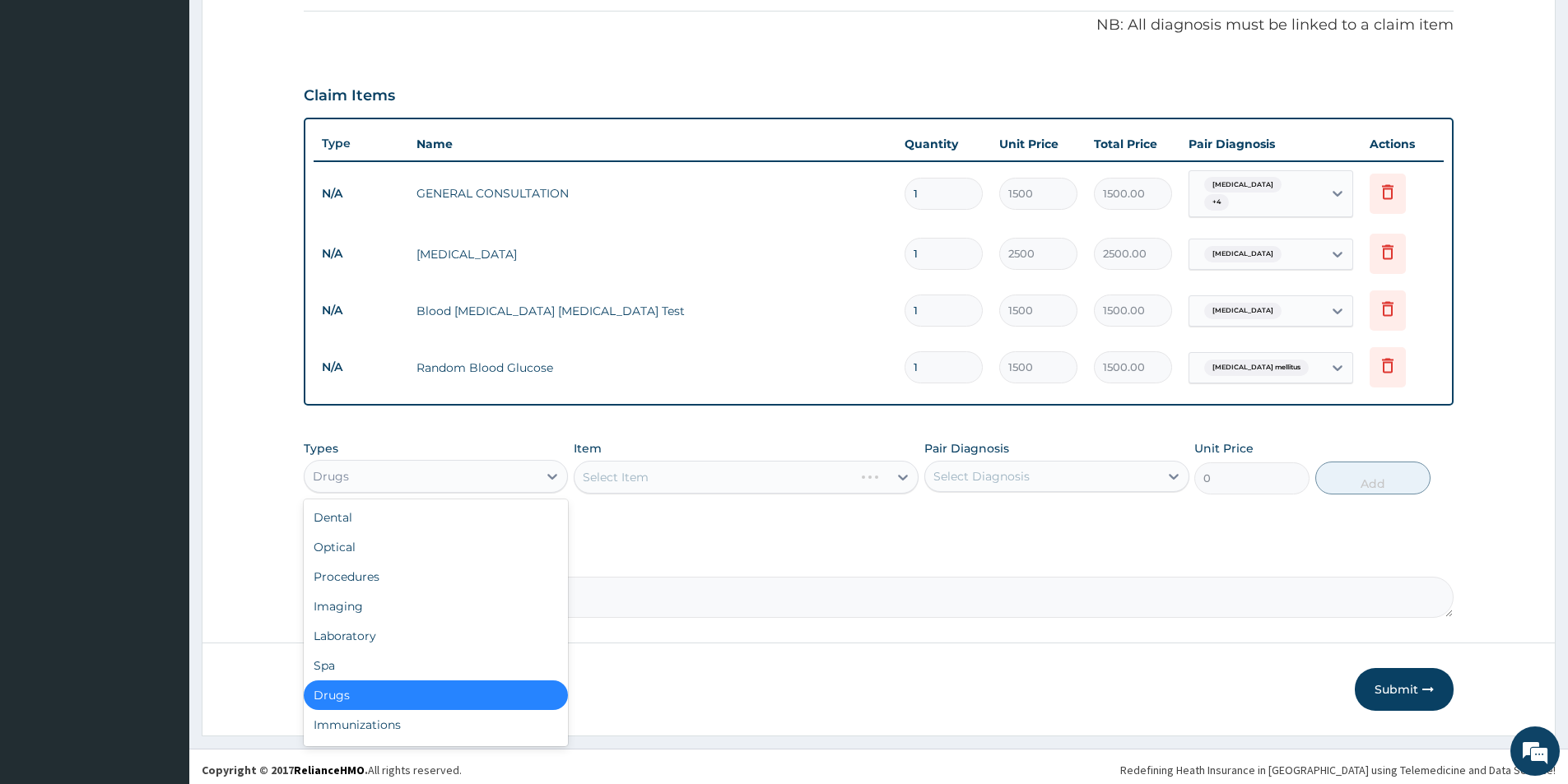
click at [486, 463] on div "Drugs" at bounding box center [422, 476] width 233 height 26
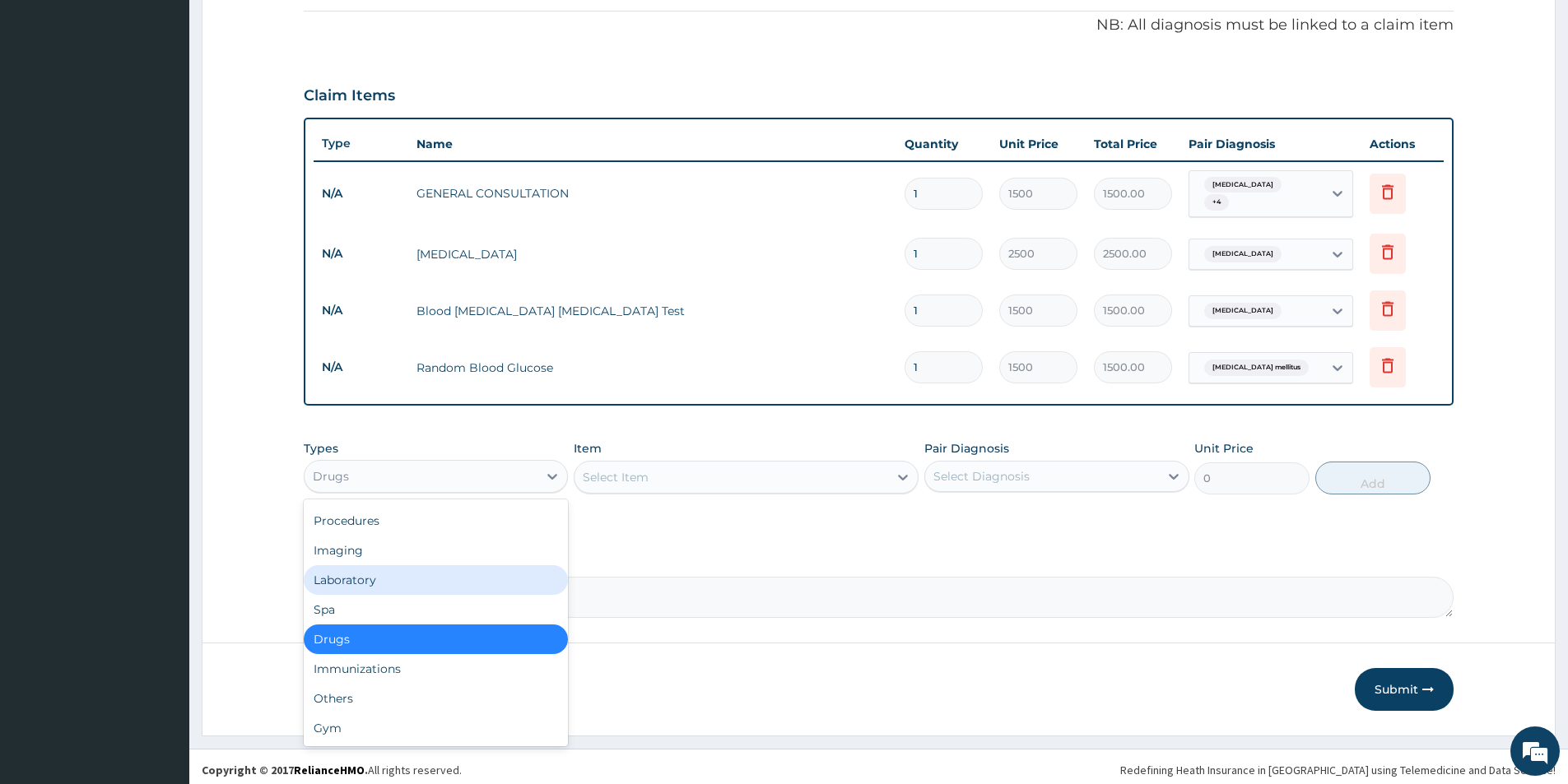
scroll to position [0, 0]
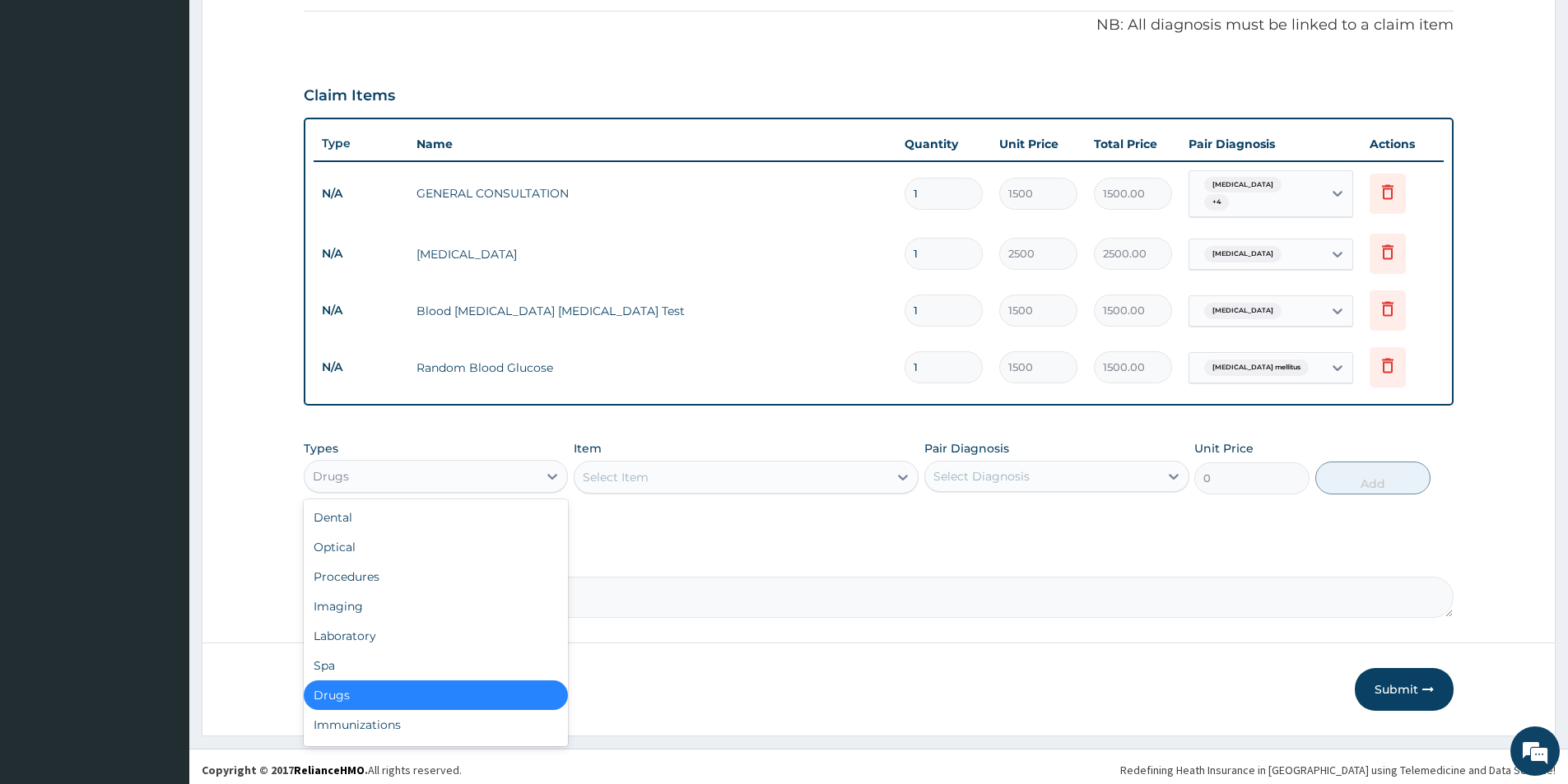
click at [357, 688] on div "Drugs" at bounding box center [436, 695] width 264 height 29
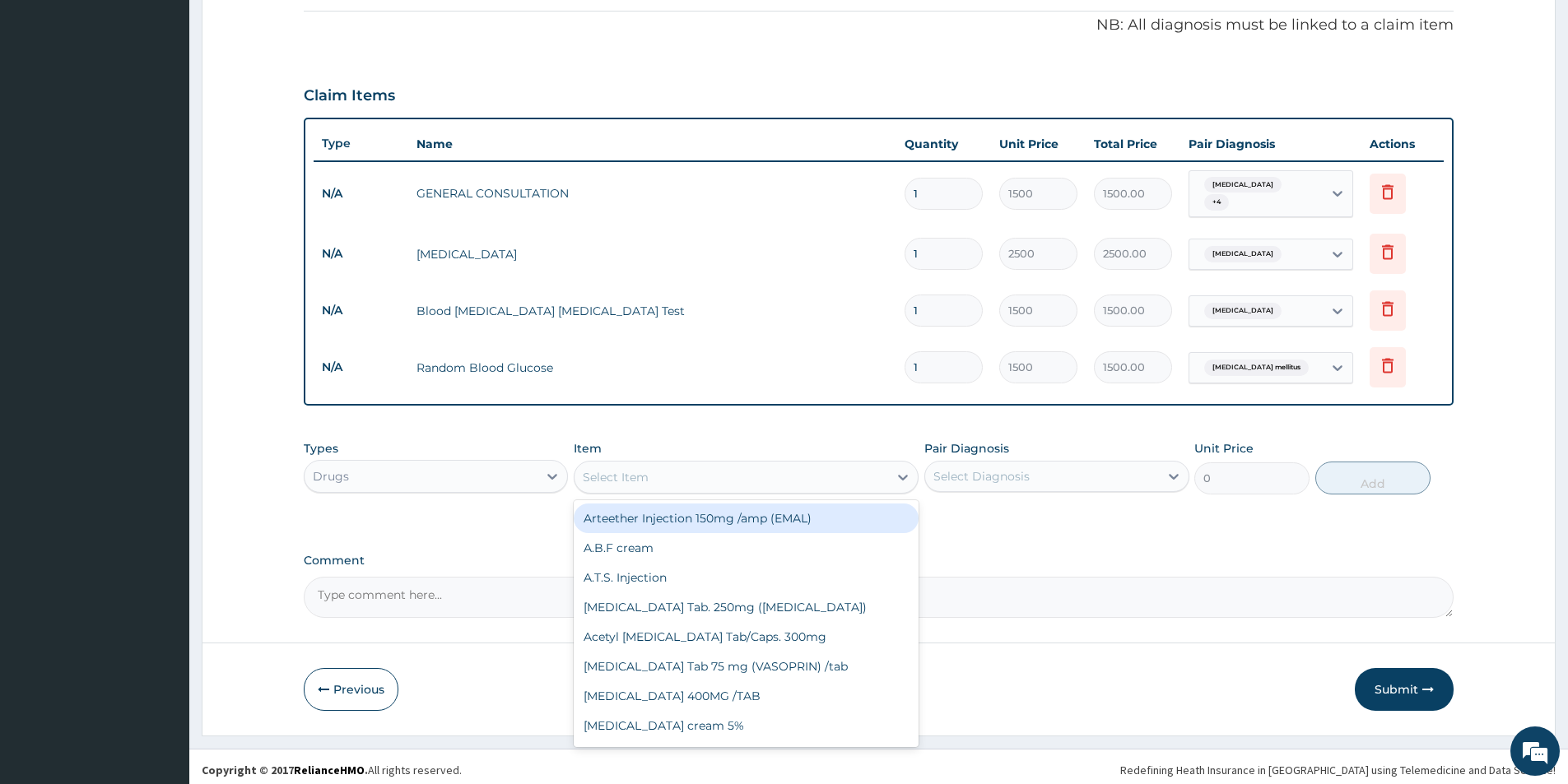
click at [788, 464] on div "Select Item" at bounding box center [731, 477] width 314 height 26
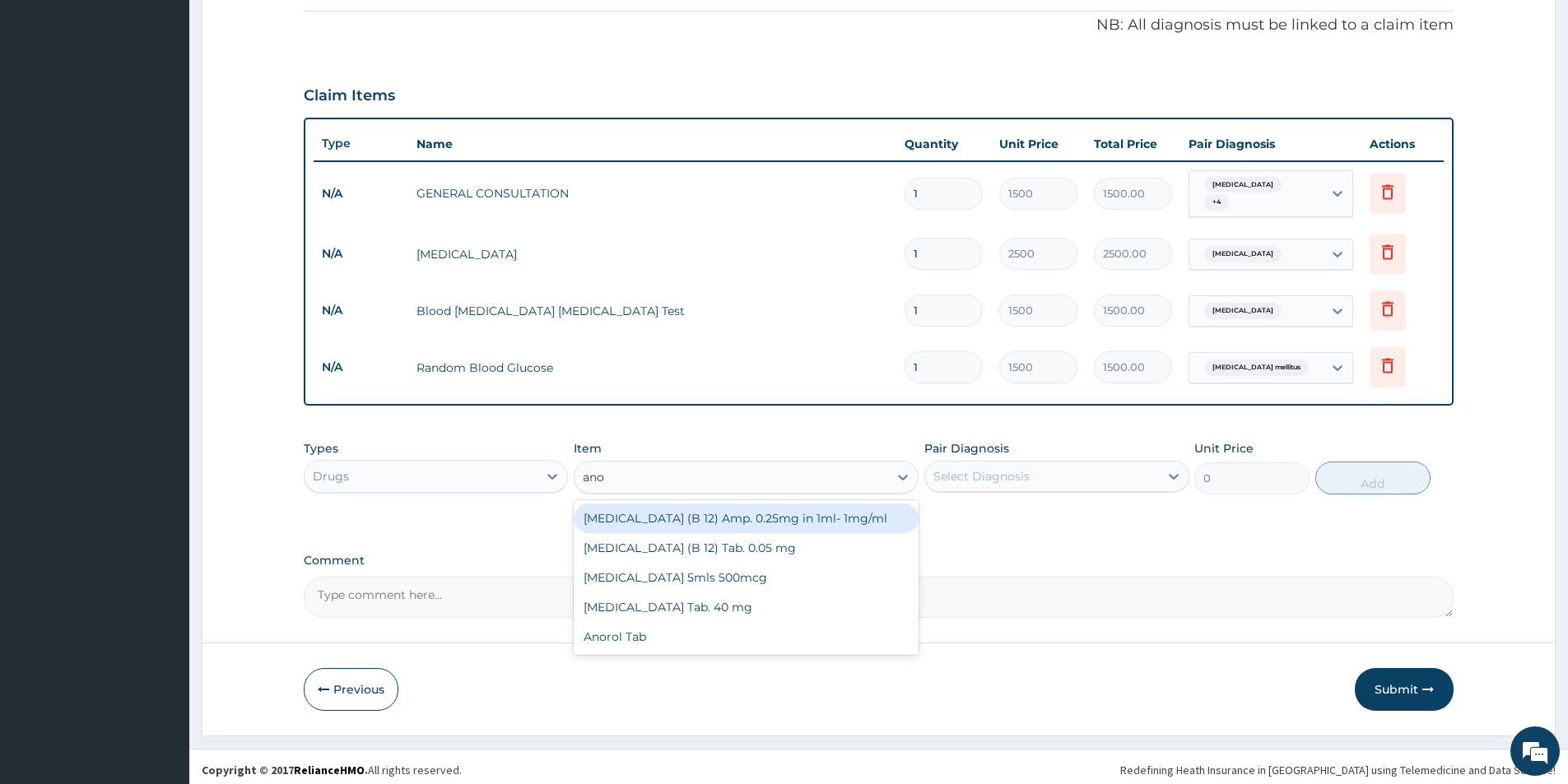
type input "anor"
click at [792, 505] on div "Anorol Tab" at bounding box center [746, 518] width 345 height 29
type input "70"
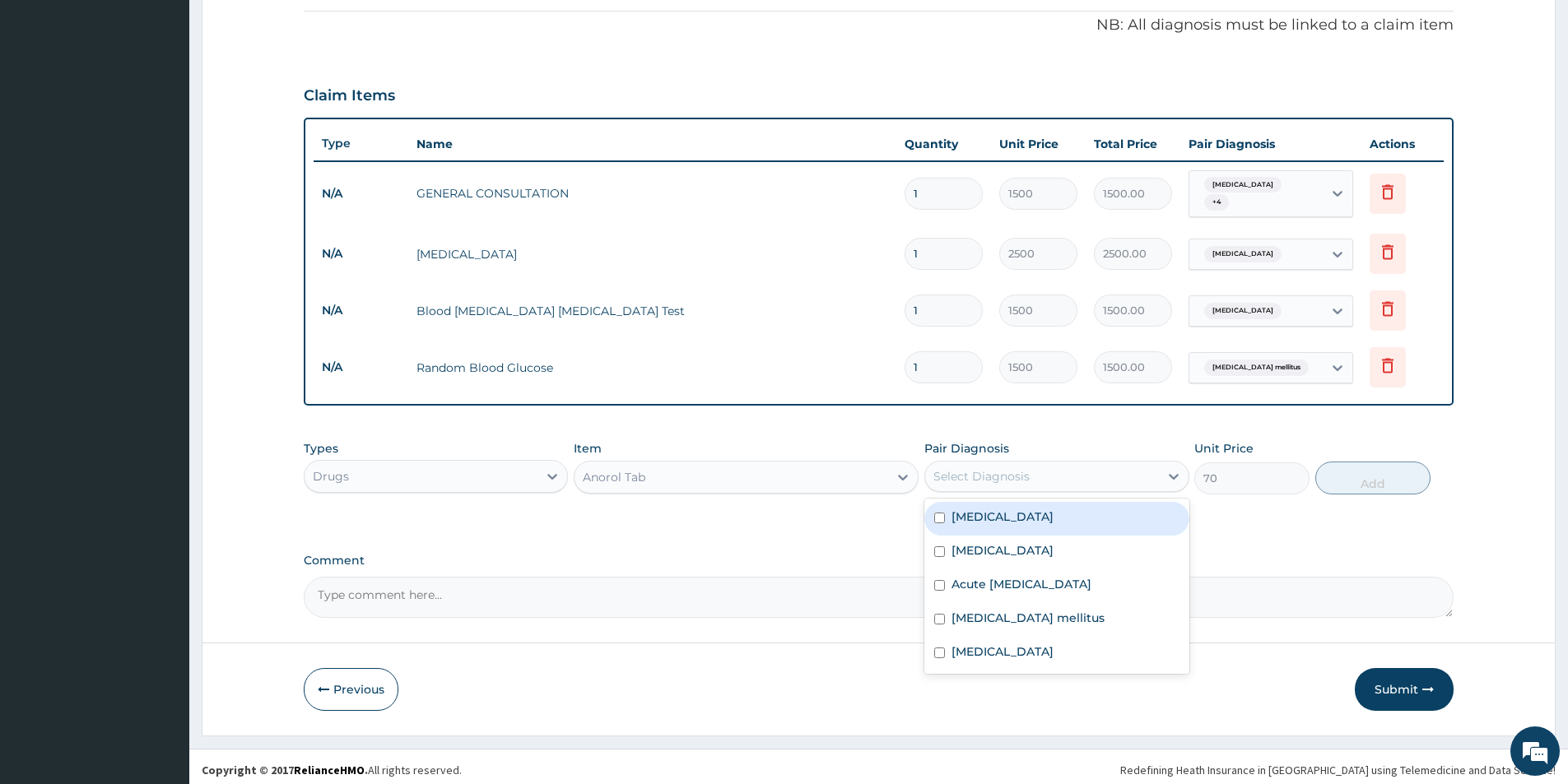
click at [1103, 463] on div "Select Diagnosis" at bounding box center [1042, 476] width 233 height 26
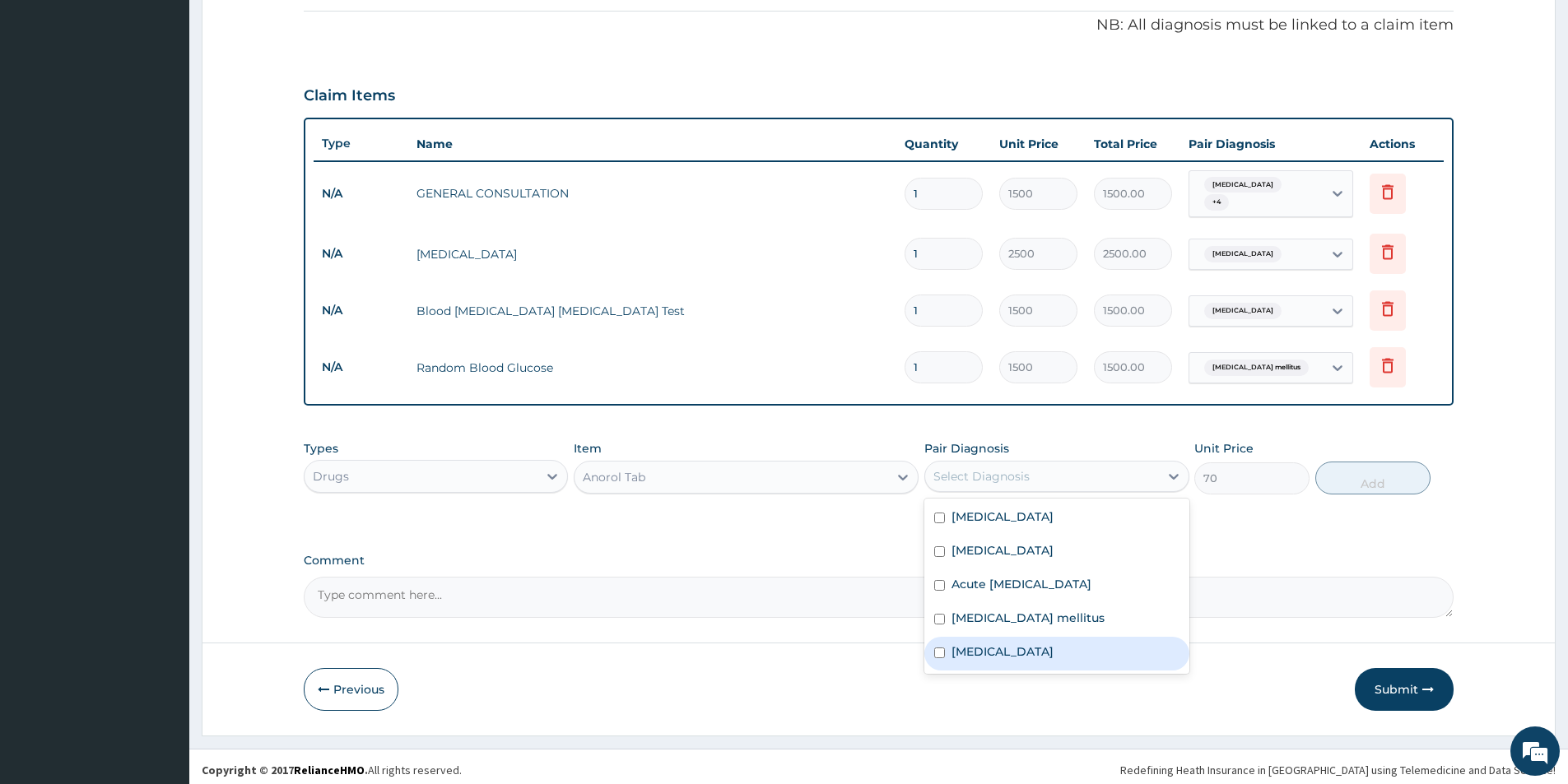
click at [999, 643] on div "Spasm" at bounding box center [1057, 653] width 264 height 34
checkbox input "true"
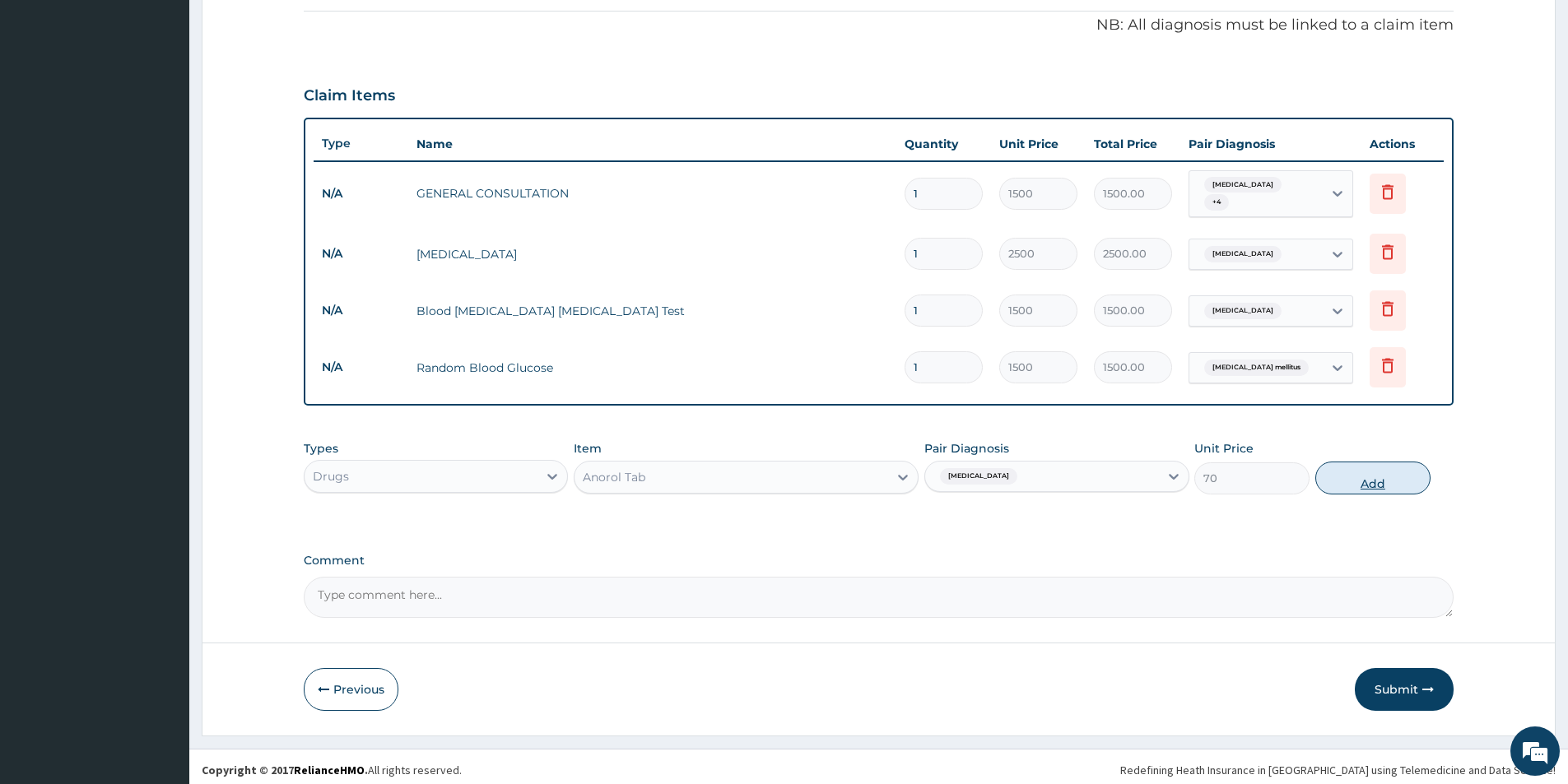
click at [1348, 468] on button "Add" at bounding box center [1372, 477] width 115 height 33
type input "0"
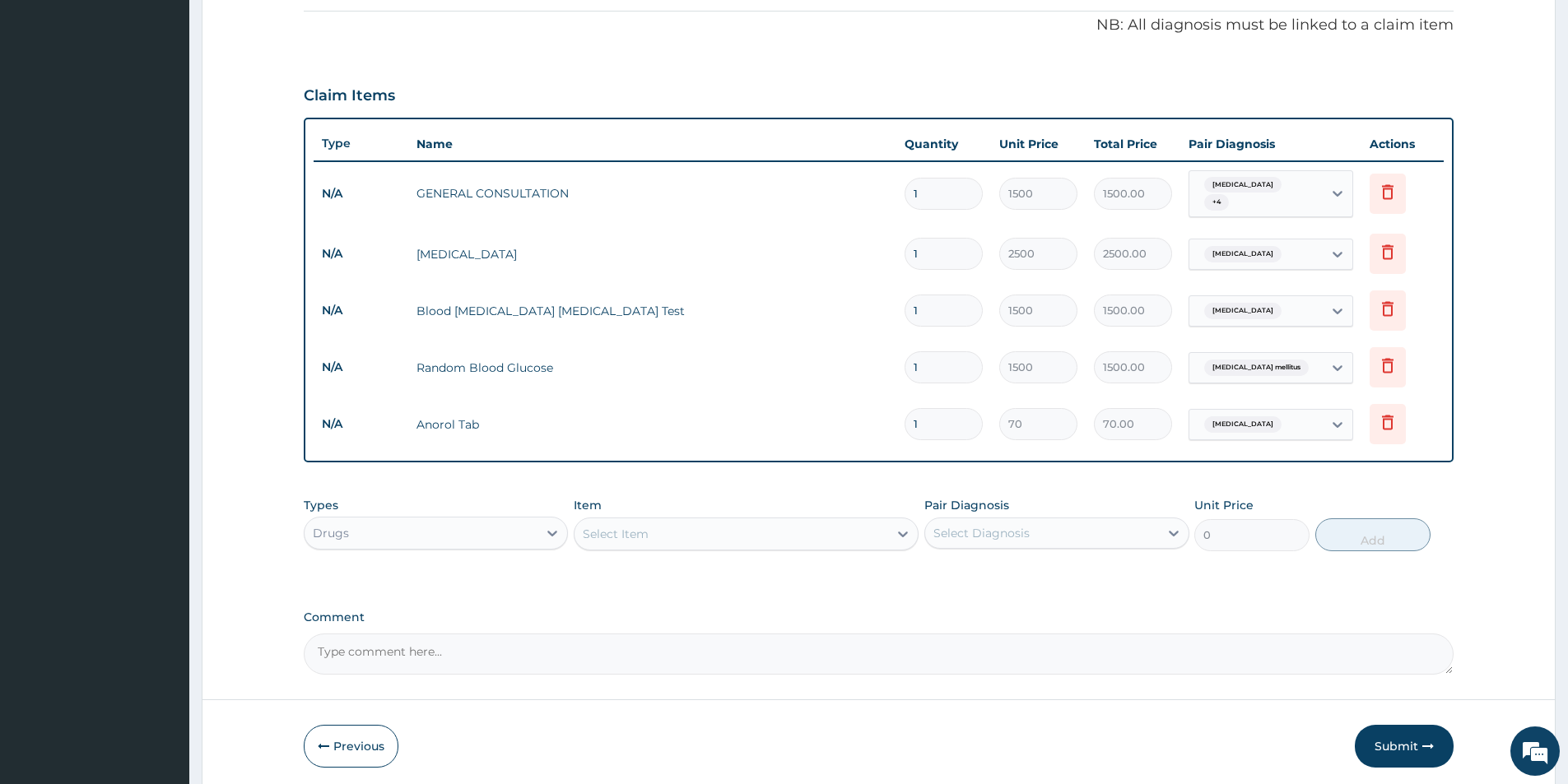
drag, startPoint x: 956, startPoint y: 414, endPoint x: 828, endPoint y: 420, distance: 128.1
click at [828, 420] on tr "N/A Anorol Tab 1 70 70.00 Spasm Delete" at bounding box center [879, 424] width 1130 height 57
type input "2"
type input "140.00"
type input "28"
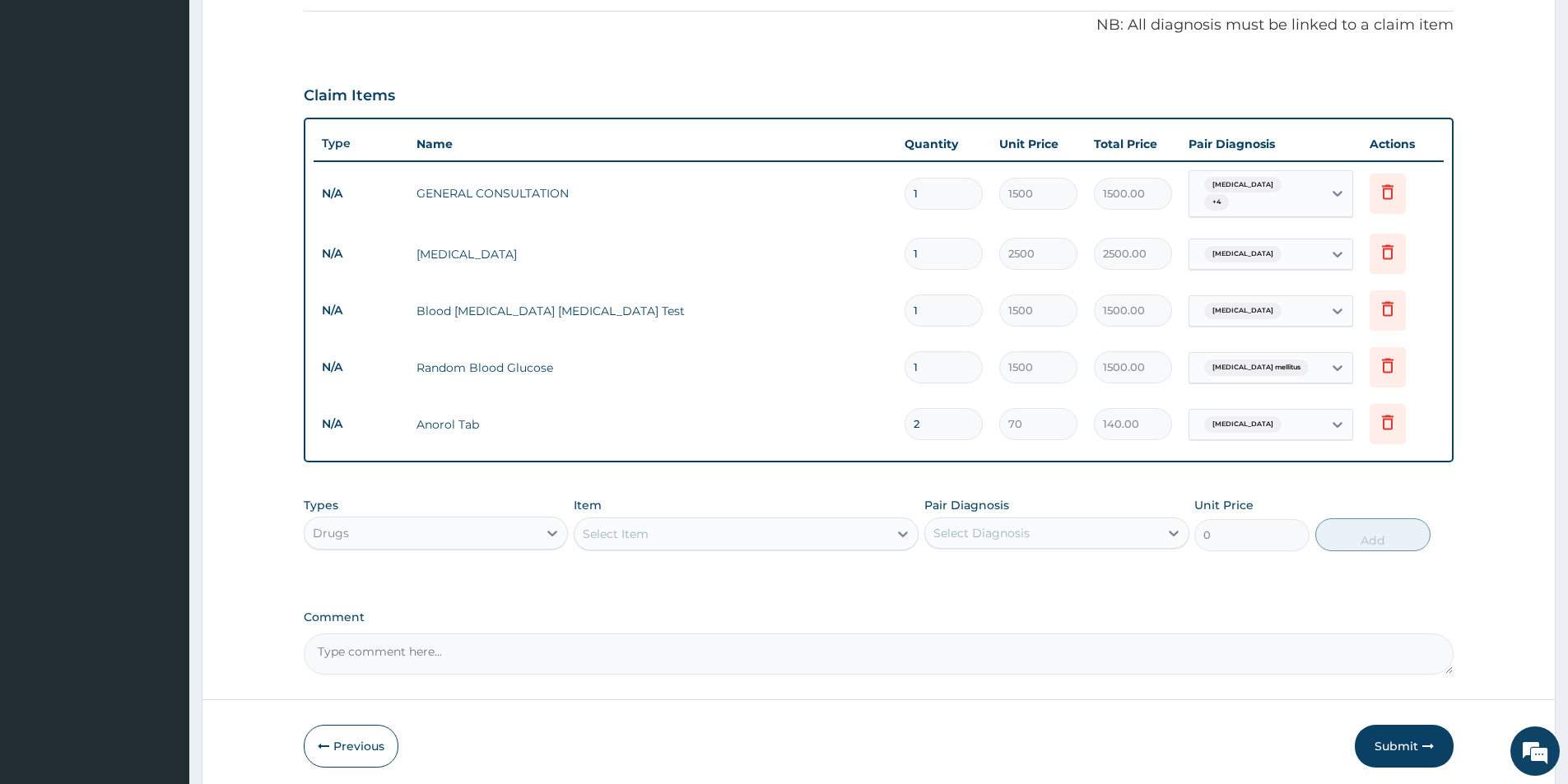
type input "1960.00"
type input "289"
type input "20230.00"
type input "28"
type input "1960.00"
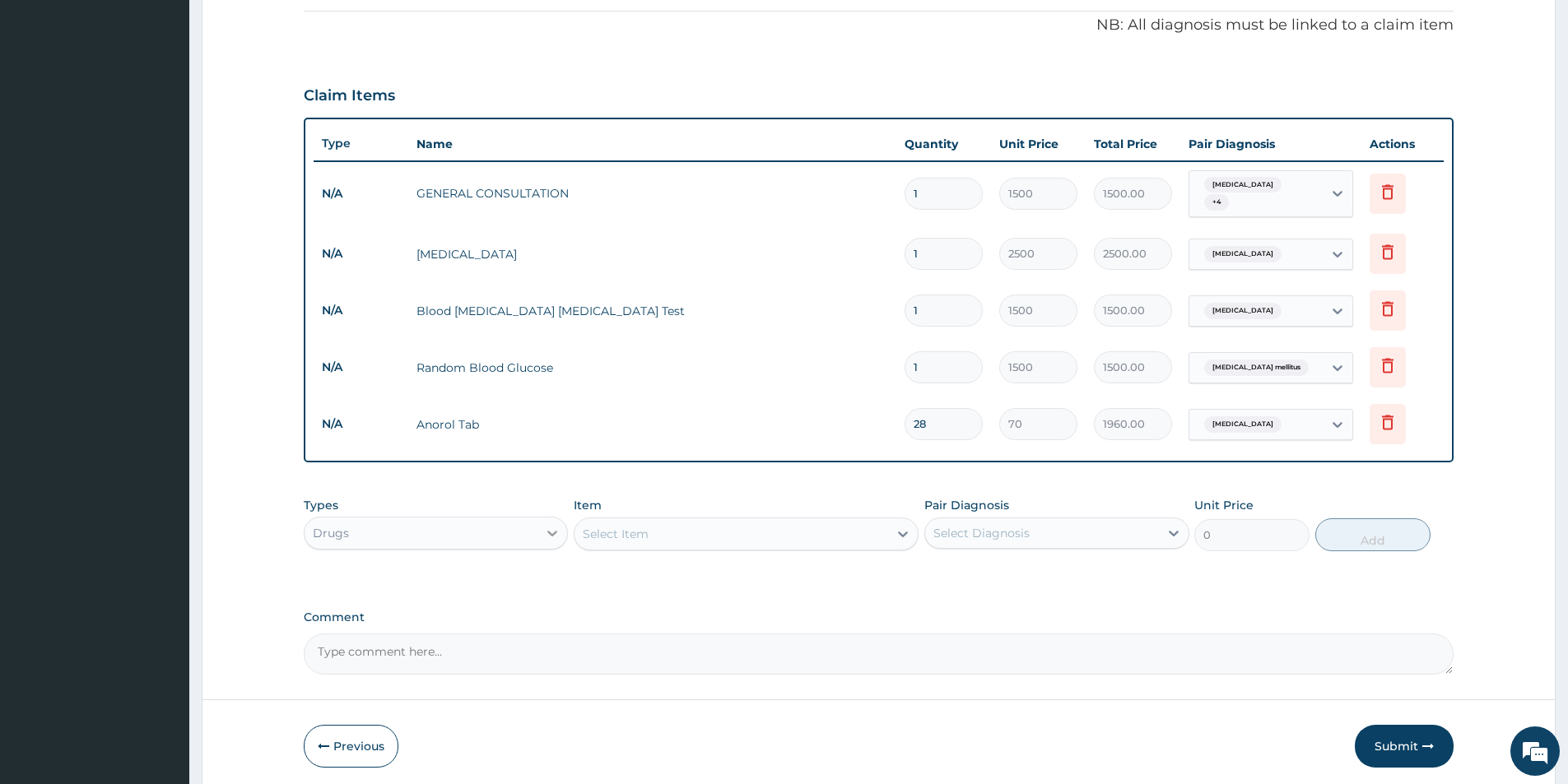
type input "28"
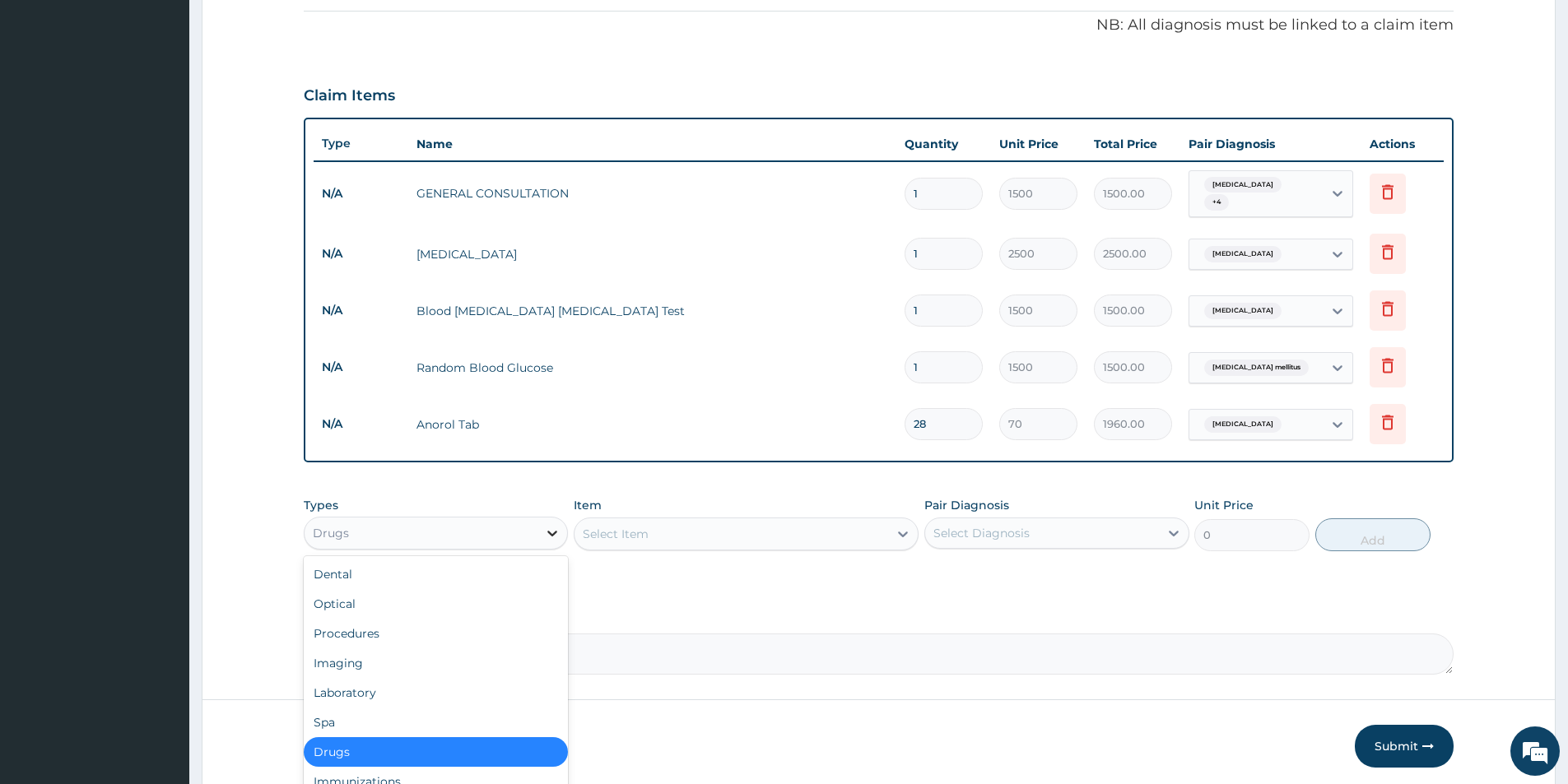
click at [545, 525] on icon at bounding box center [552, 533] width 16 height 16
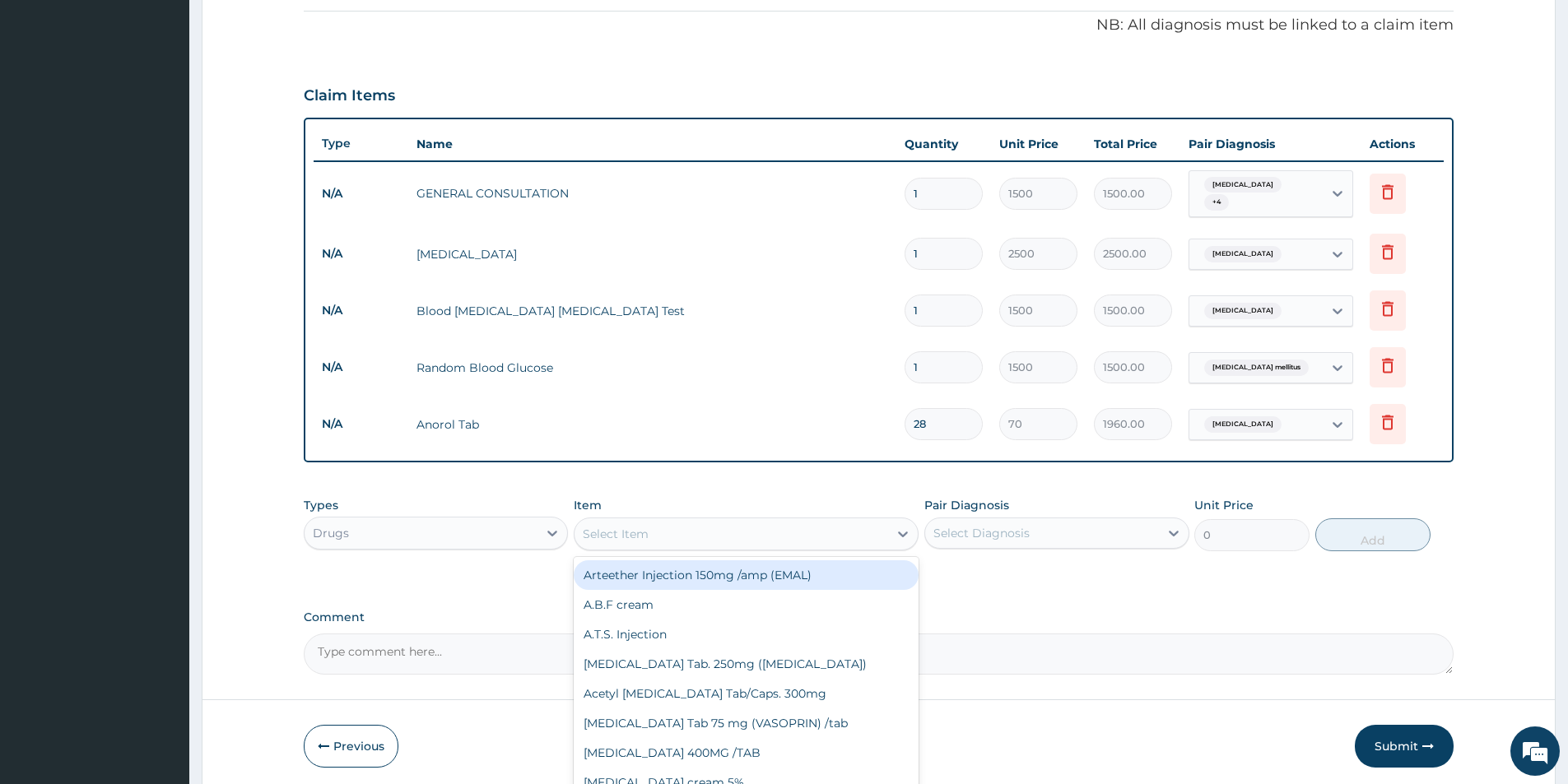
click at [638, 521] on div "Select Item" at bounding box center [731, 534] width 314 height 26
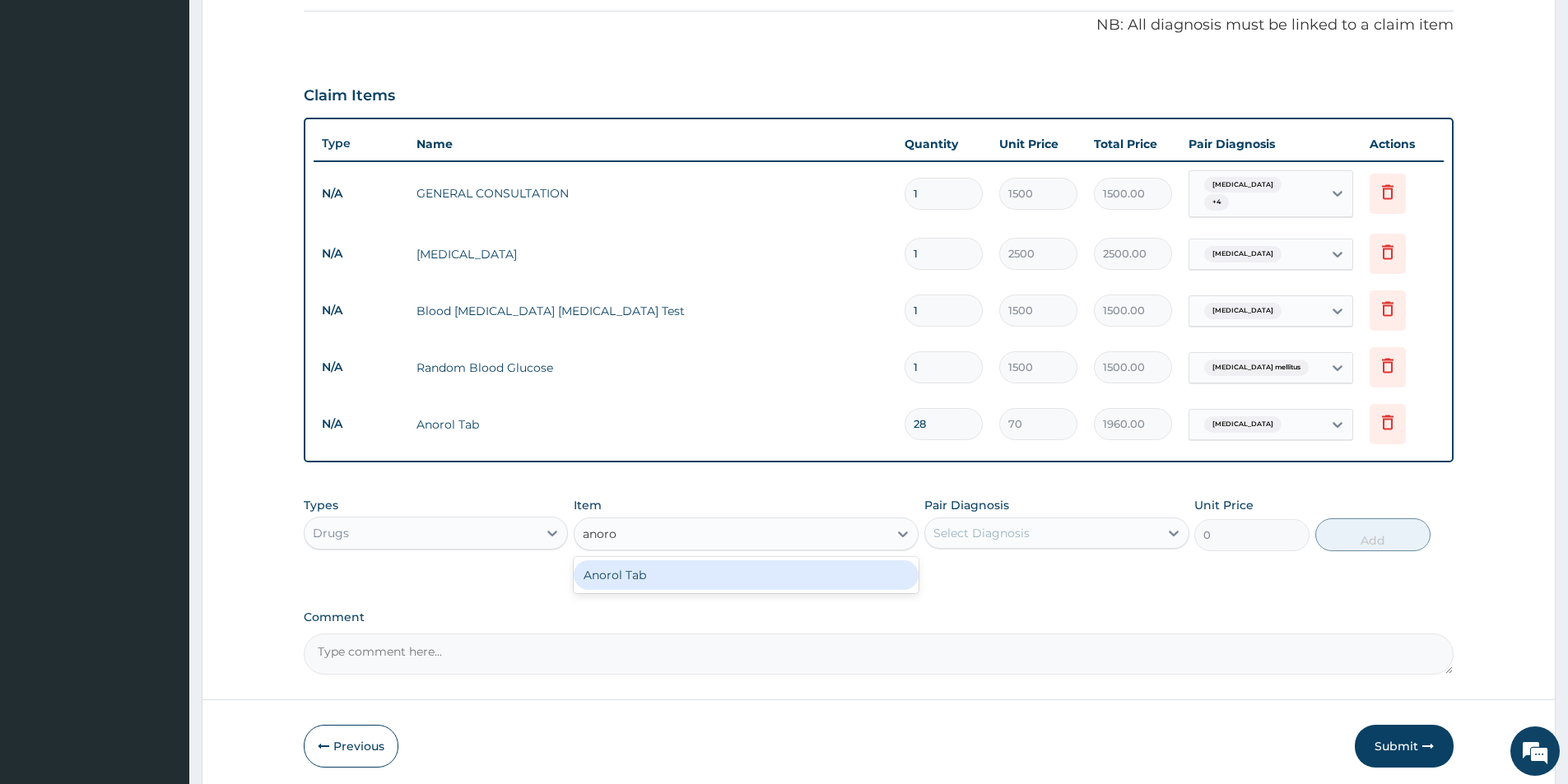
type input "anorol"
click at [698, 565] on div "Anorol Tab" at bounding box center [746, 575] width 345 height 29
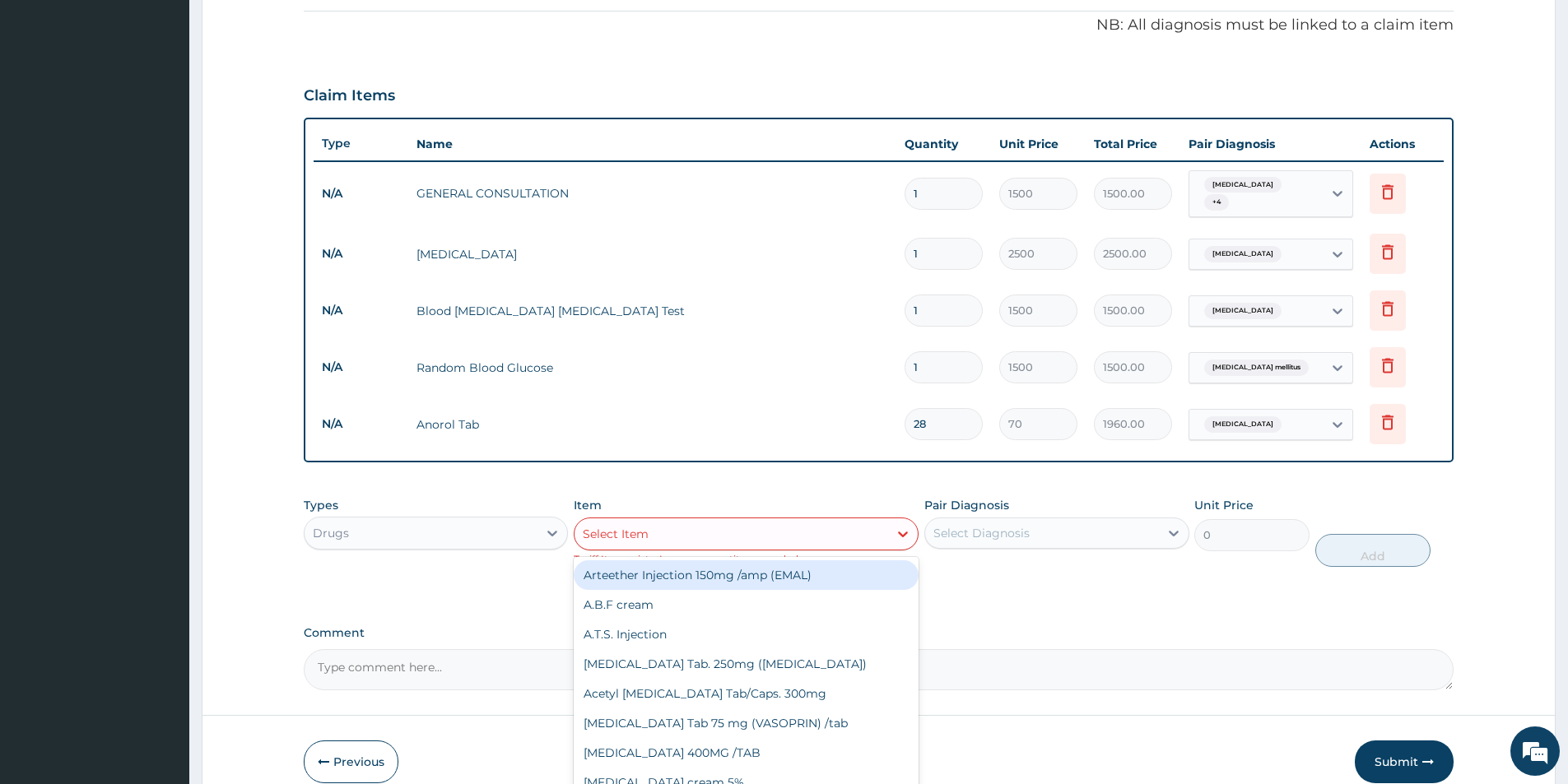
click at [705, 522] on div "Select Item" at bounding box center [731, 534] width 314 height 26
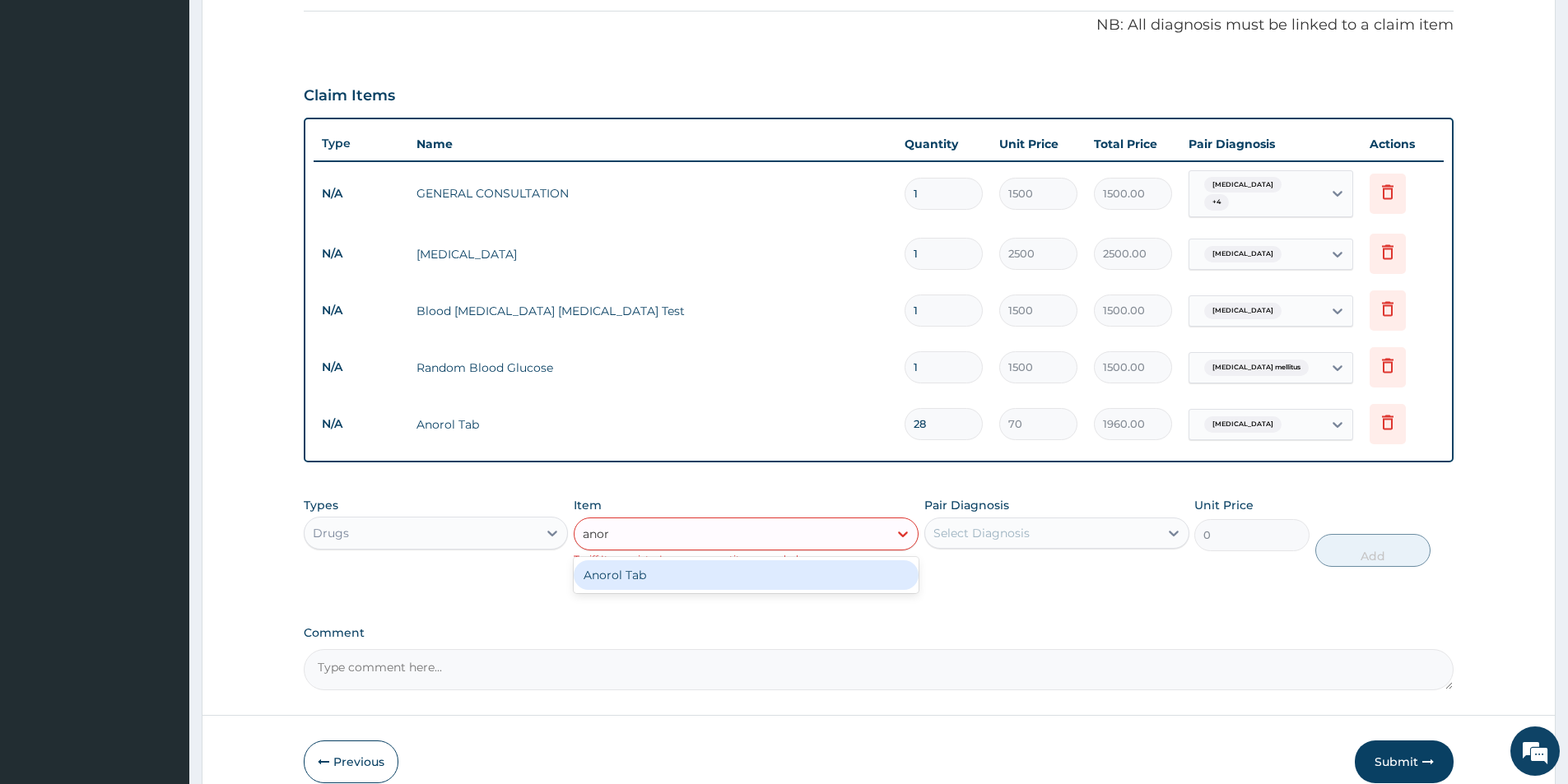
type input "anoro"
click at [667, 564] on div "Anorol Tab" at bounding box center [746, 575] width 345 height 29
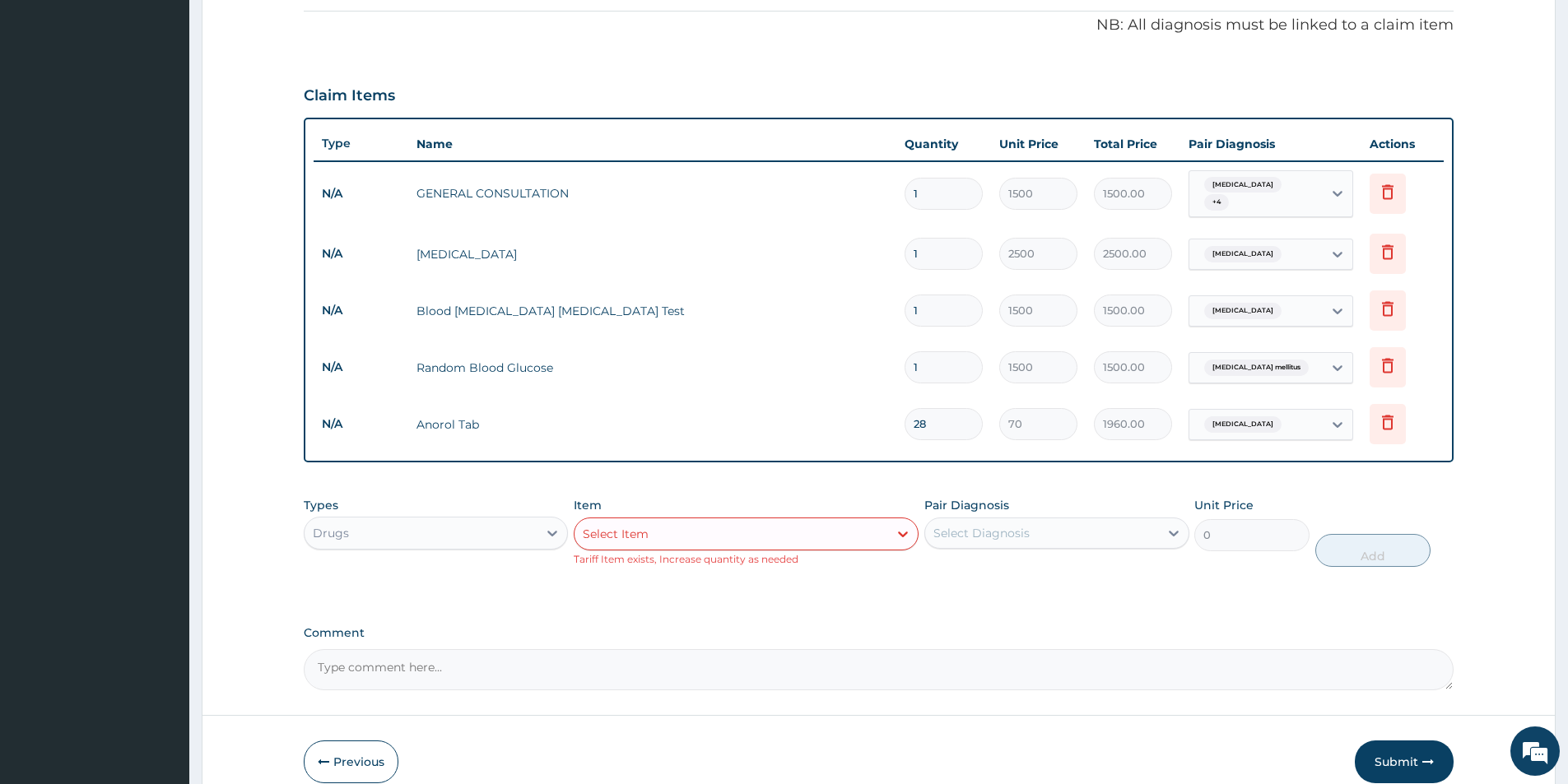
click at [873, 569] on div "Types Drugs Item Select Item Tariff Item exists, Increase quantity as needed Pa…" at bounding box center [879, 544] width 1150 height 111
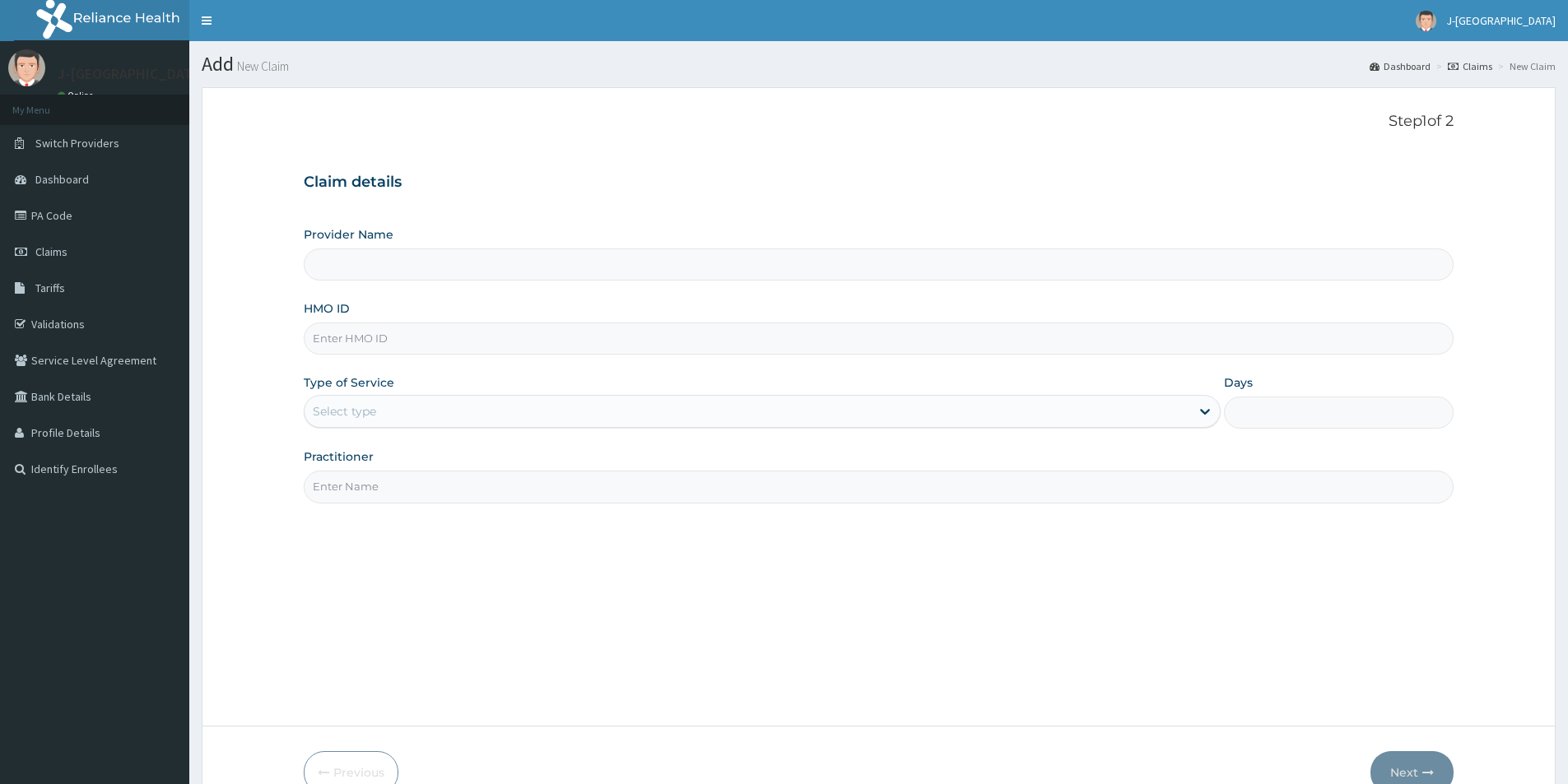
scroll to position [90, 0]
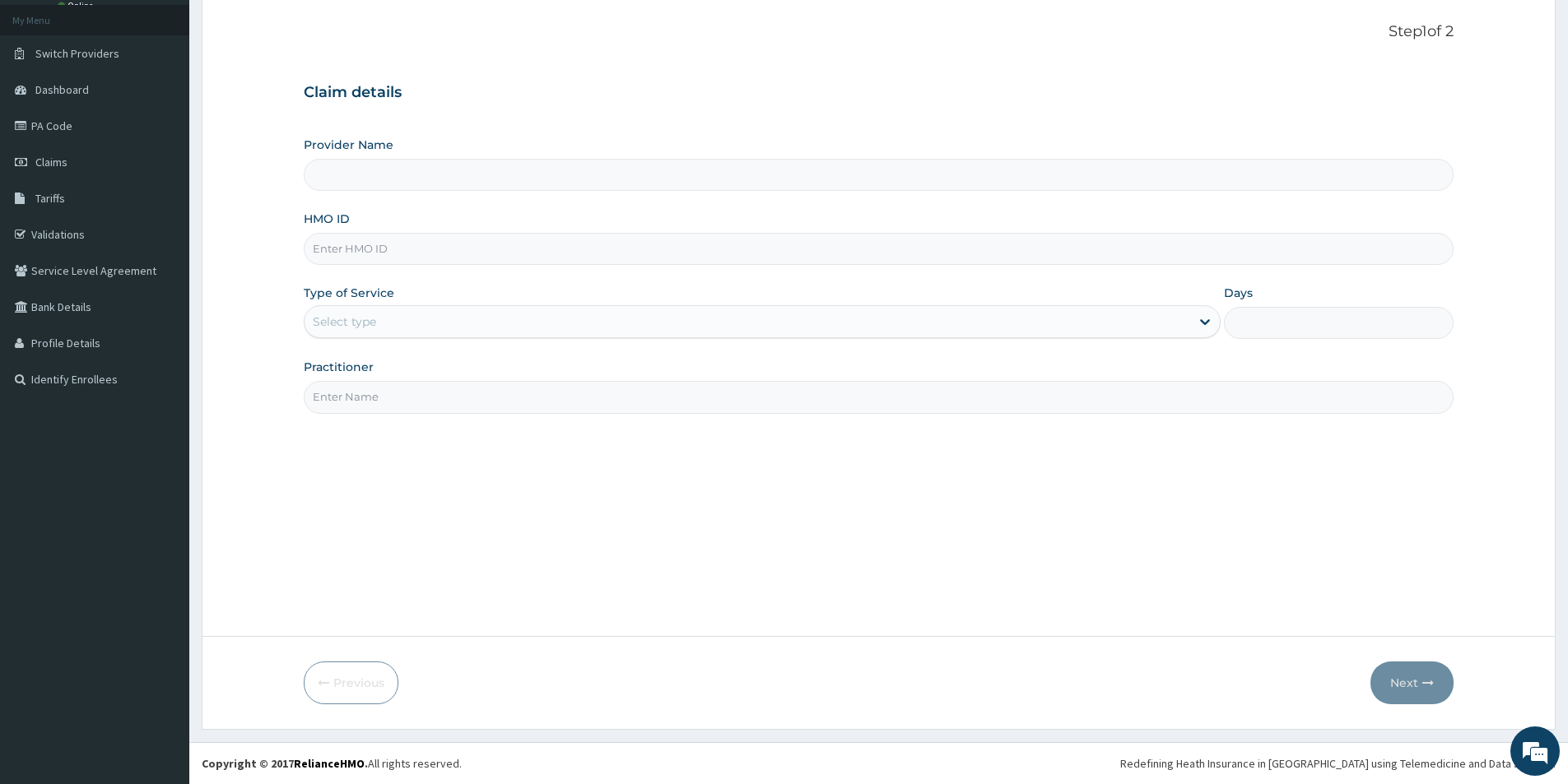
type input "J-[GEOGRAPHIC_DATA]"
click at [449, 239] on input "HMO ID" at bounding box center [879, 249] width 1150 height 32
paste input "NTM/10003/A"
type input "NTM/10003/A"
